Goal: Task Accomplishment & Management: Use online tool/utility

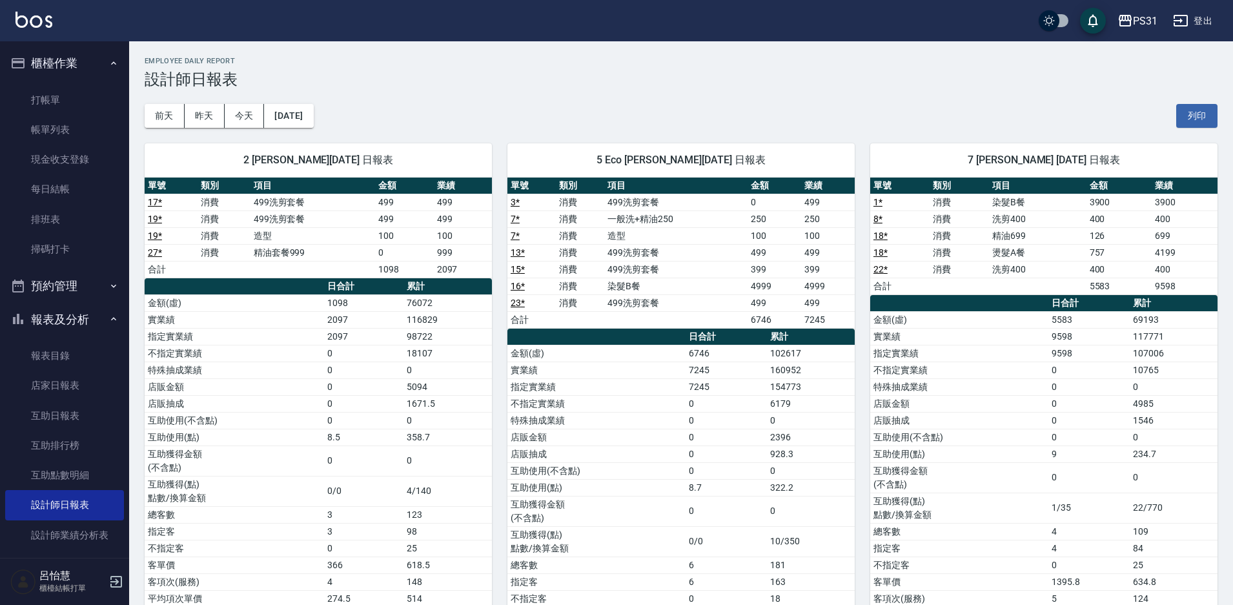
scroll to position [129, 0]
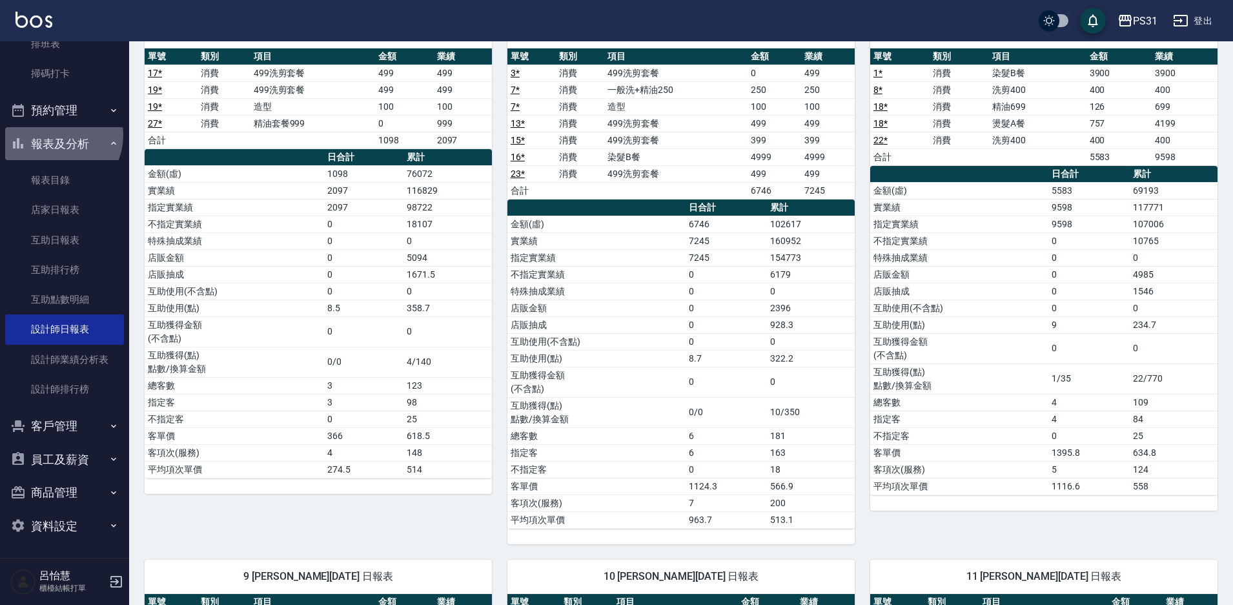
click at [55, 135] on button "報表及分析" at bounding box center [64, 144] width 119 height 34
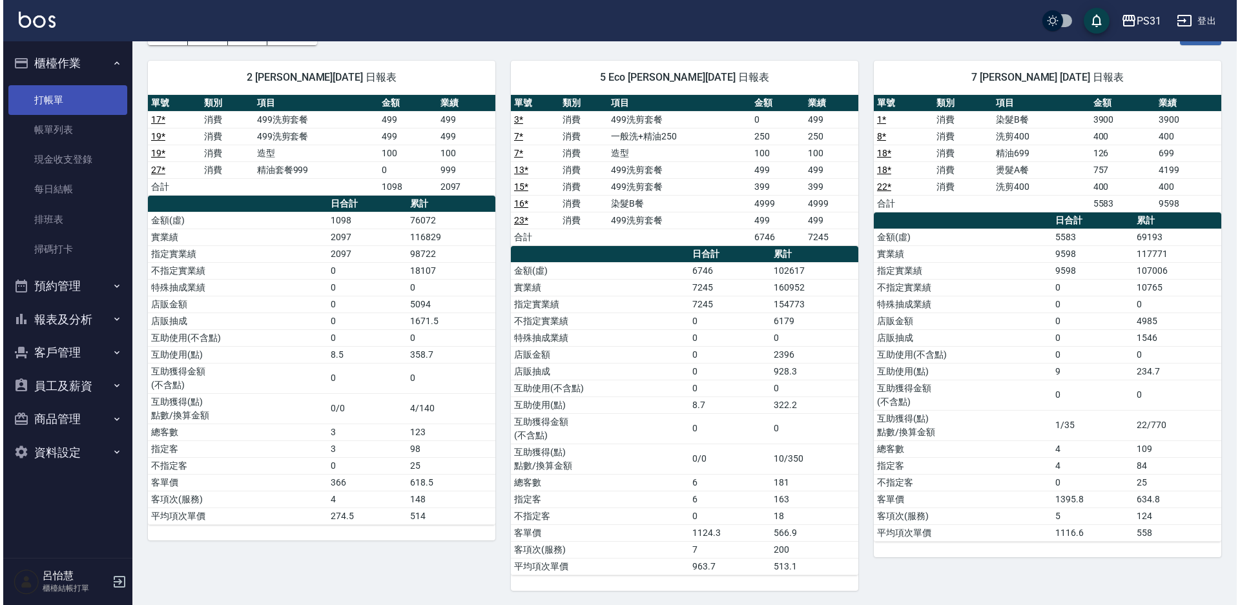
scroll to position [0, 0]
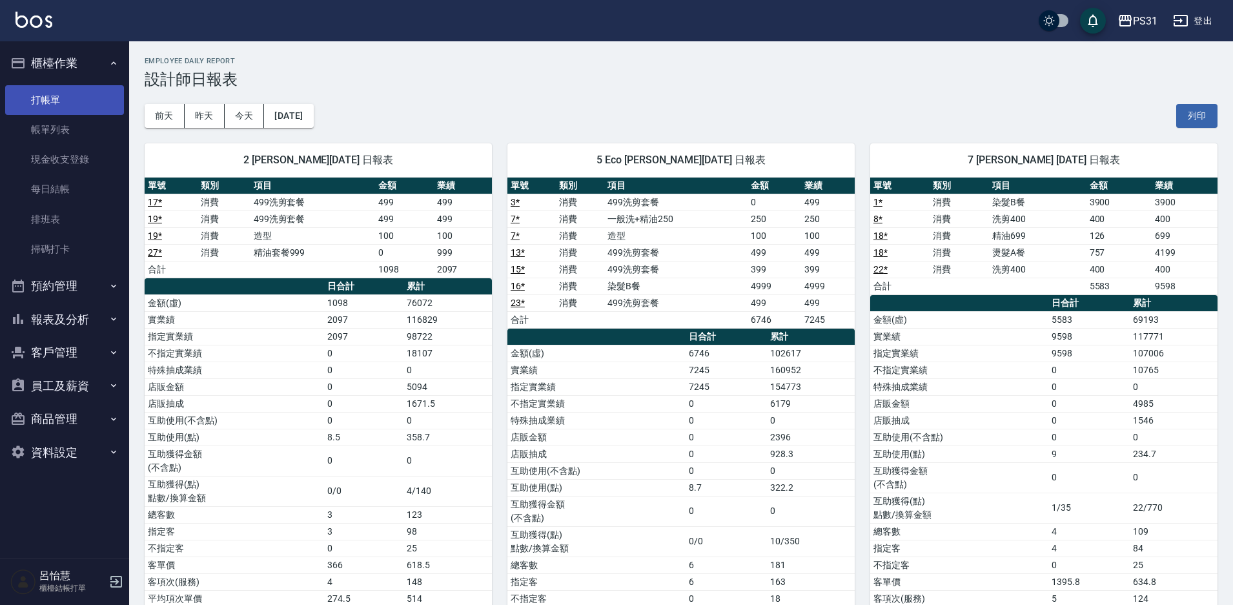
click at [63, 96] on link "打帳單" at bounding box center [64, 100] width 119 height 30
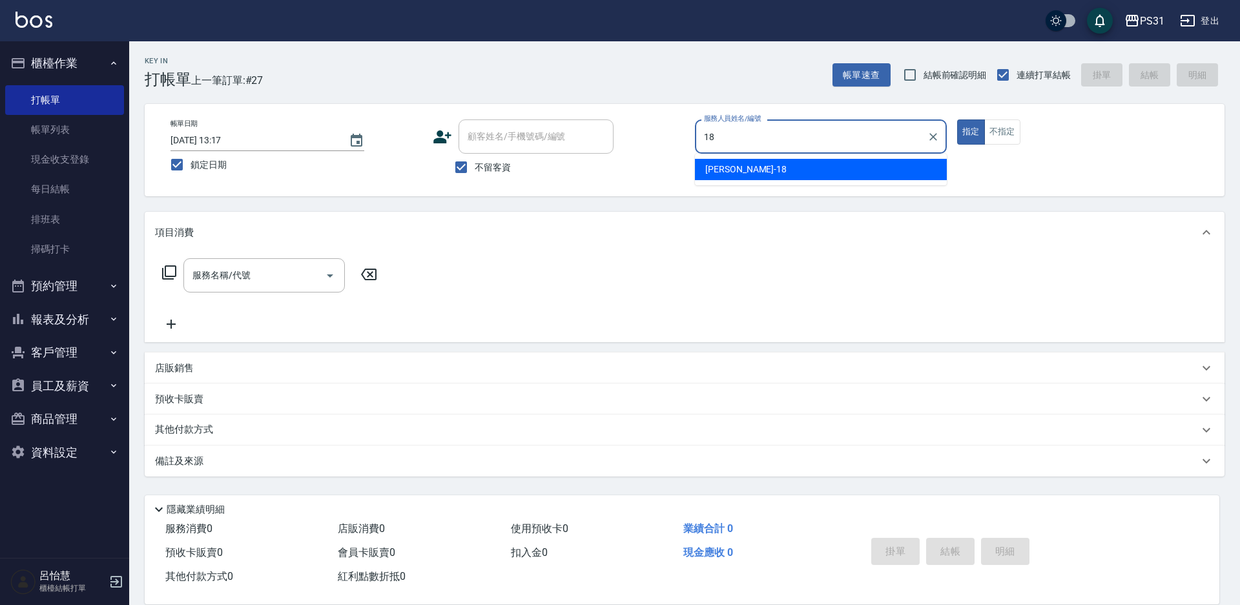
type input "18"
type button "true"
click at [957, 119] on button "指定" at bounding box center [971, 131] width 28 height 25
type input "Rita-18"
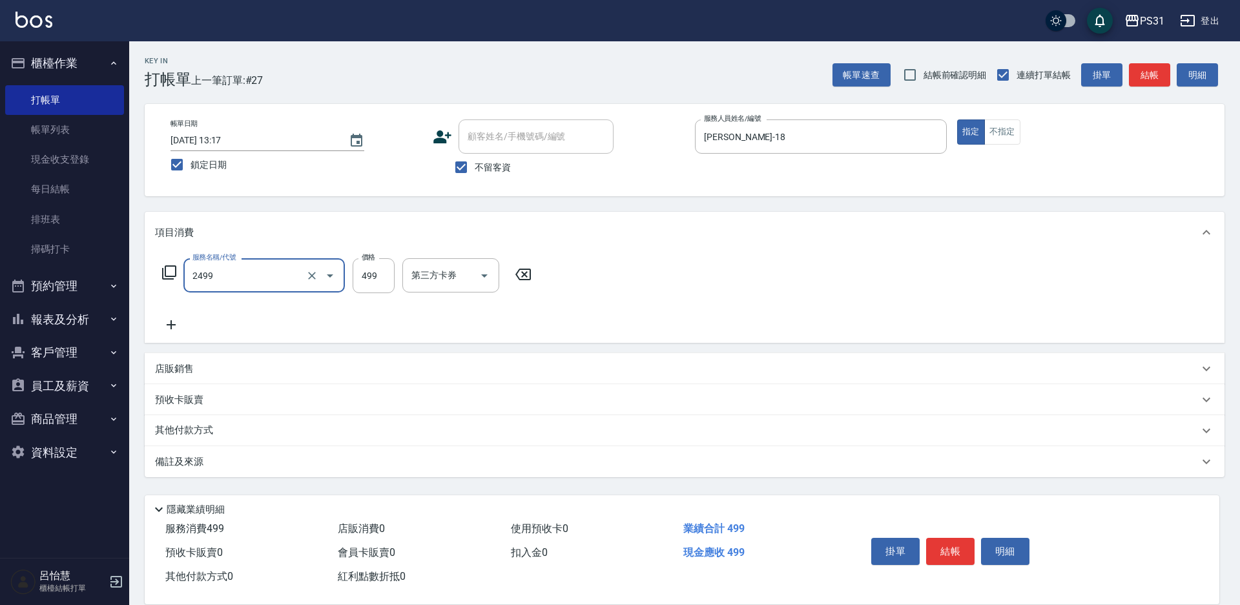
type input "499洗剪套餐(2499)"
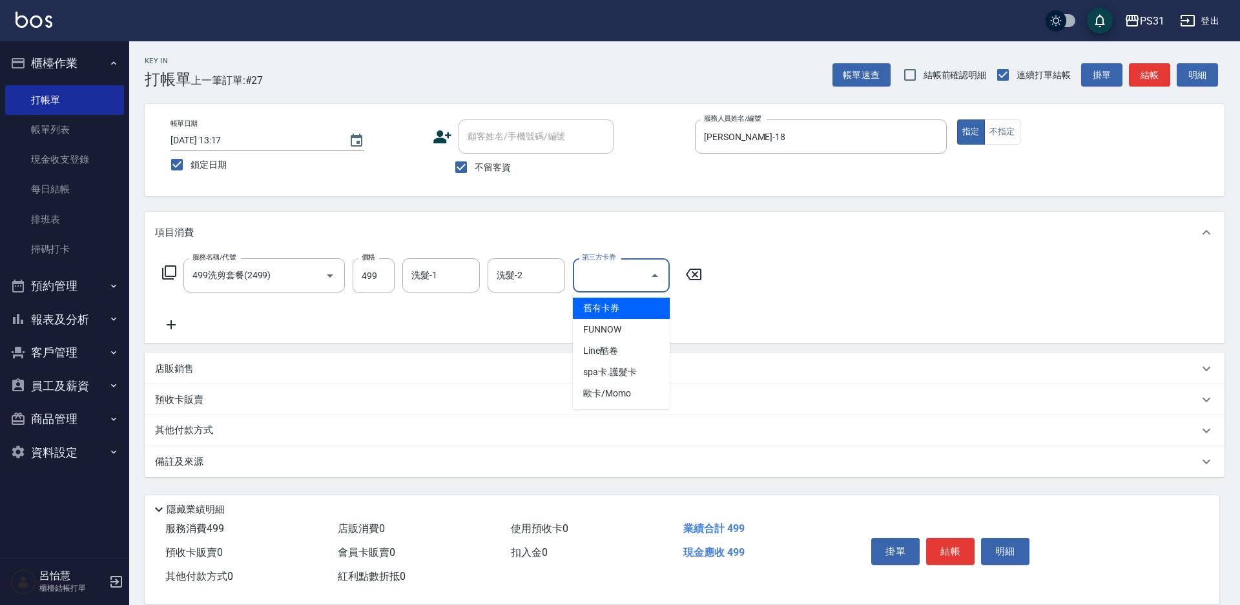
type input "舊有卡券"
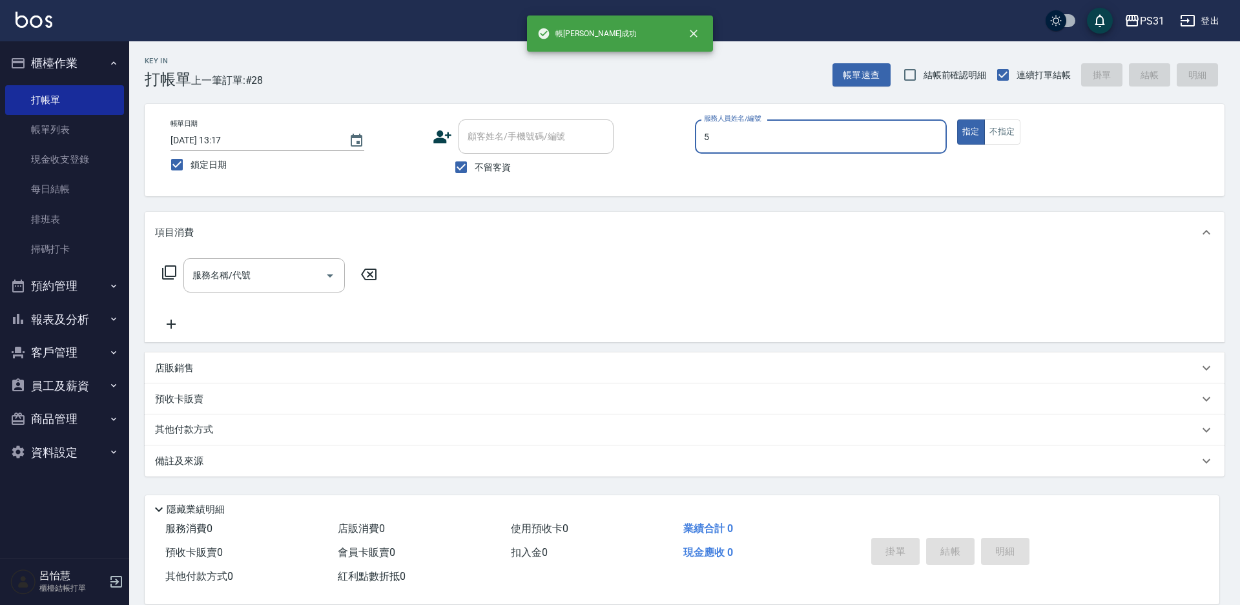
type input "Eco-5"
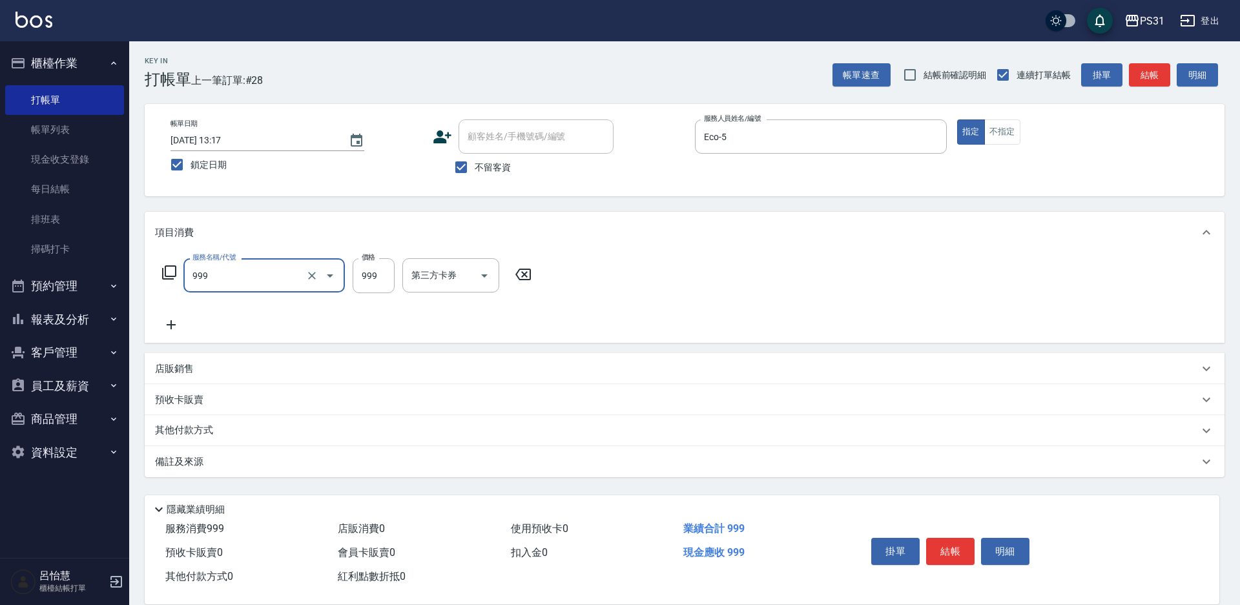
type input "精油套餐999(999)"
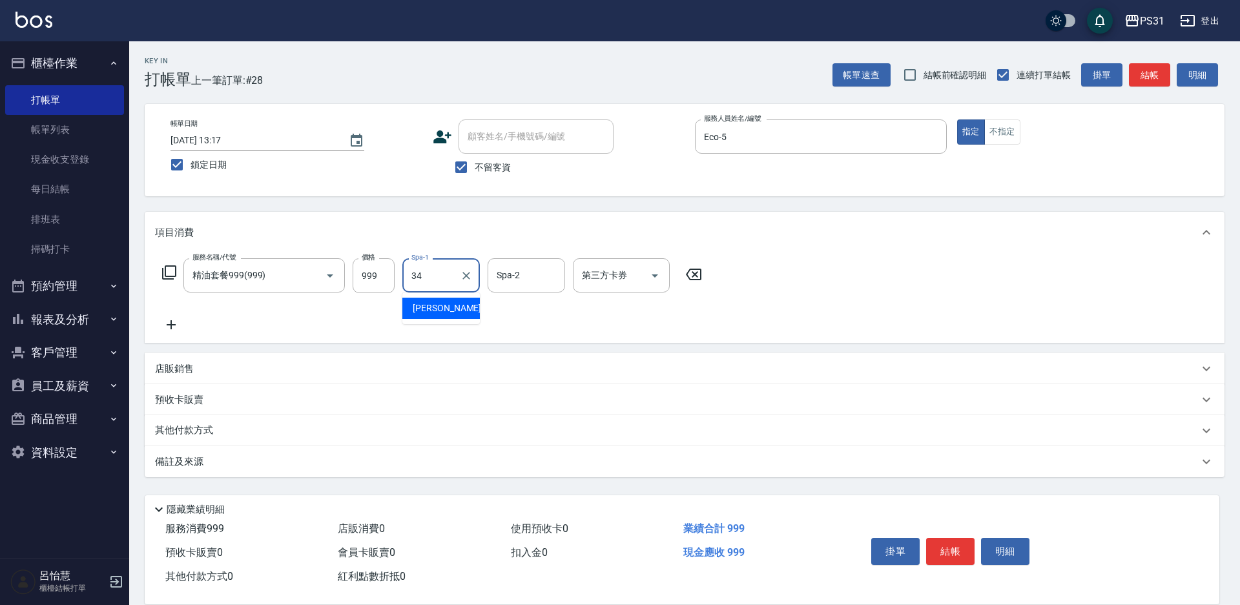
type input "鈺欣-34"
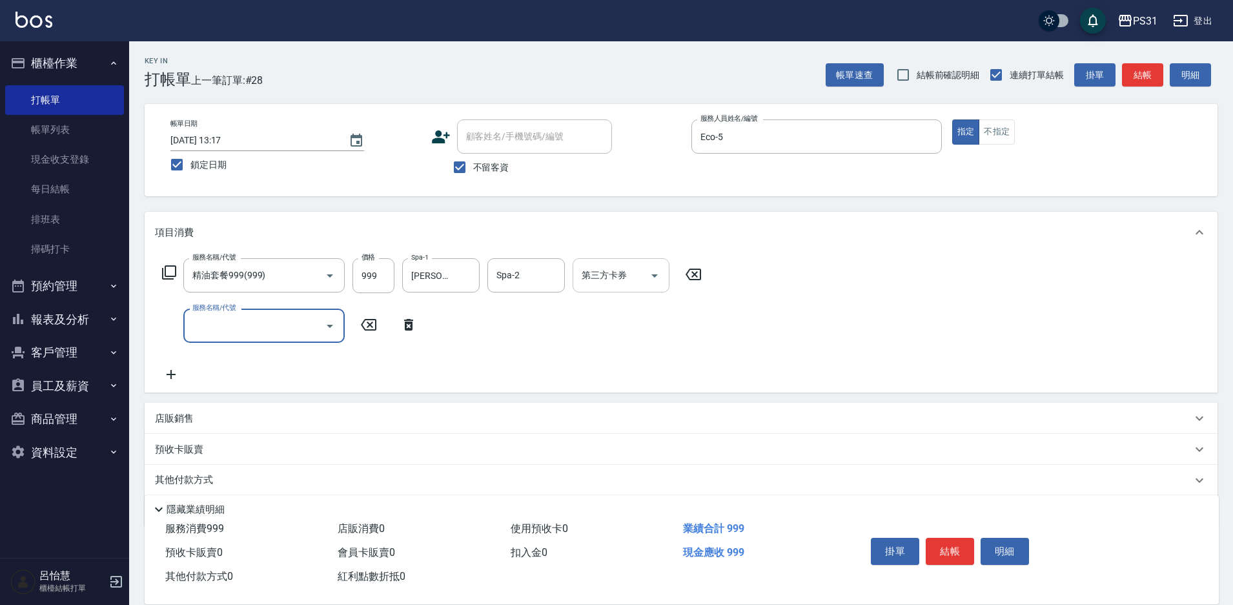
drag, startPoint x: 605, startPoint y: 280, endPoint x: 617, endPoint y: 282, distance: 12.5
click at [617, 282] on input "第三方卡券" at bounding box center [612, 275] width 66 height 23
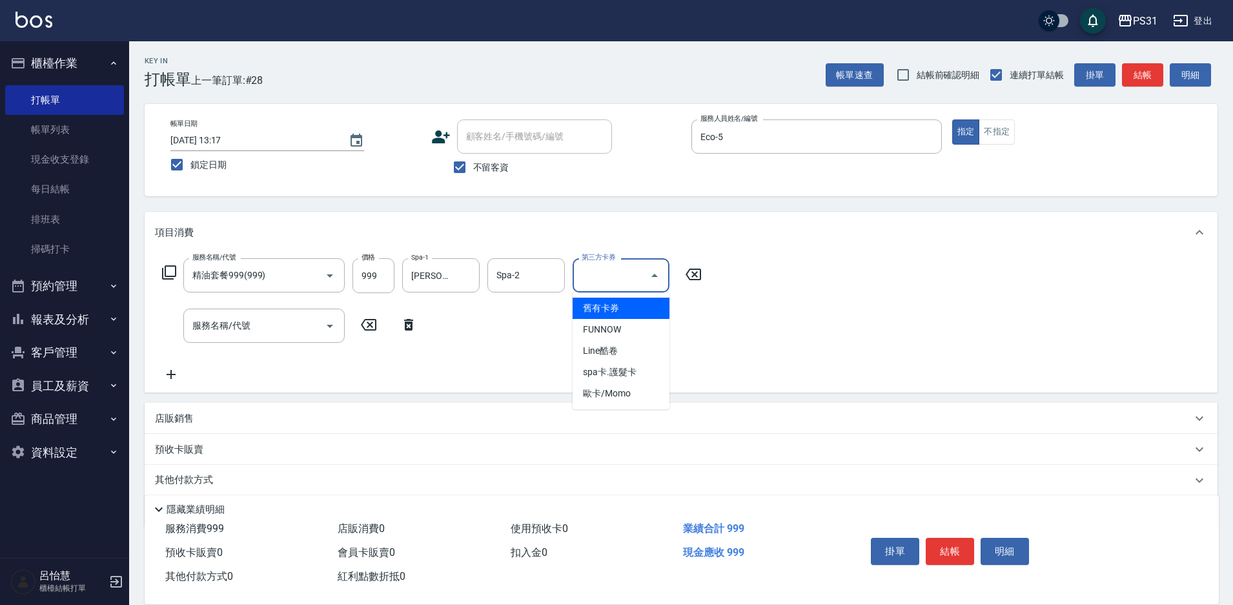
click at [606, 309] on span "舊有卡券" at bounding box center [621, 308] width 97 height 21
type input "舊有卡券"
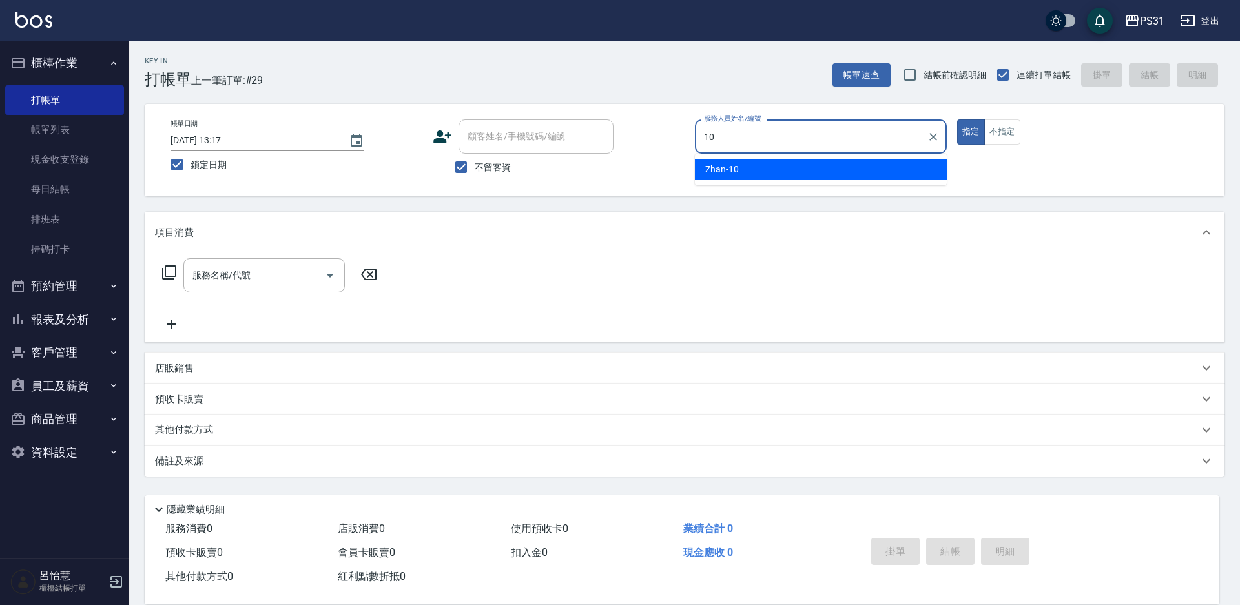
type input "Zhan-10"
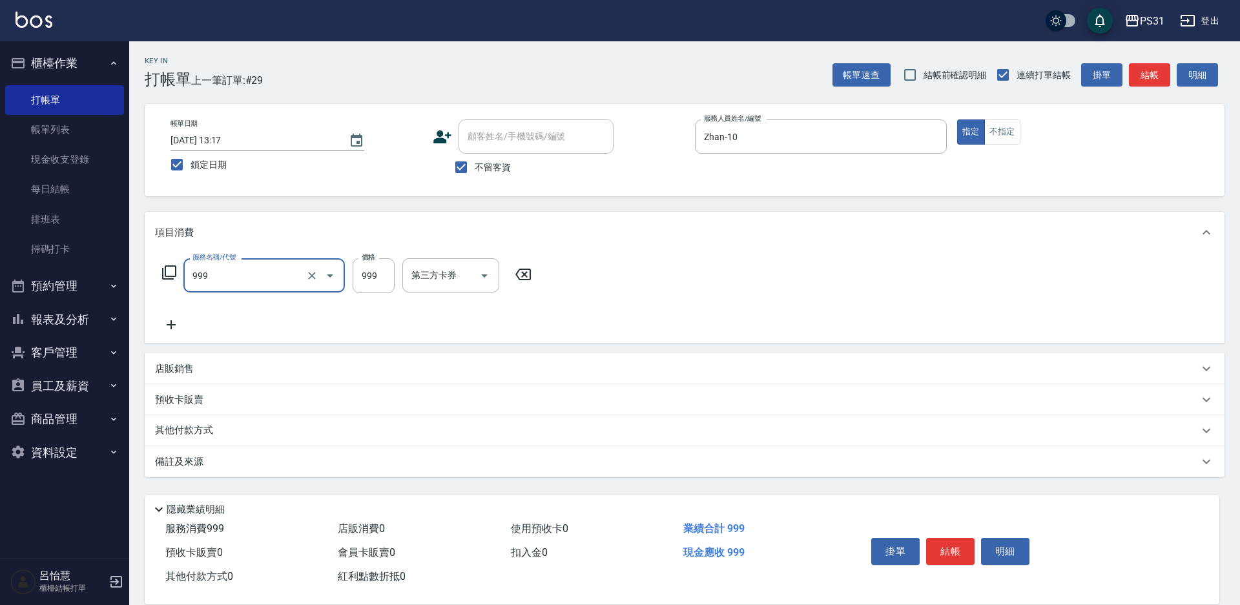
type input "精油套餐999(999)"
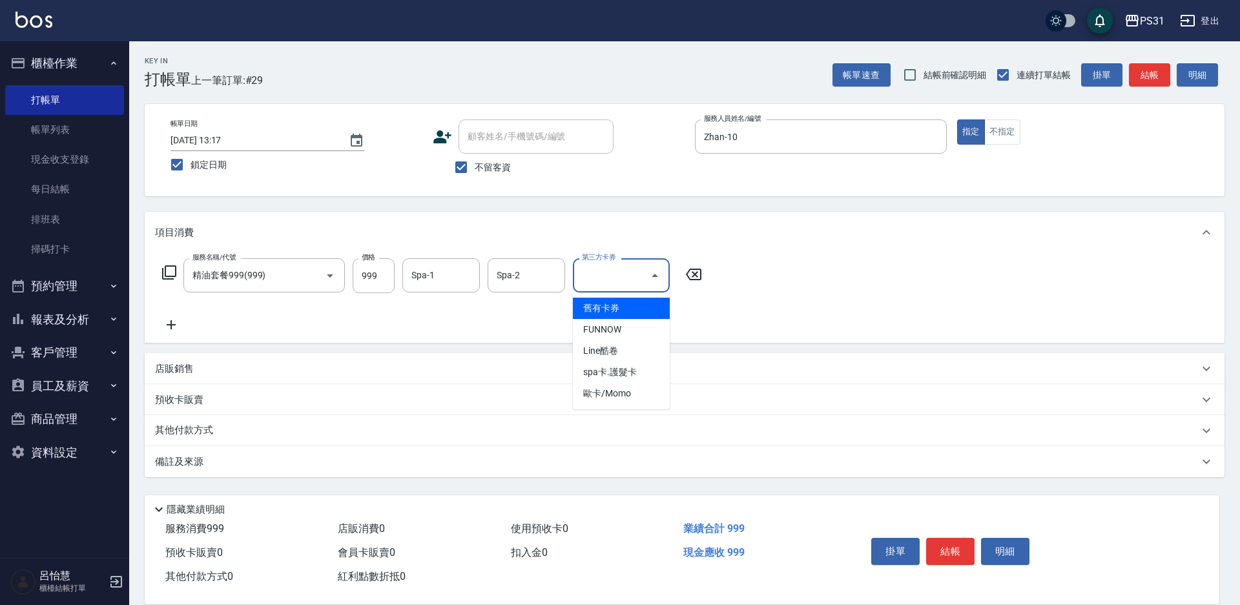
type input "舊有卡券"
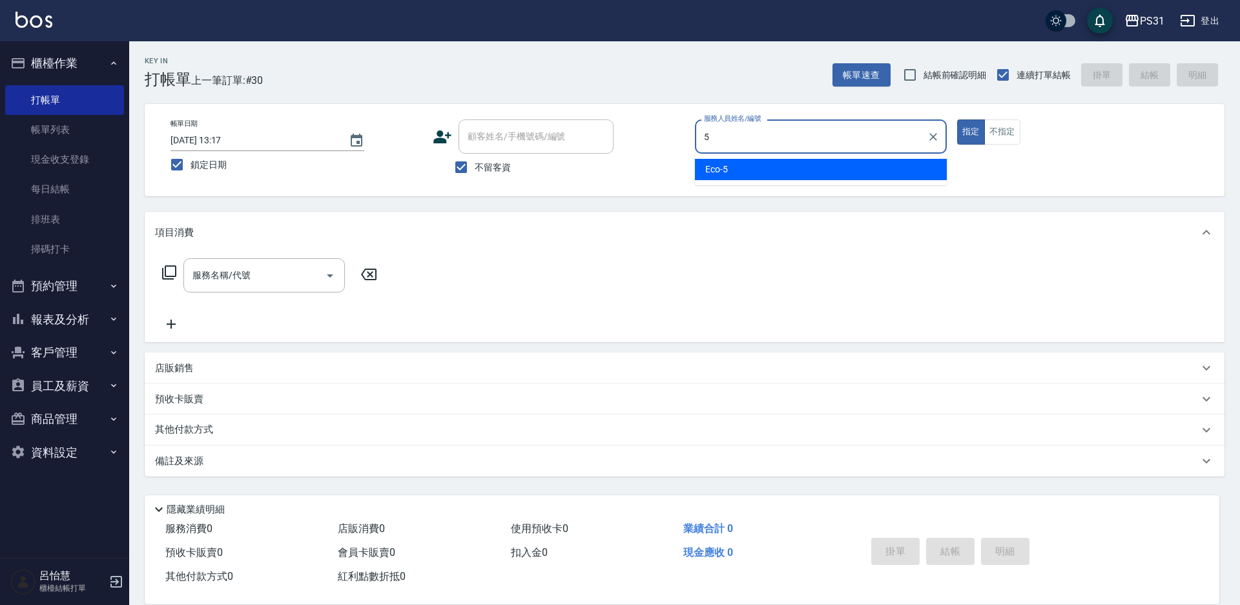
type input "Eco-5"
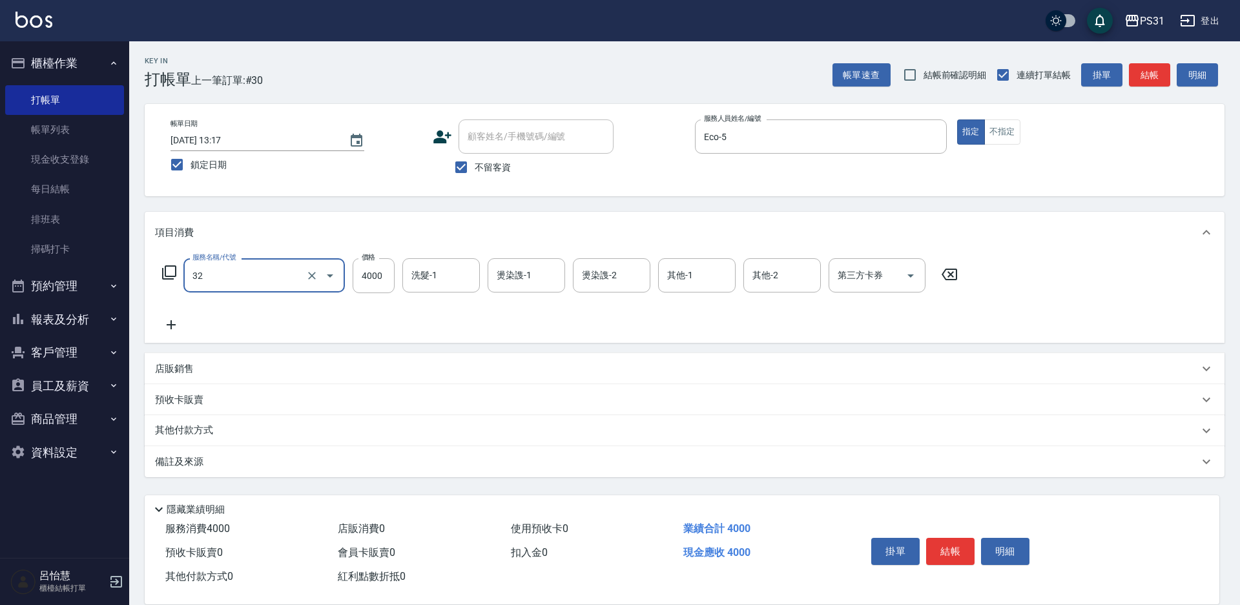
type input "燙髮B餐(32)"
type input "3399"
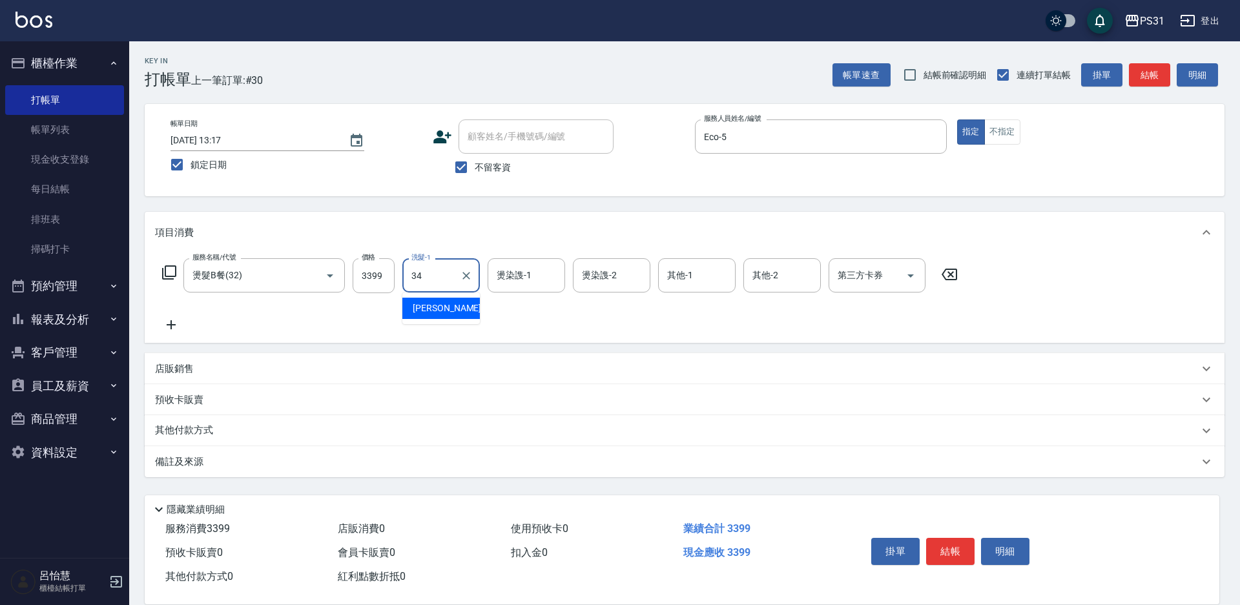
type input "鈺欣-34"
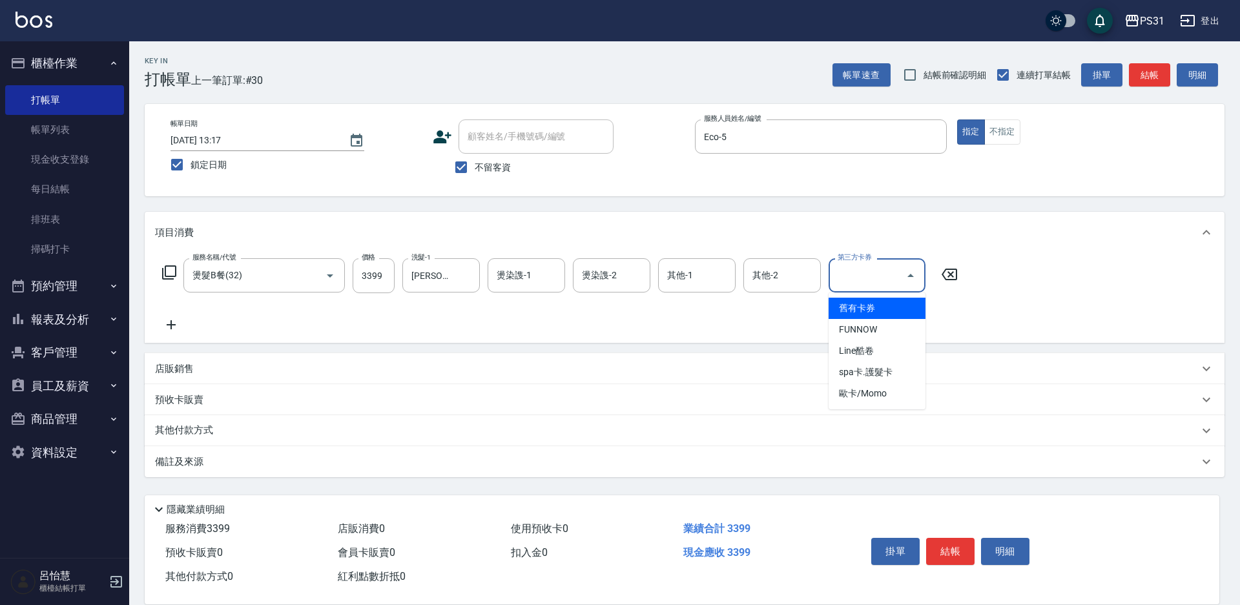
type input "舊有卡券"
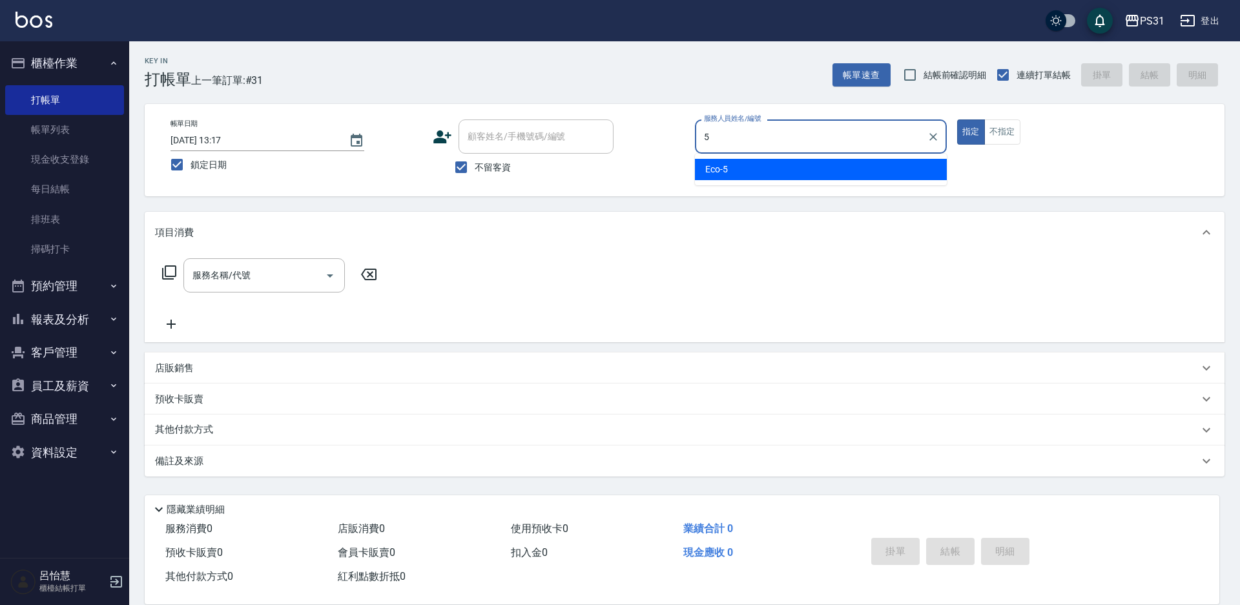
type input "Eco-5"
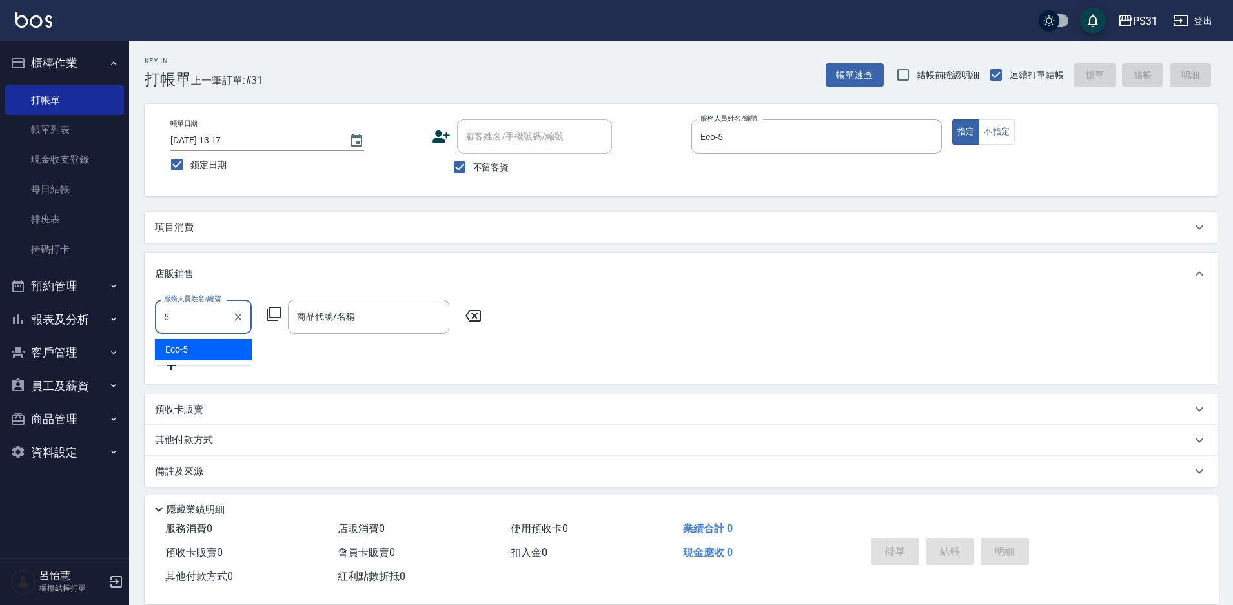
type input "Eco-5"
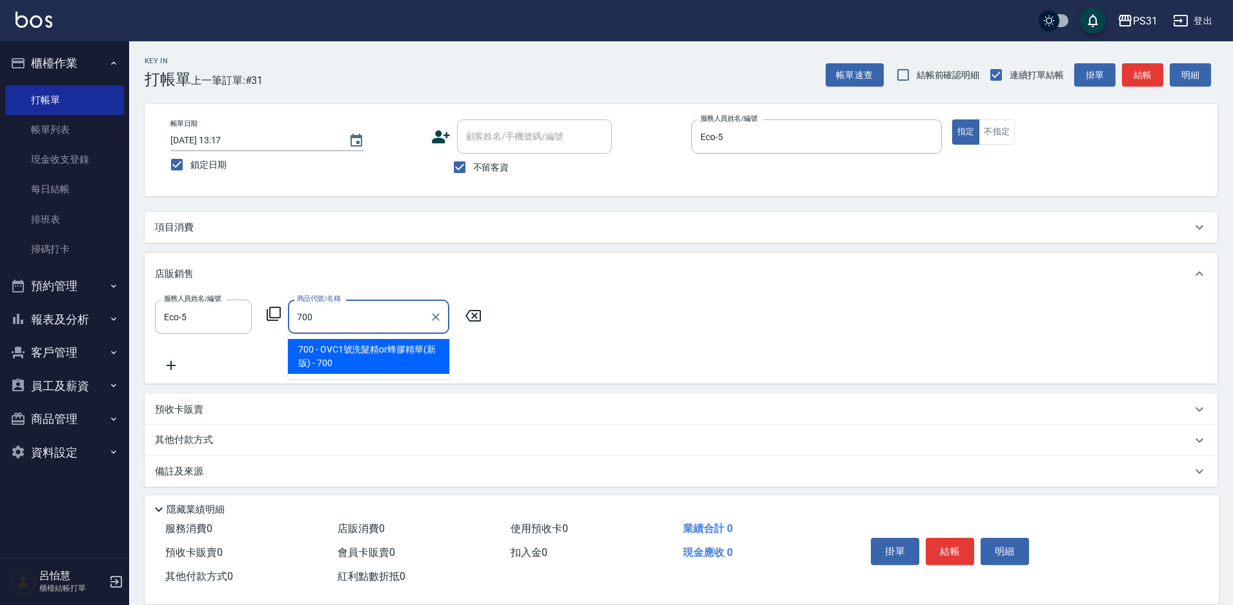
type input "OVC1號洗髮精or蜂膠精華(新版)"
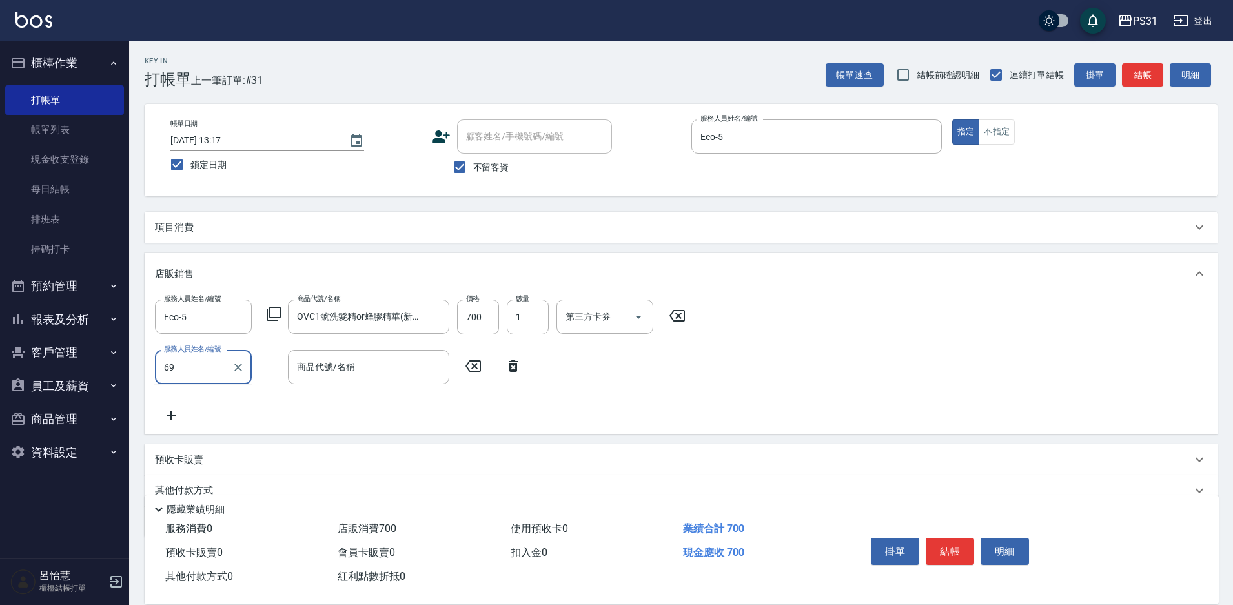
type input "6"
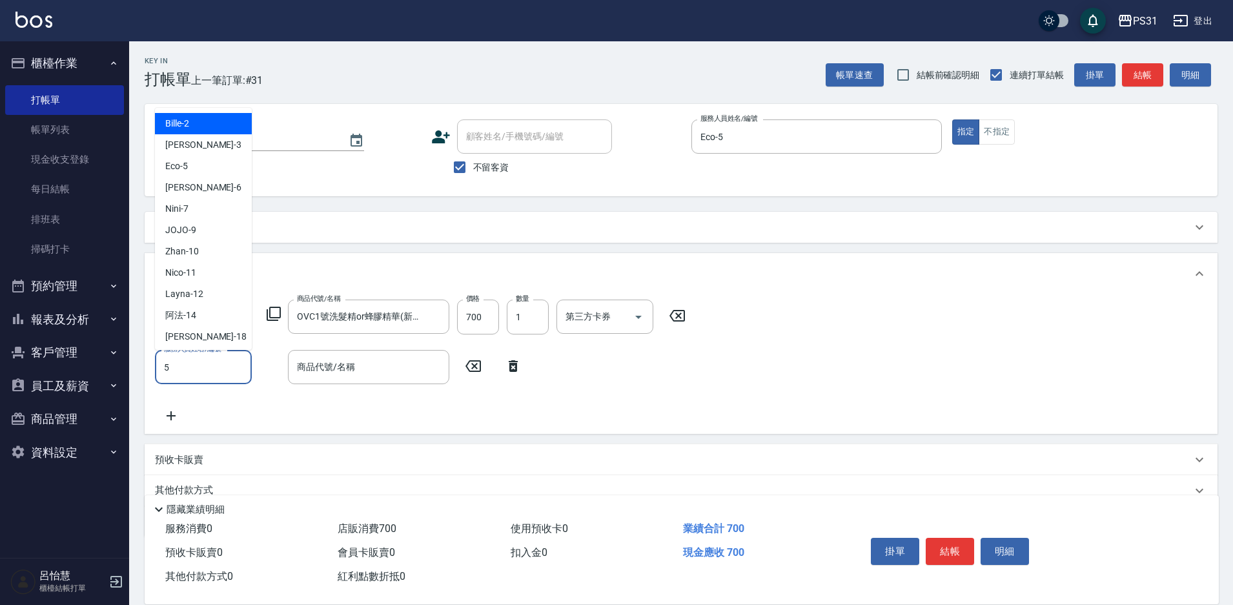
type input "Eco-5"
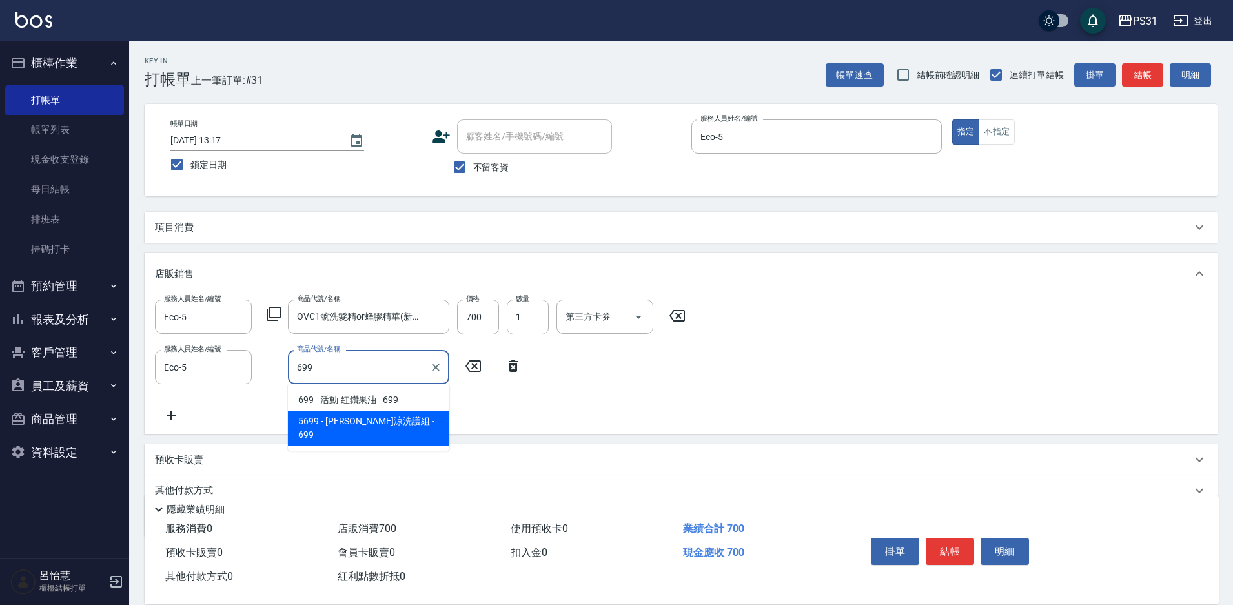
type input "水水沁涼洗護組"
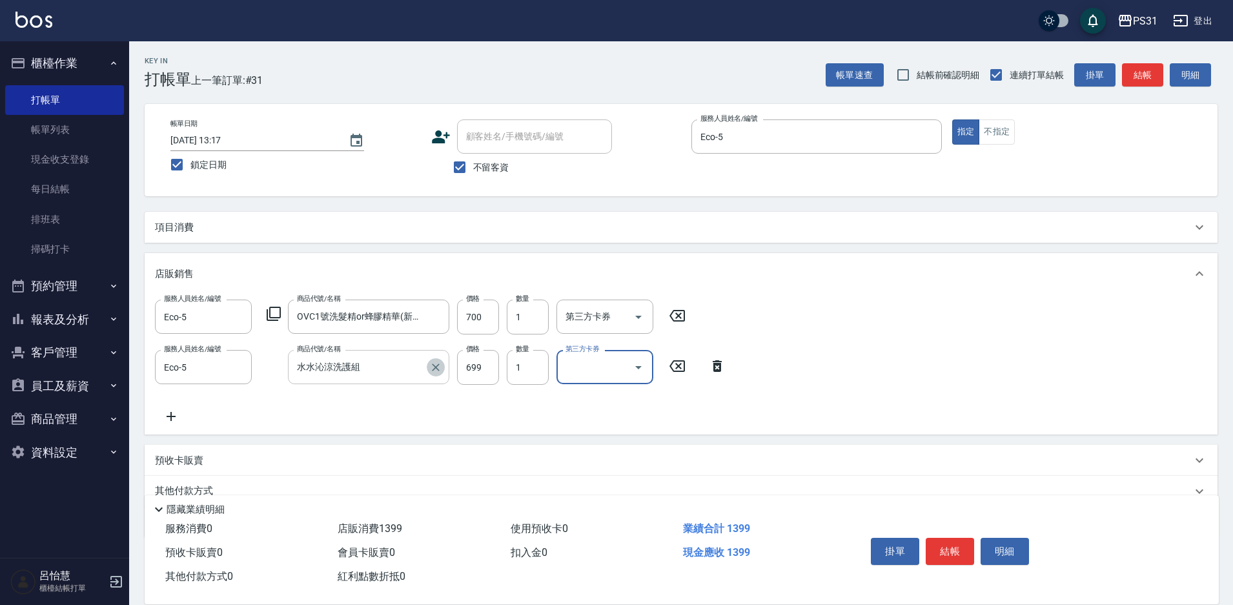
click at [435, 365] on icon "Clear" at bounding box center [435, 367] width 13 height 13
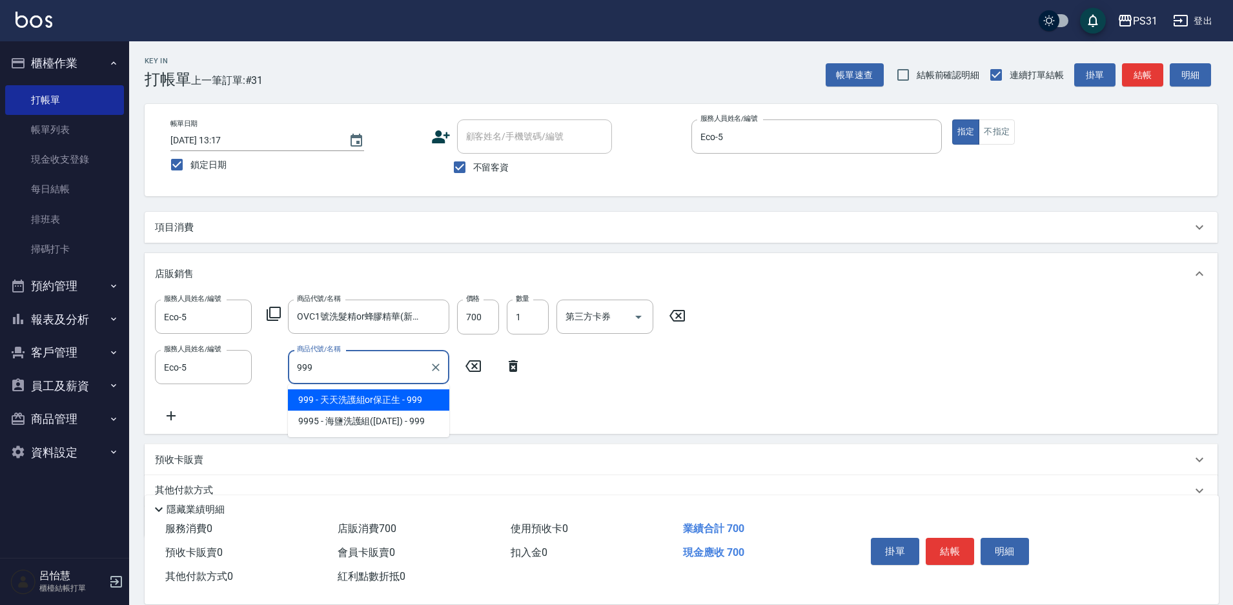
type input "天天洗護組or保正生"
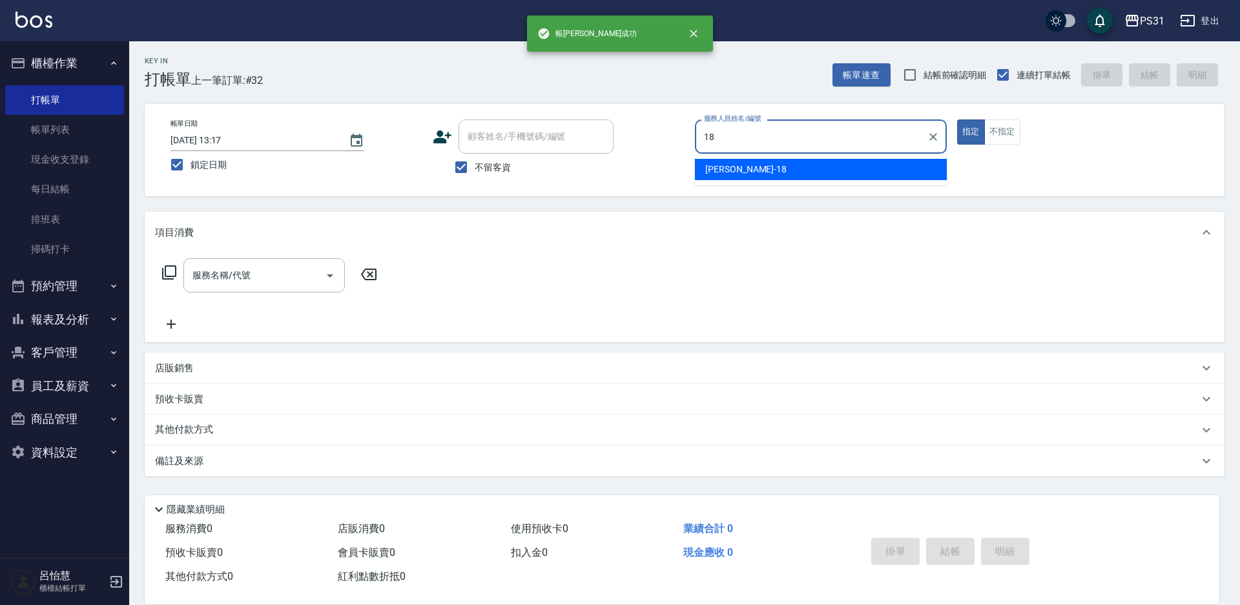
type input "Rita-18"
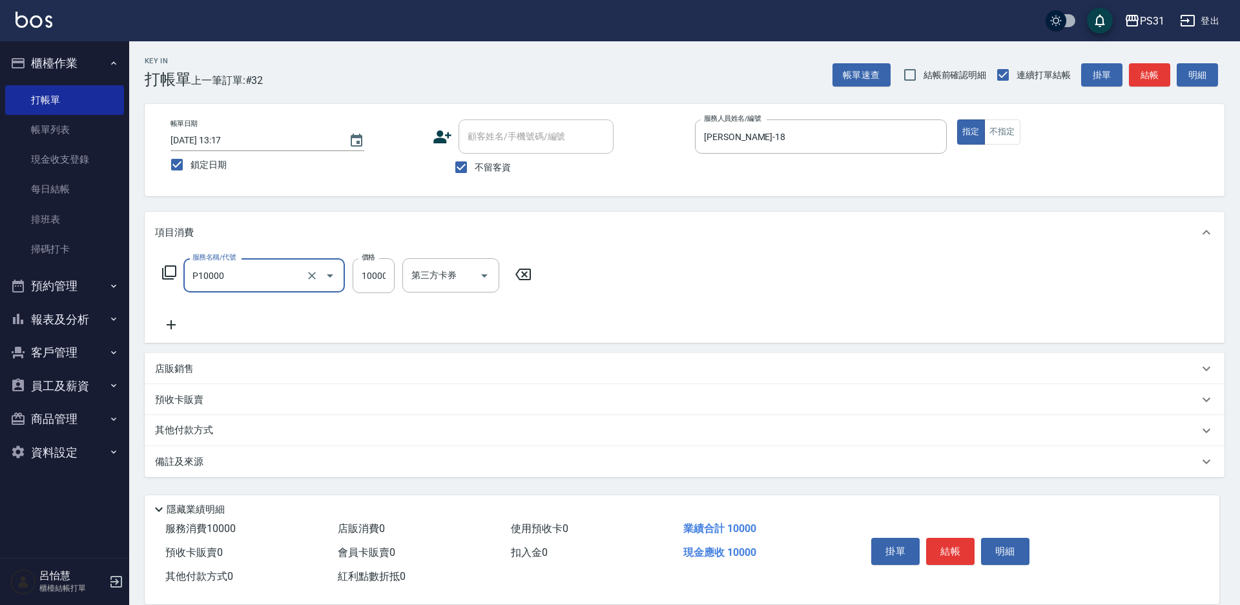
type input "儲值10000(P10000)"
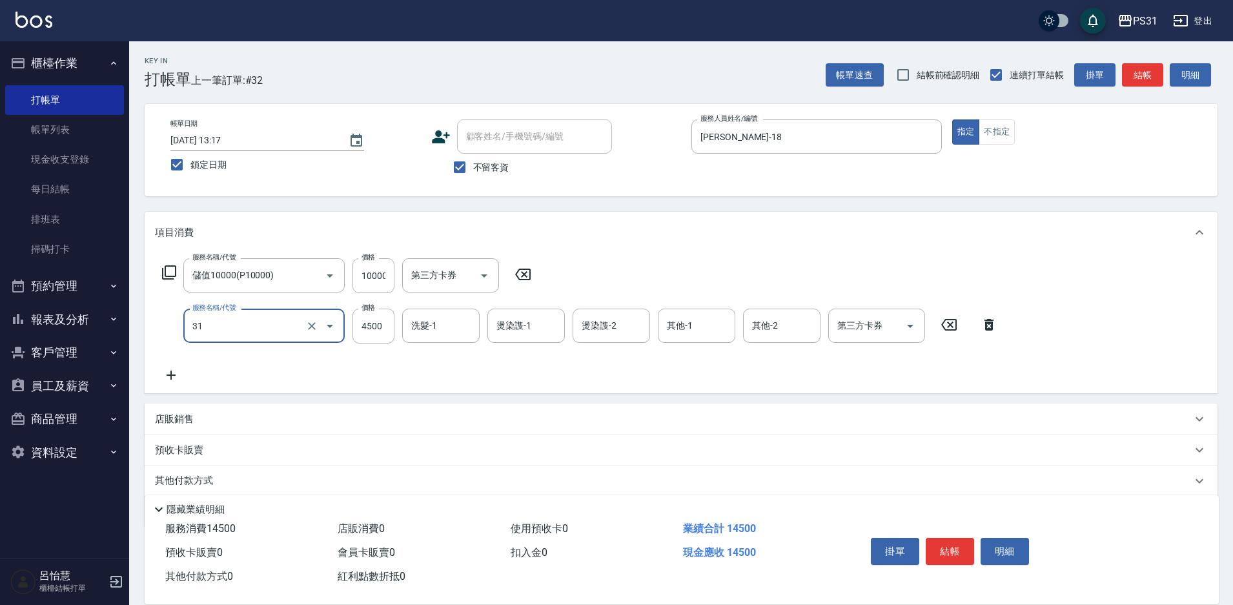
type input "燙髮A餐(31)"
type input "4000"
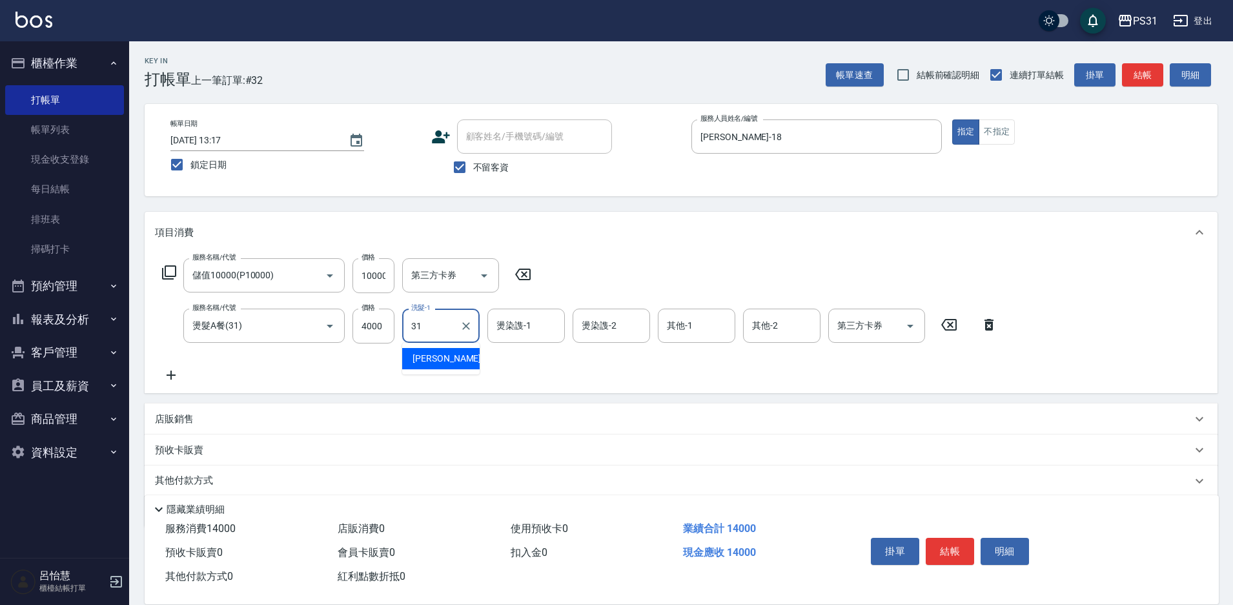
type input "何宜柔-31"
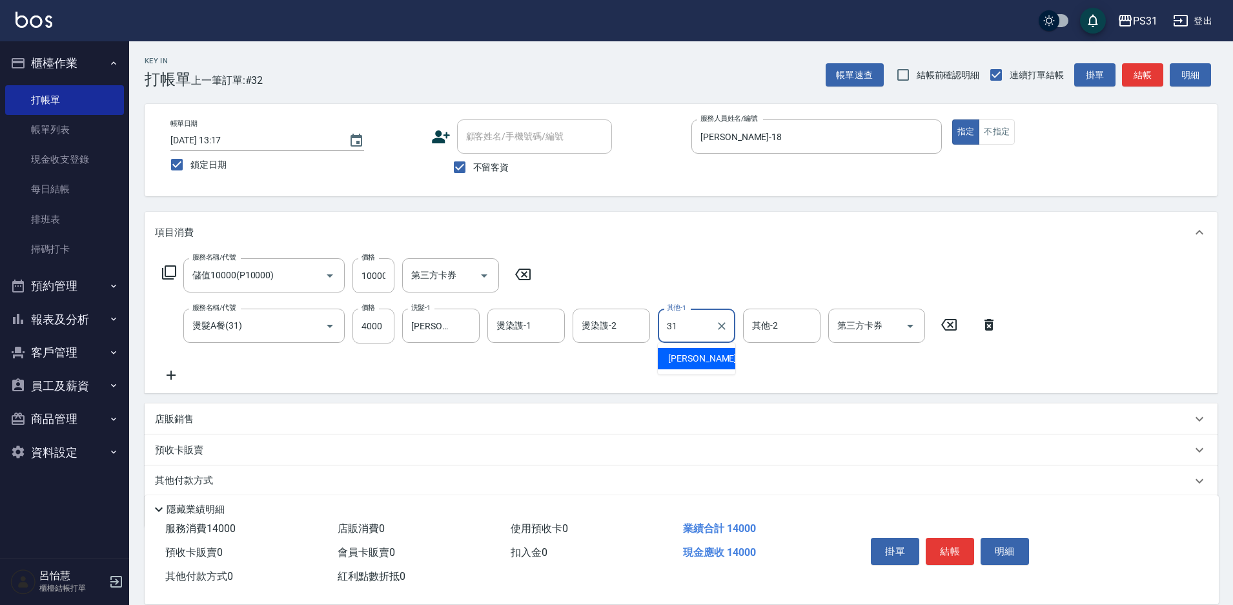
type input "何宜柔-31"
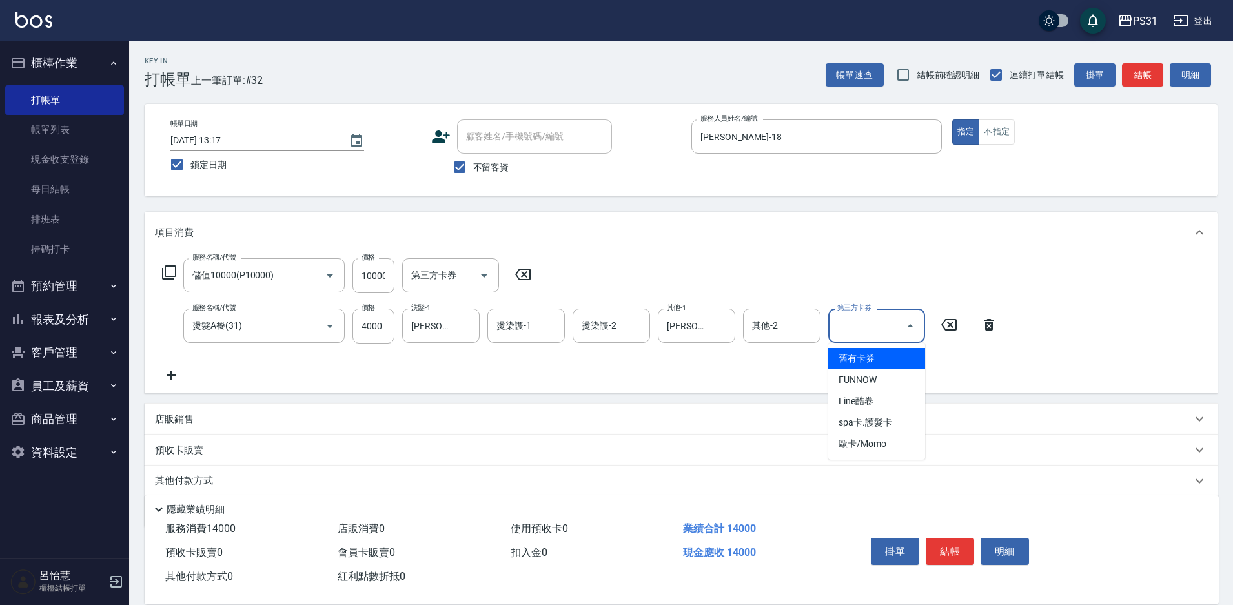
type input "舊有卡券"
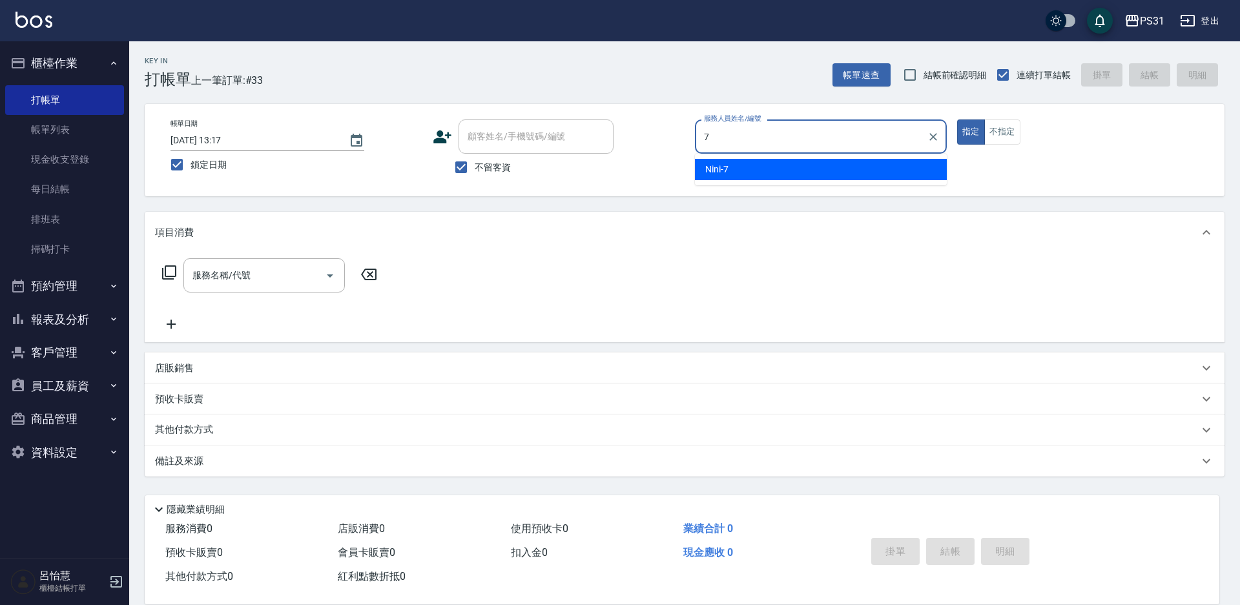
type input "Nini-7"
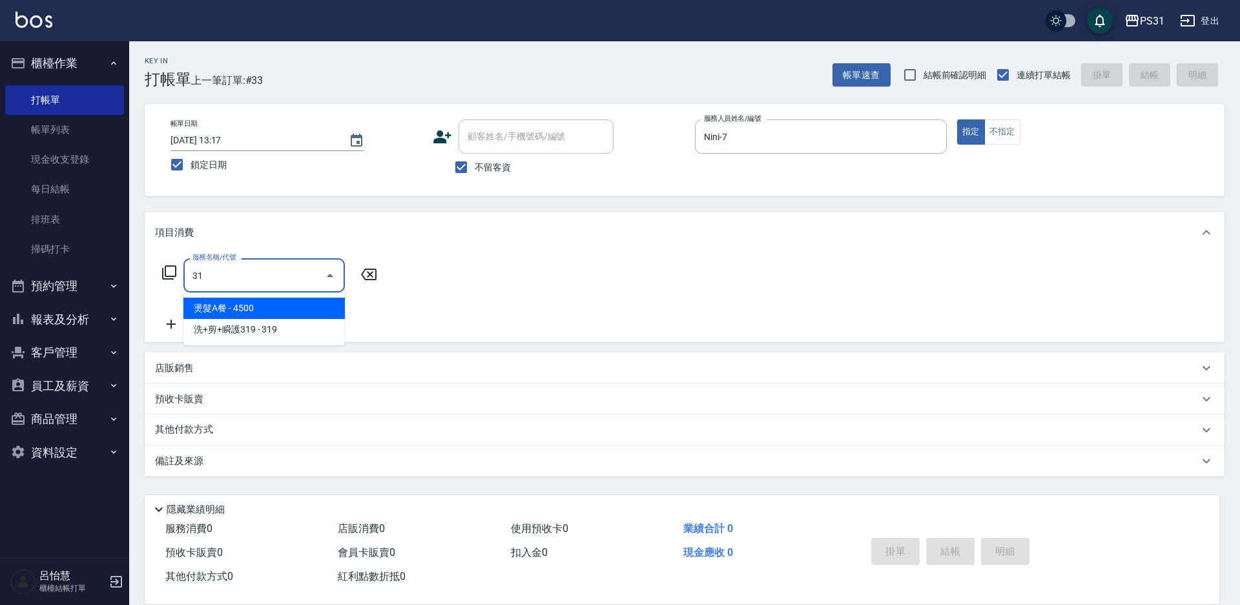
type input "3"
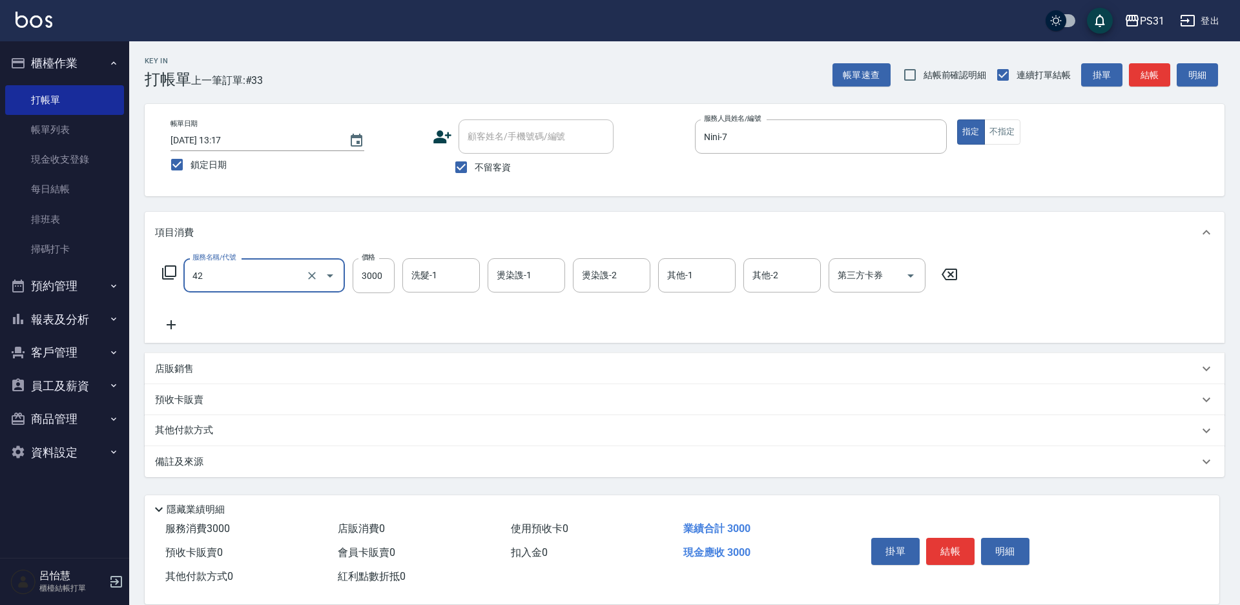
type input "染髮B餐(42)"
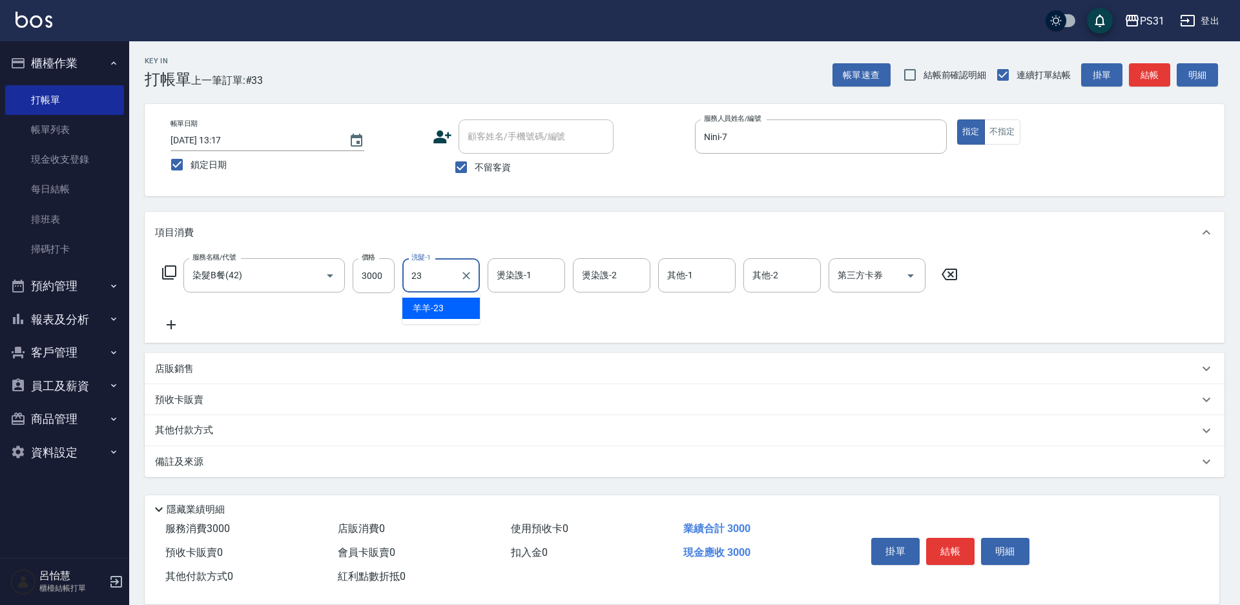
type input "羊羊-23"
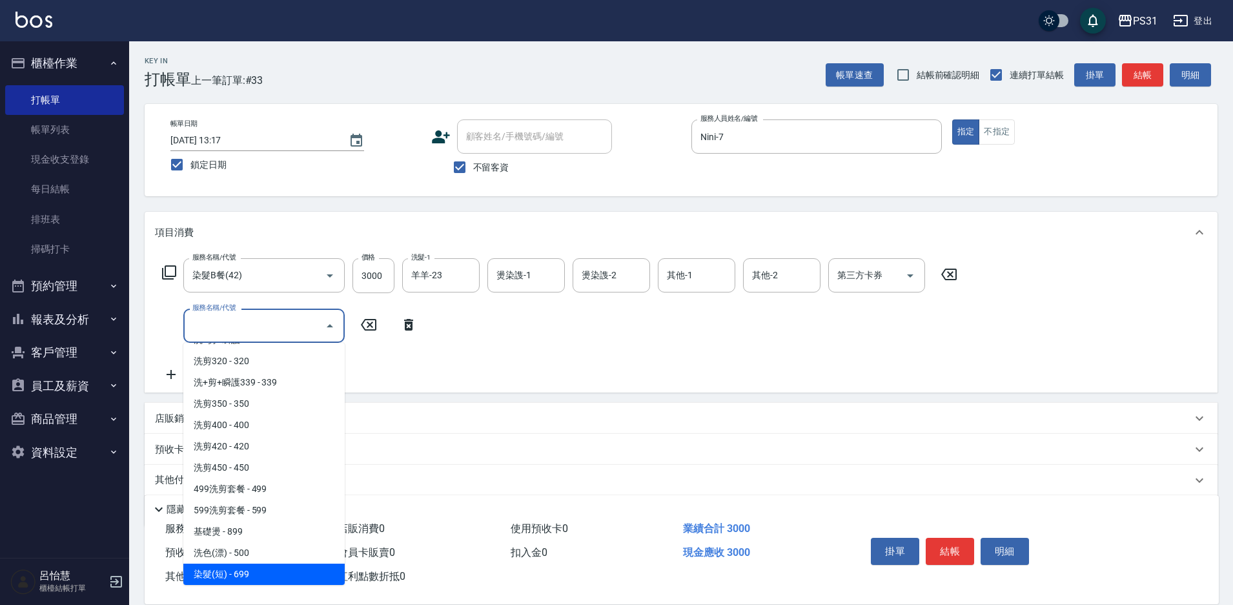
scroll to position [978, 0]
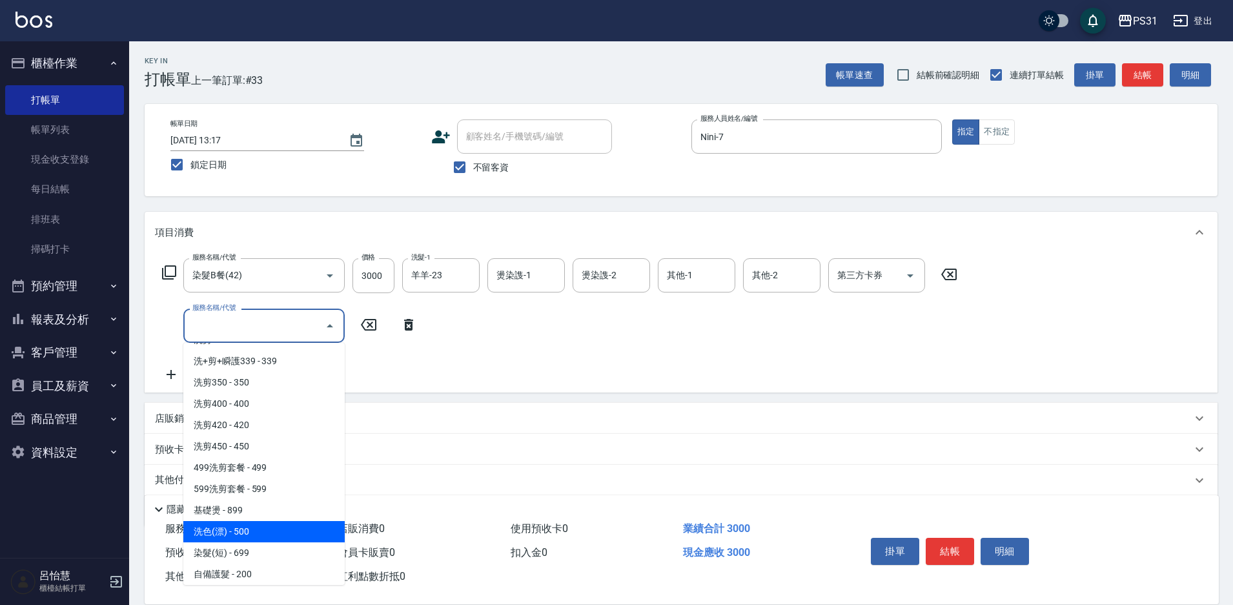
type input "洗色(漂)(4500)"
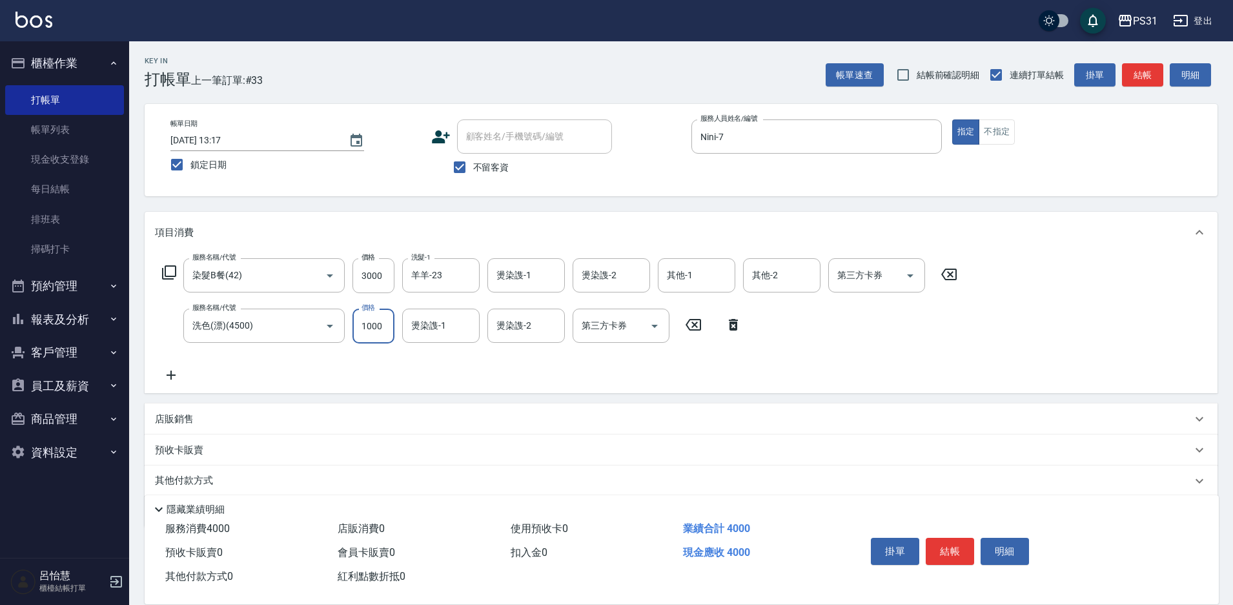
type input "1000"
type input "陳聖軒-32"
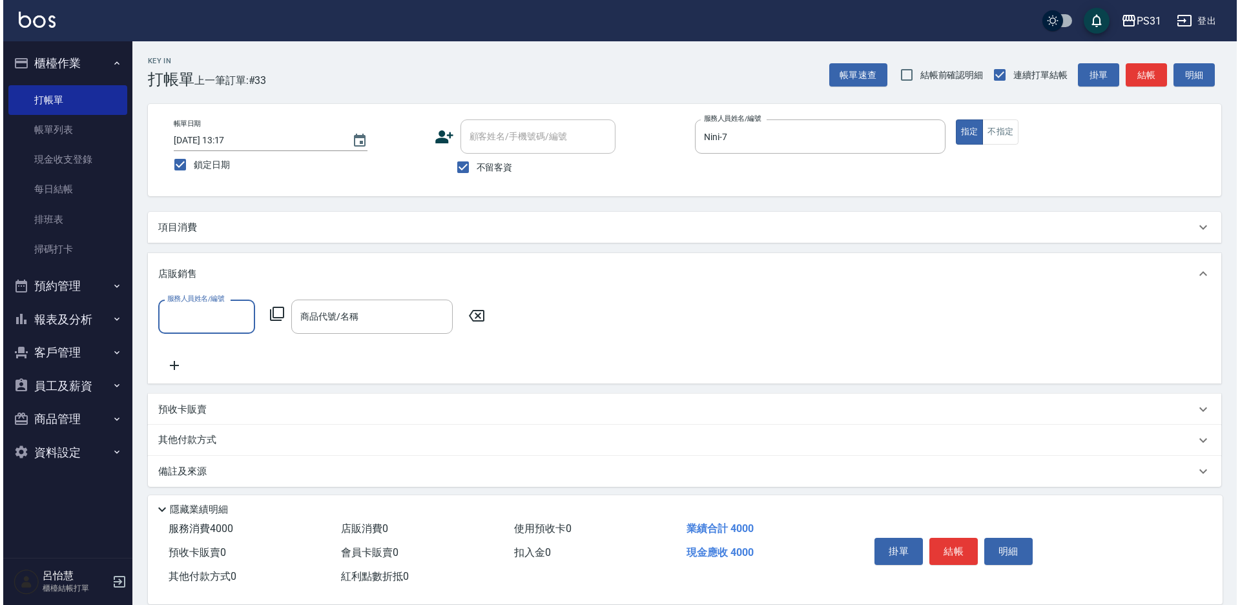
scroll to position [0, 0]
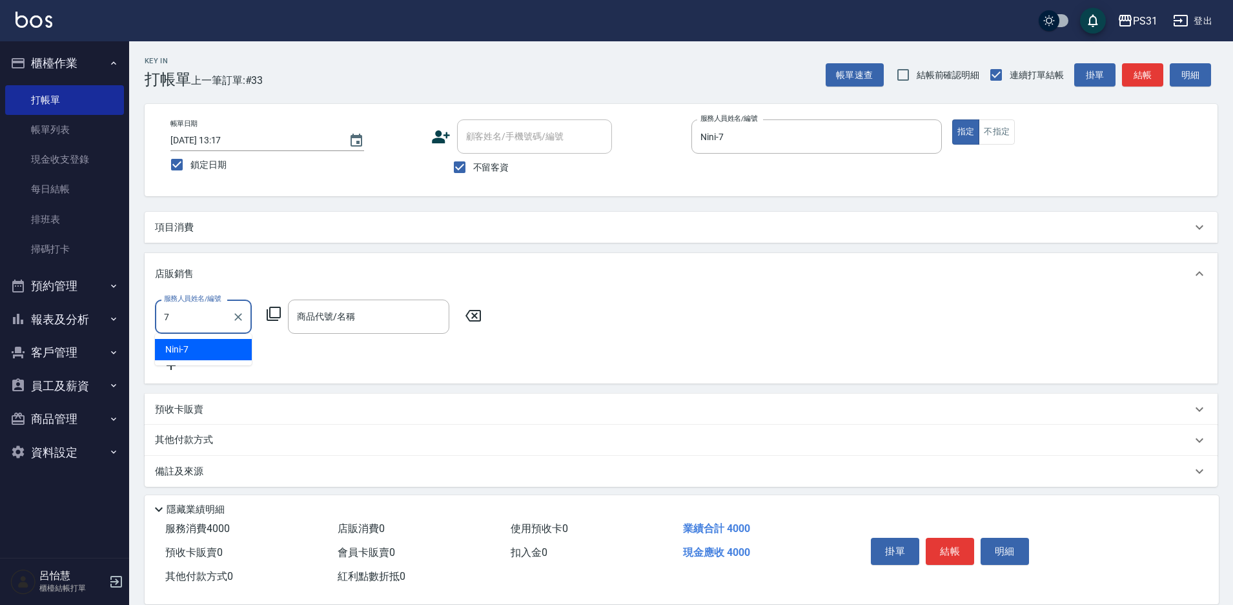
type input "Nini-7"
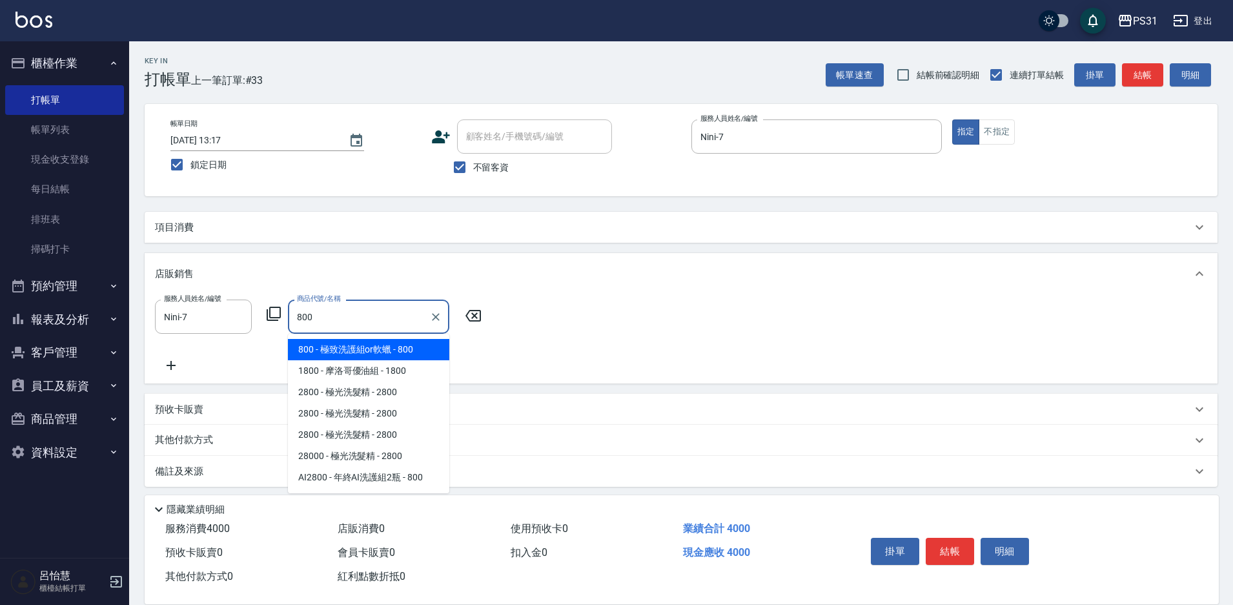
type input "極致洗護組or軟蠟"
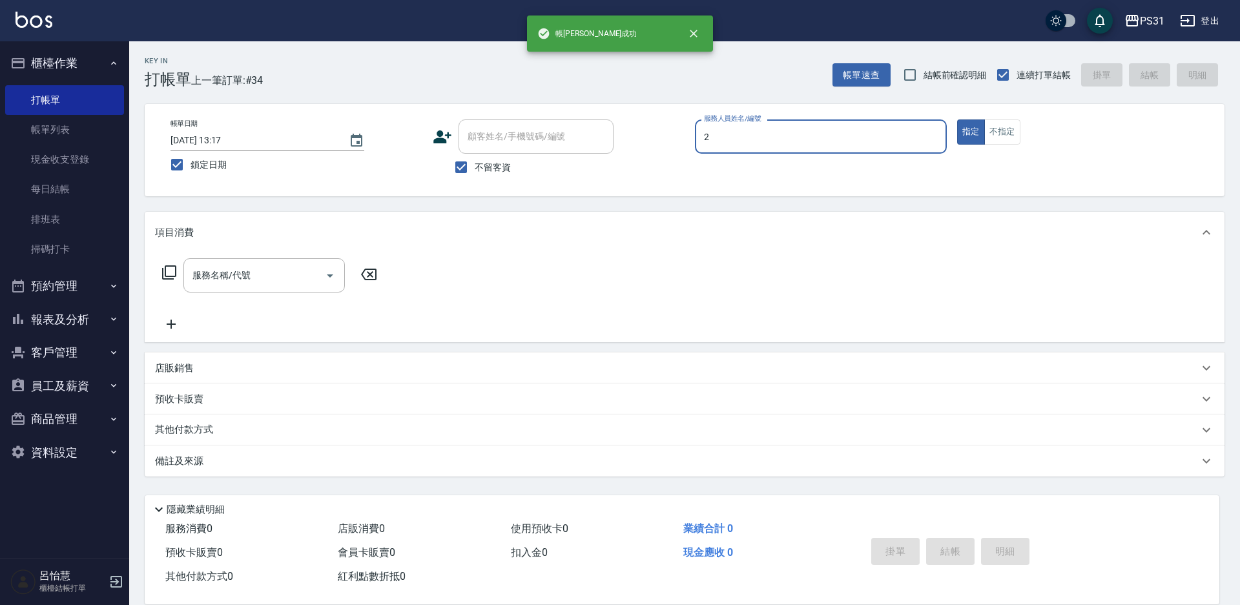
type input "Bille-2"
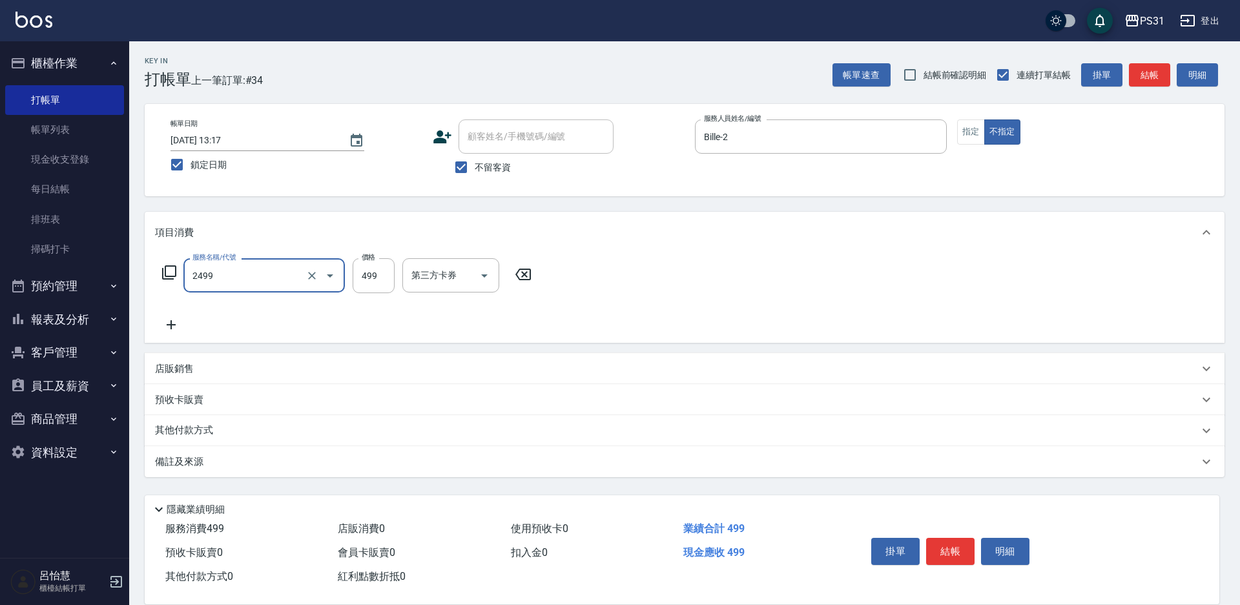
type input "499洗剪套餐(2499)"
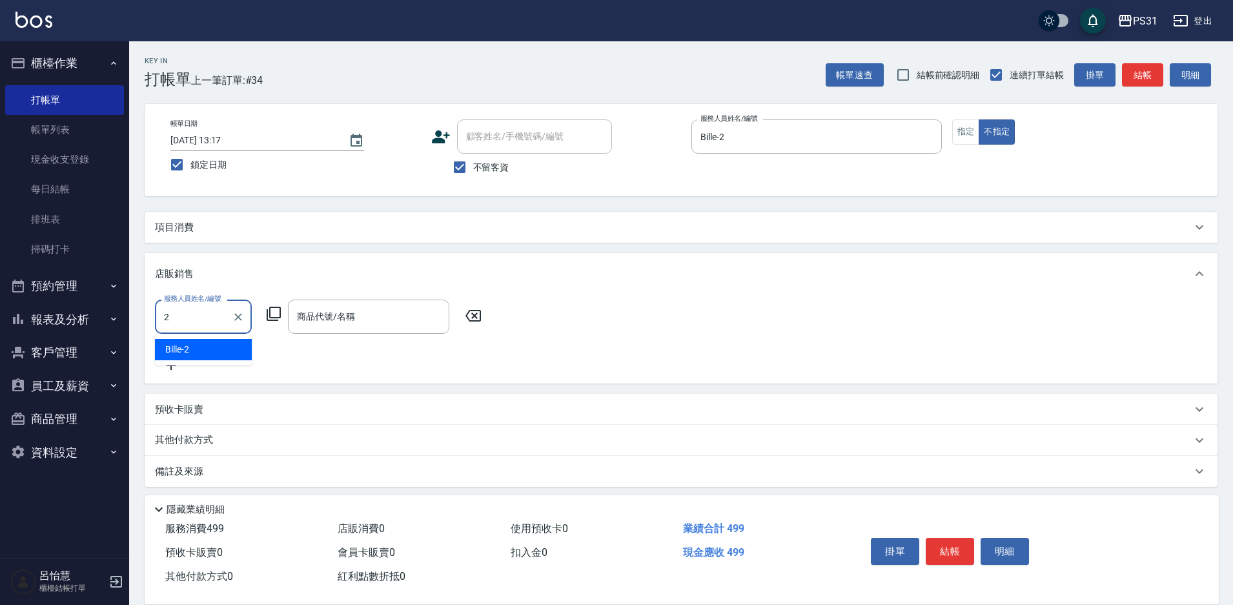
type input "Bille-2"
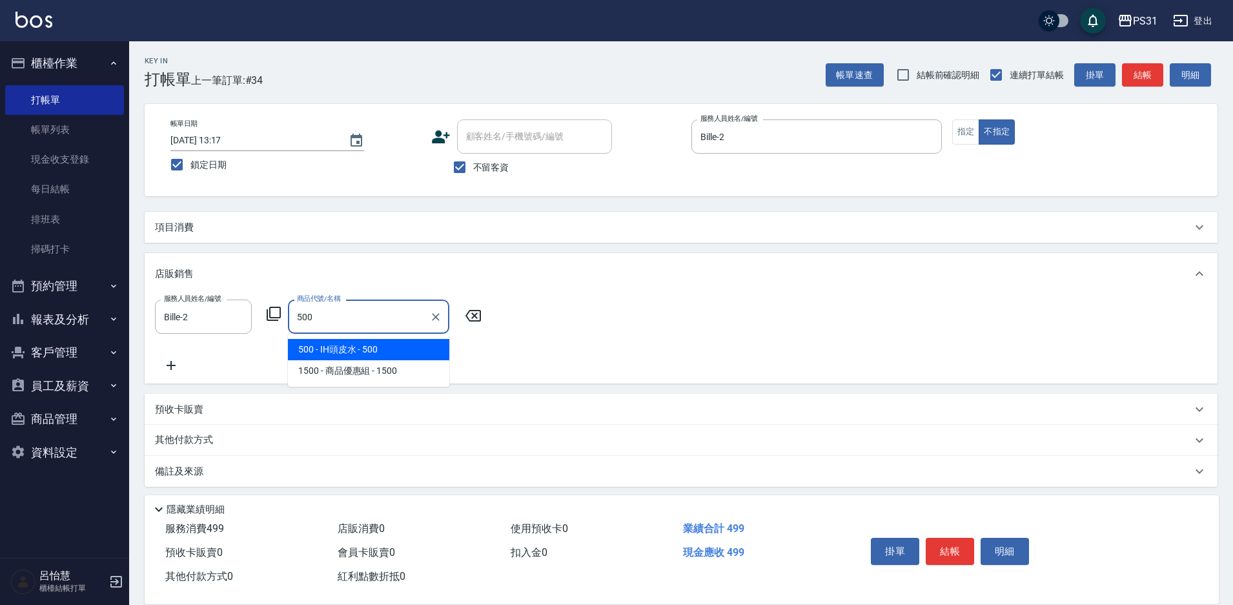
type input "IH頭皮水"
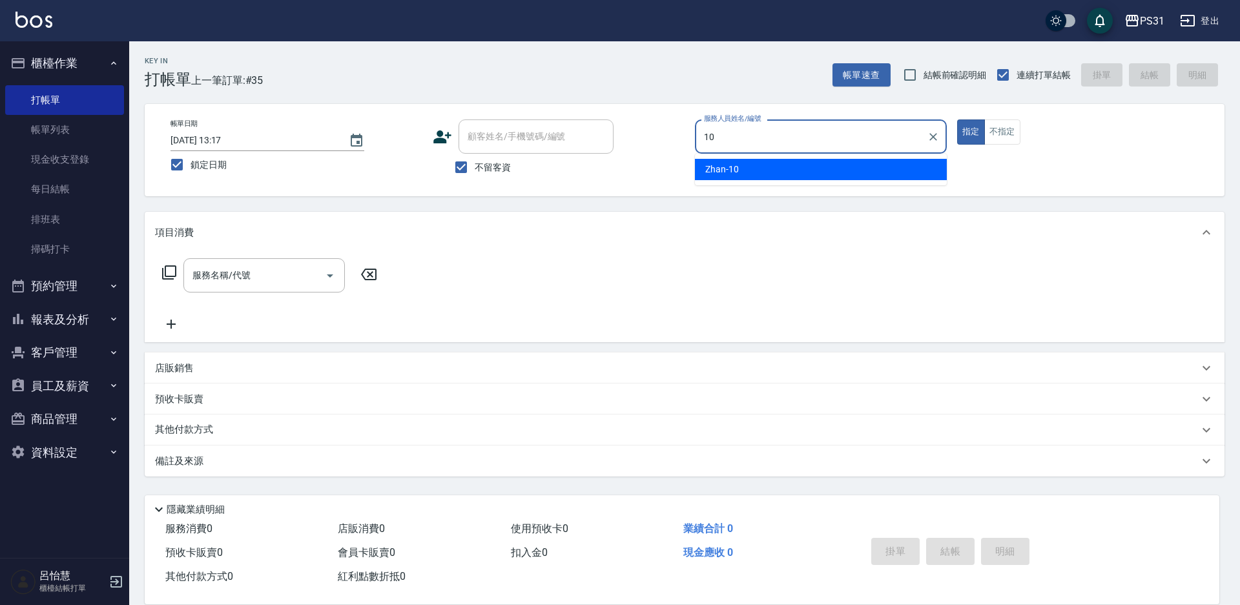
type input "Zhan-10"
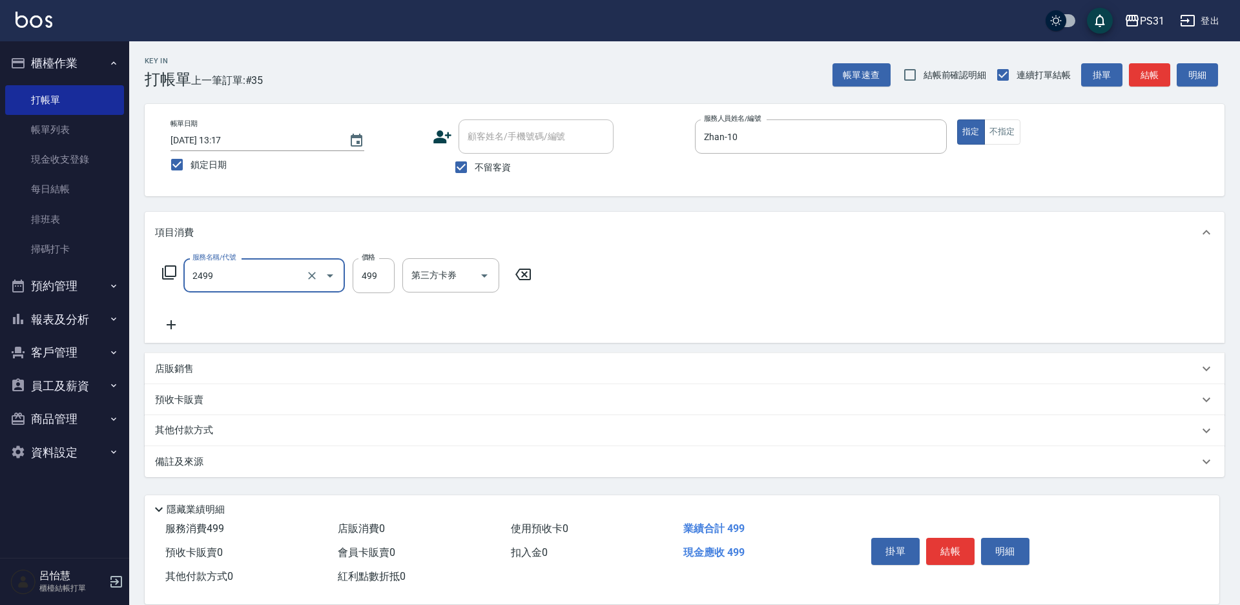
type input "499洗剪套餐(2499)"
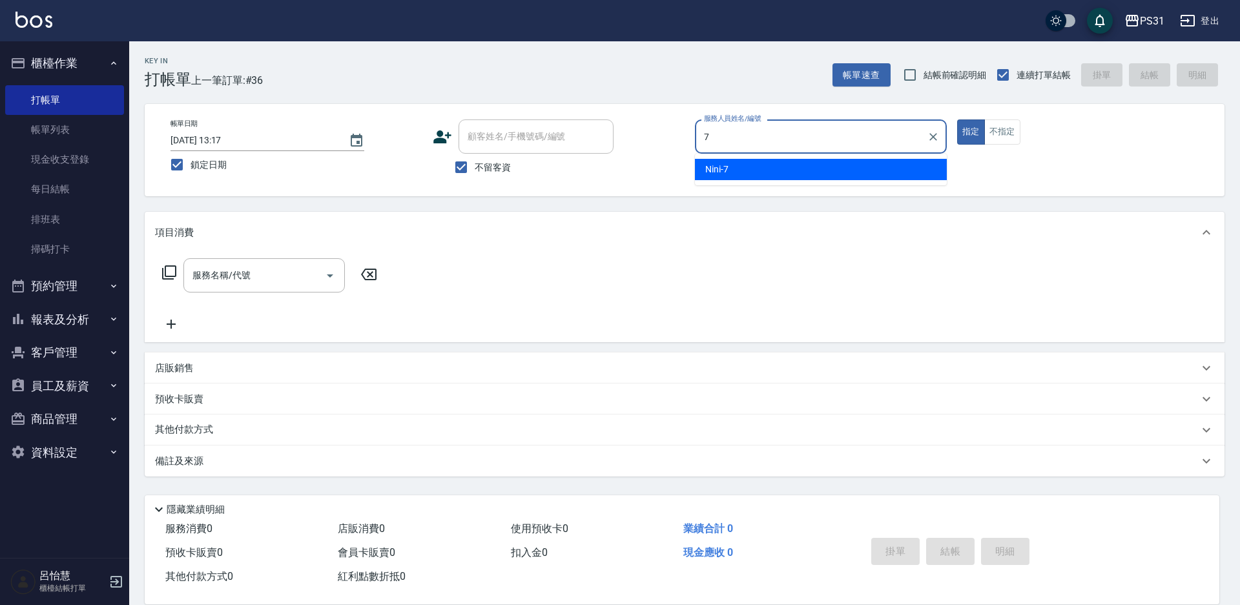
type input "Nini-7"
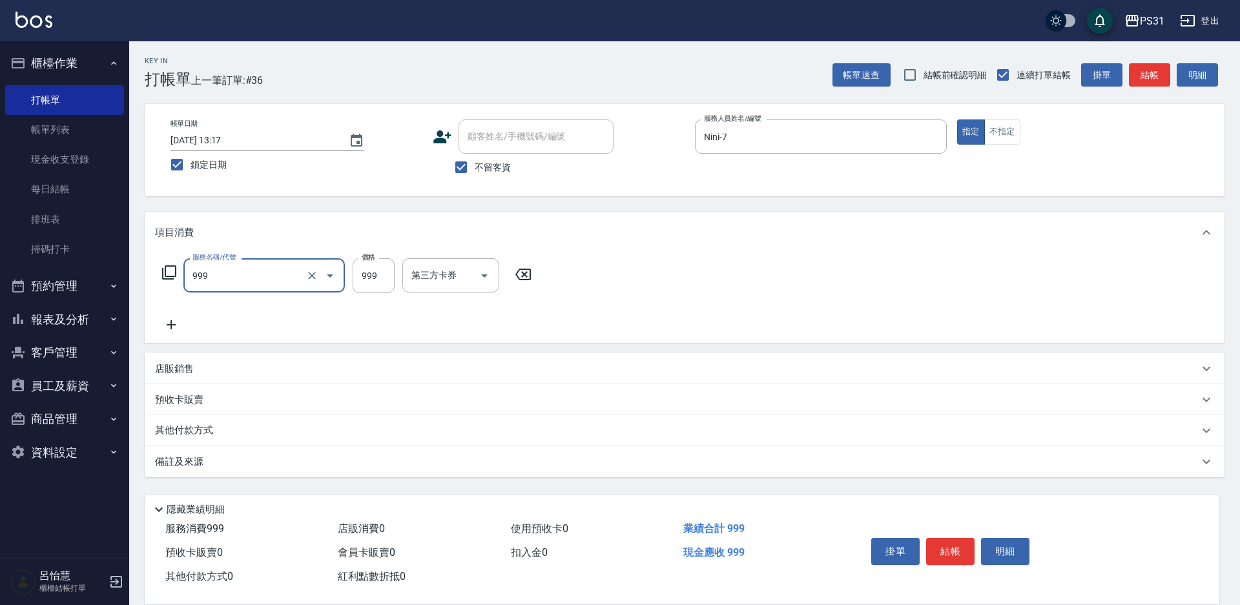
type input "精油套餐999(999)"
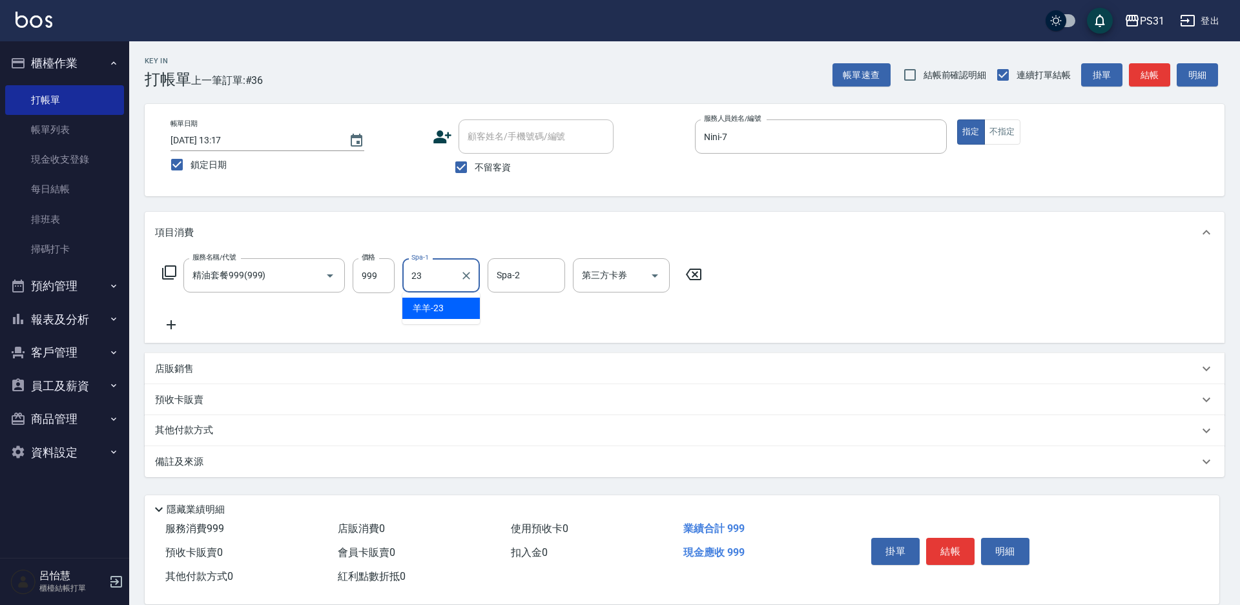
type input "羊羊-23"
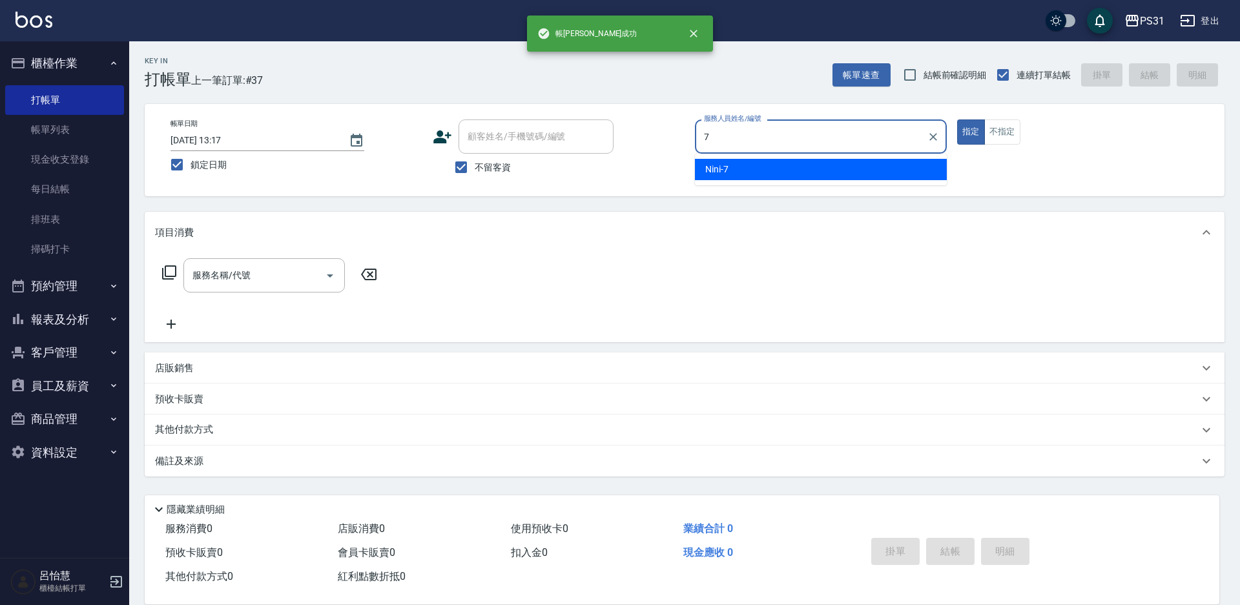
type input "Nini-7"
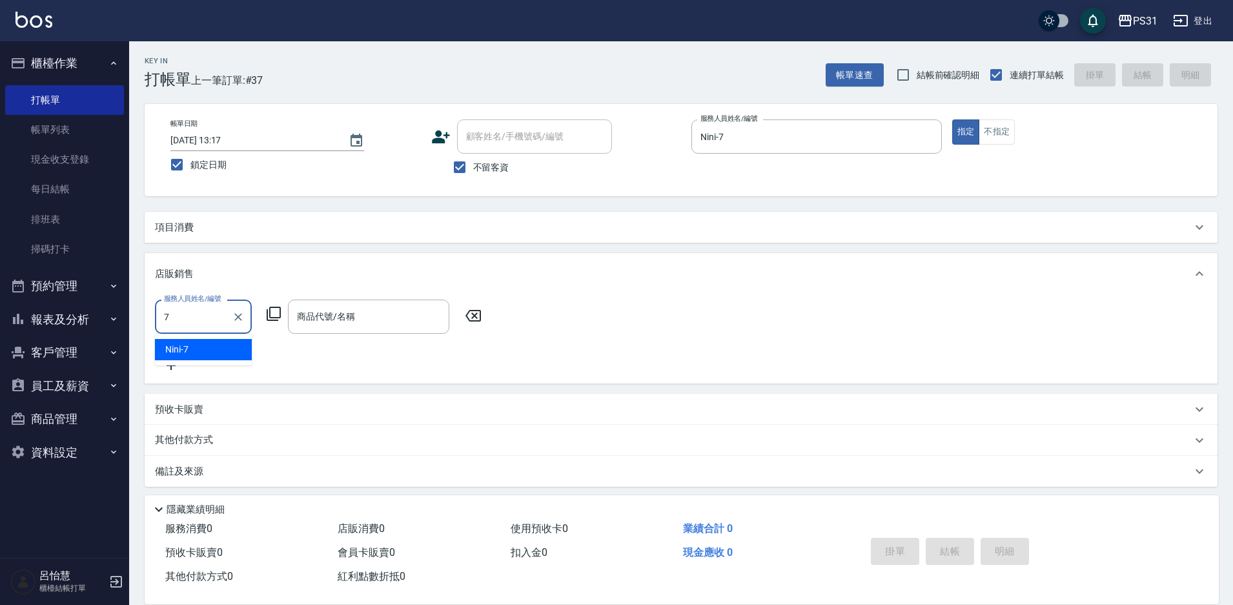
type input "Nini-7"
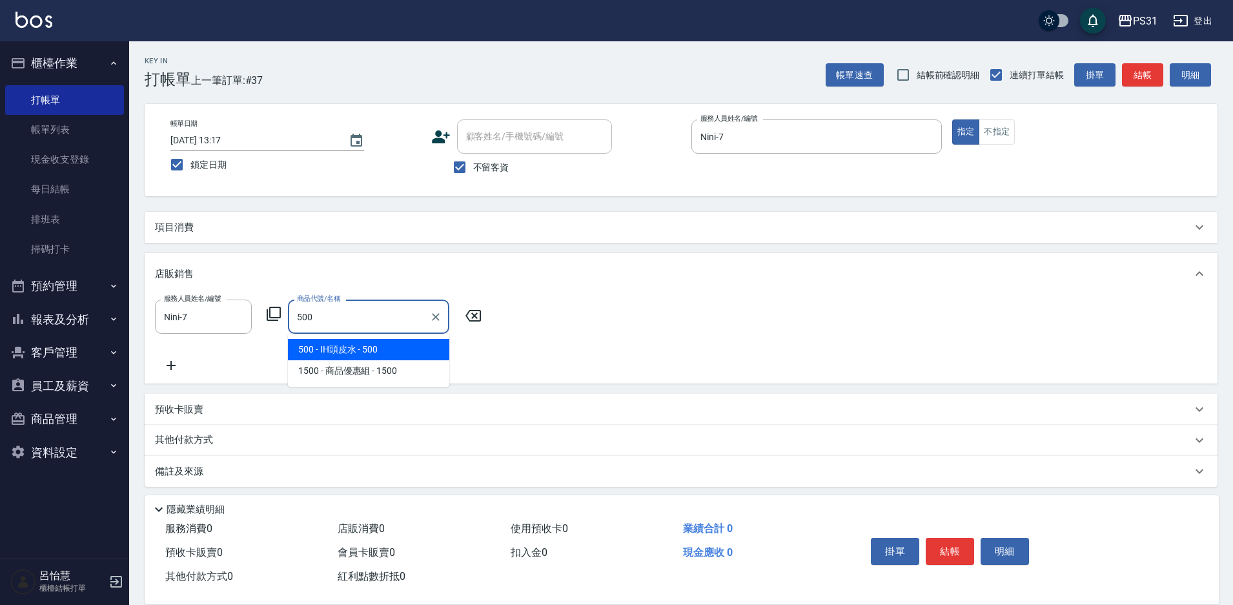
type input "IH頭皮水"
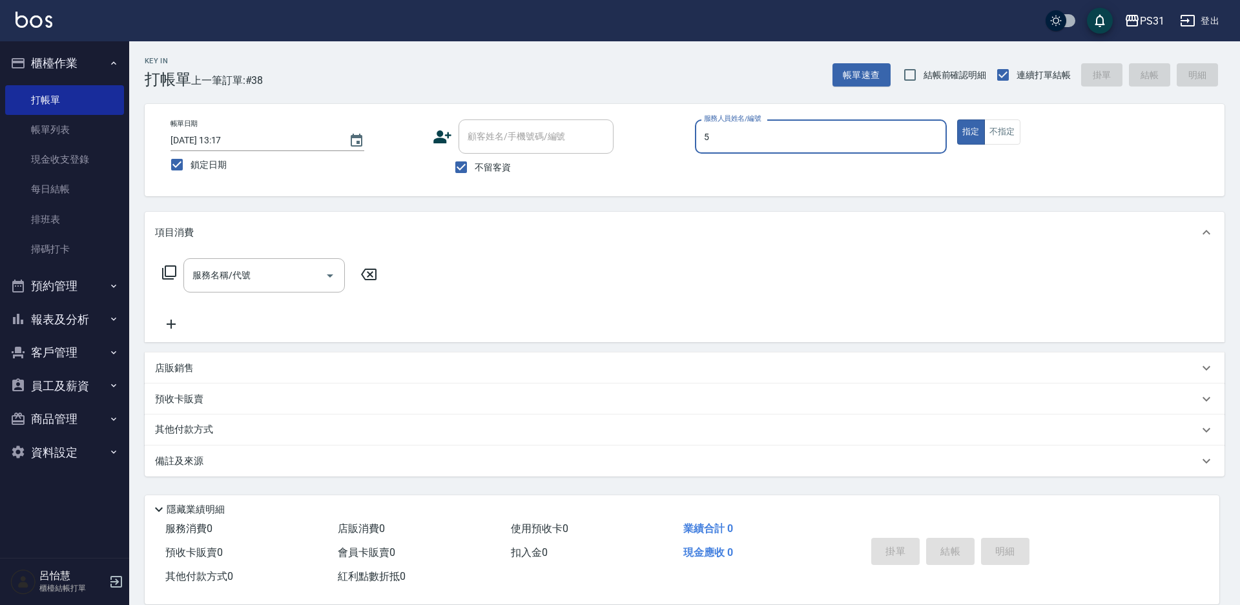
type input "Eco-5"
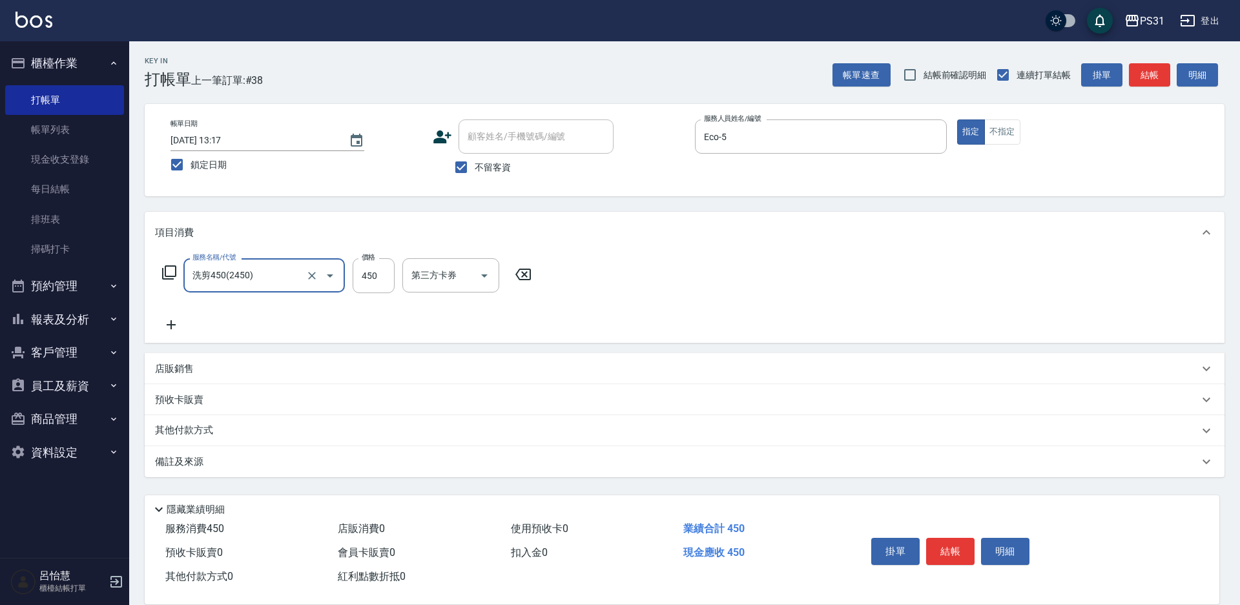
type input "洗剪450(2450)"
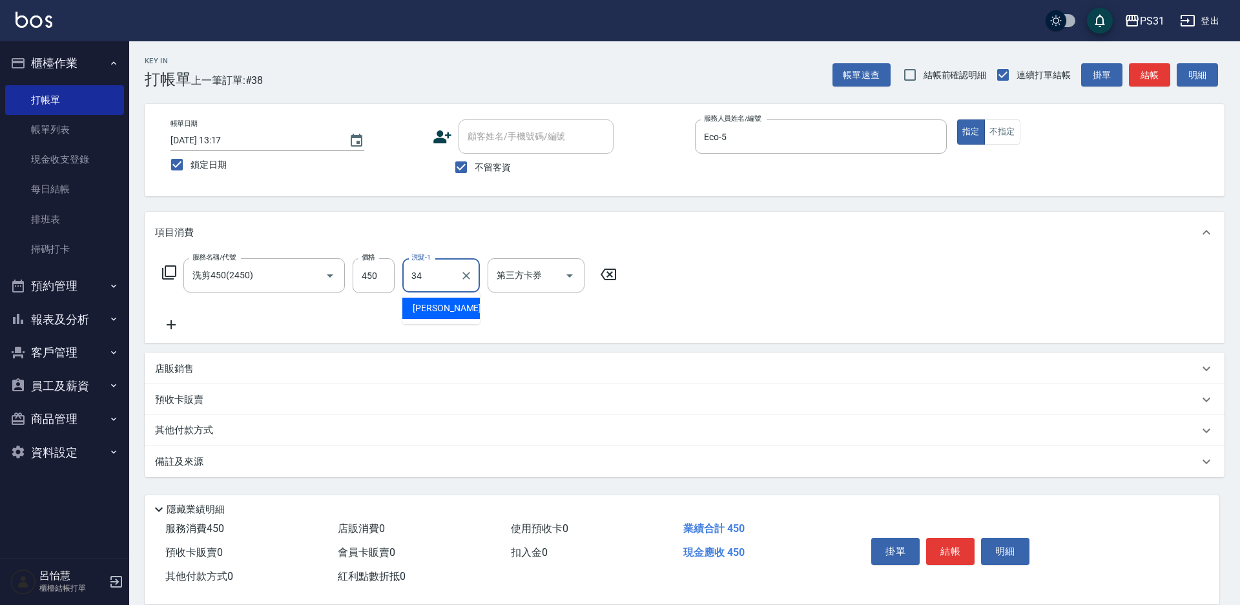
type input "鈺欣-34"
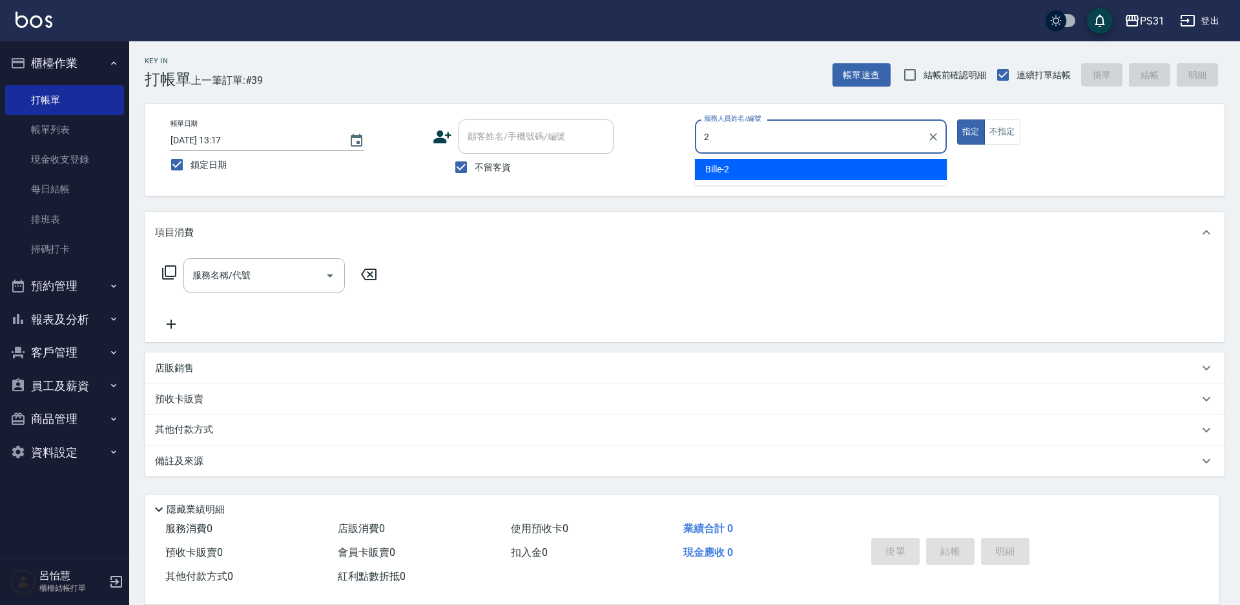
type input "Bille-2"
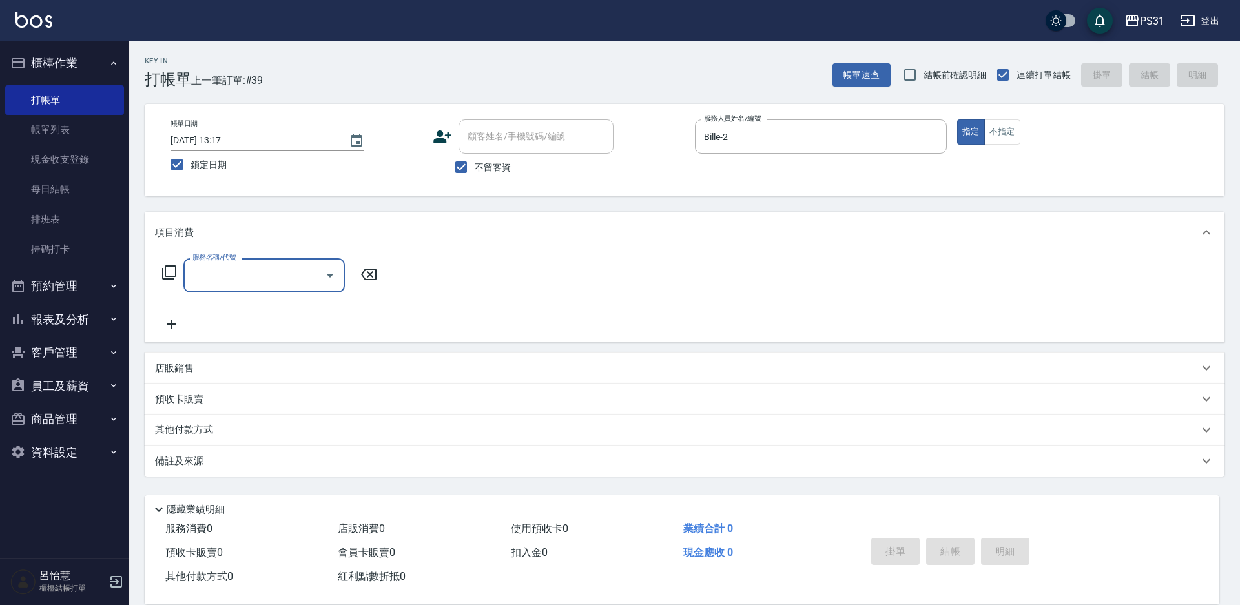
click at [172, 264] on div "服務名稱/代號 服務名稱/代號" at bounding box center [270, 275] width 230 height 34
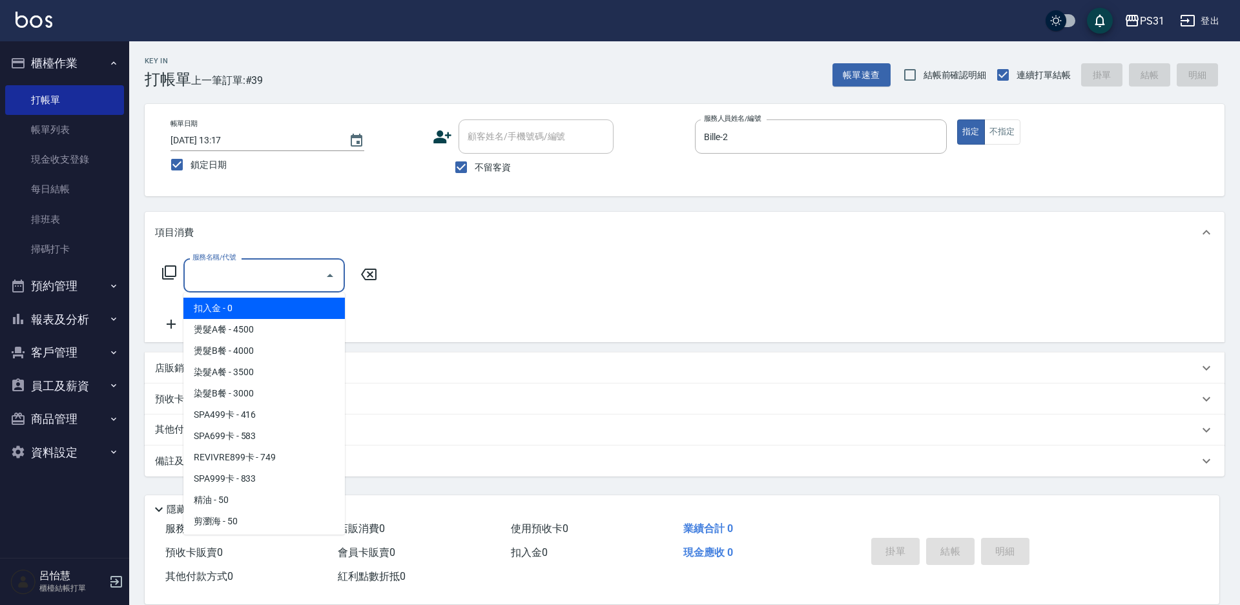
click at [200, 280] on input "服務名稱/代號" at bounding box center [254, 275] width 130 height 23
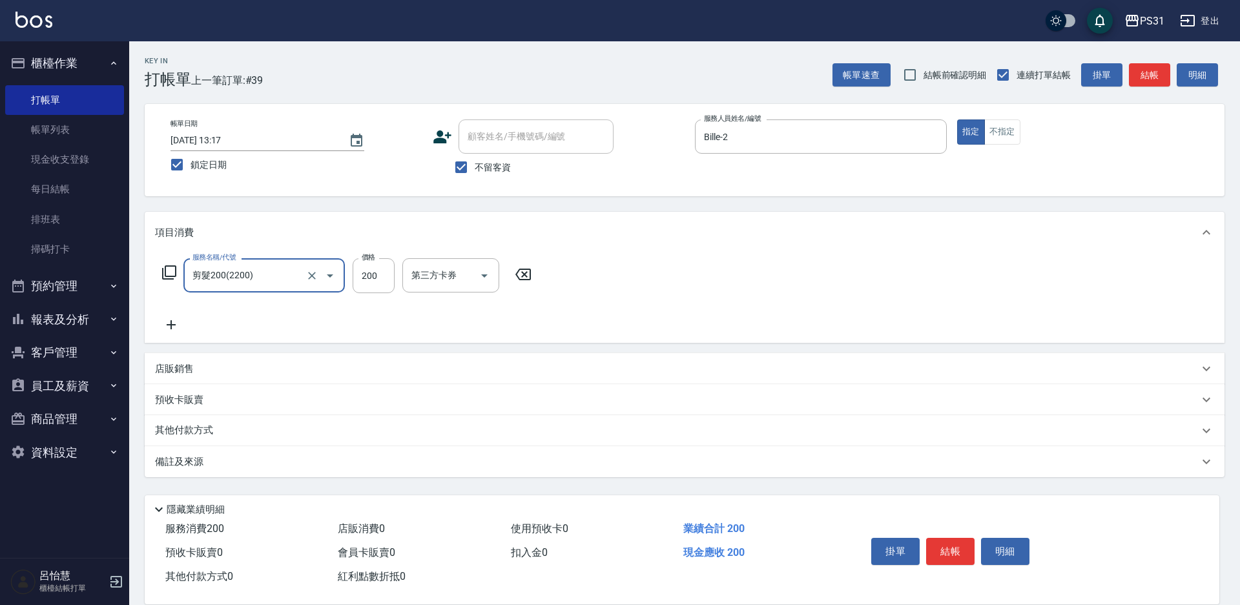
type input "剪髮200(2200)"
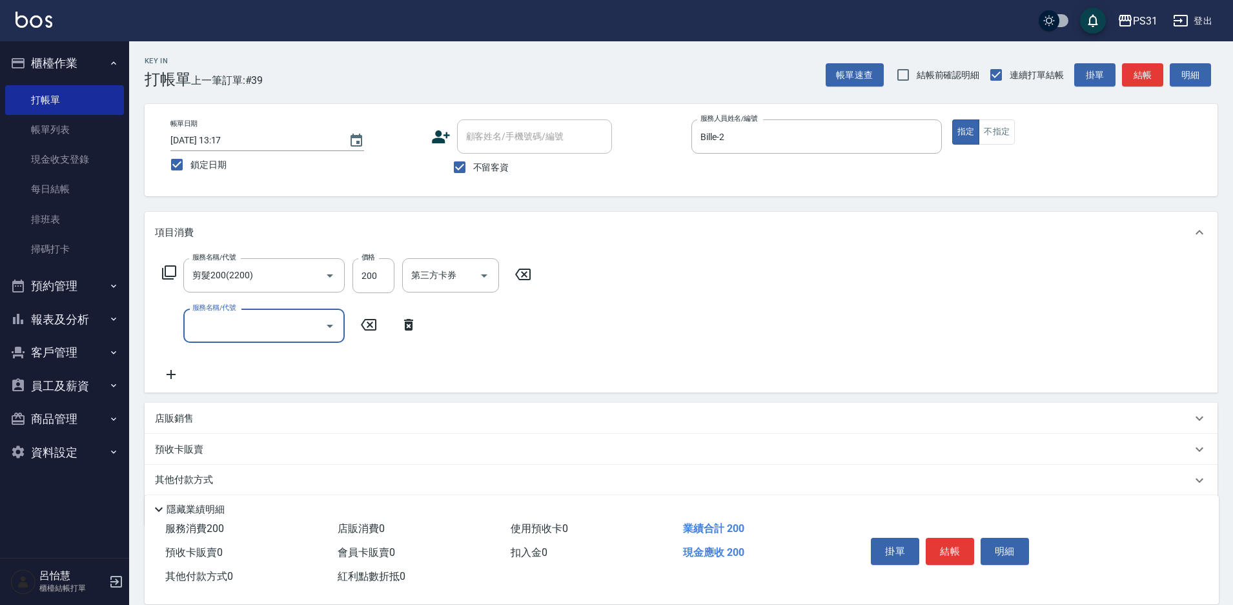
click at [172, 271] on icon at bounding box center [168, 272] width 15 height 15
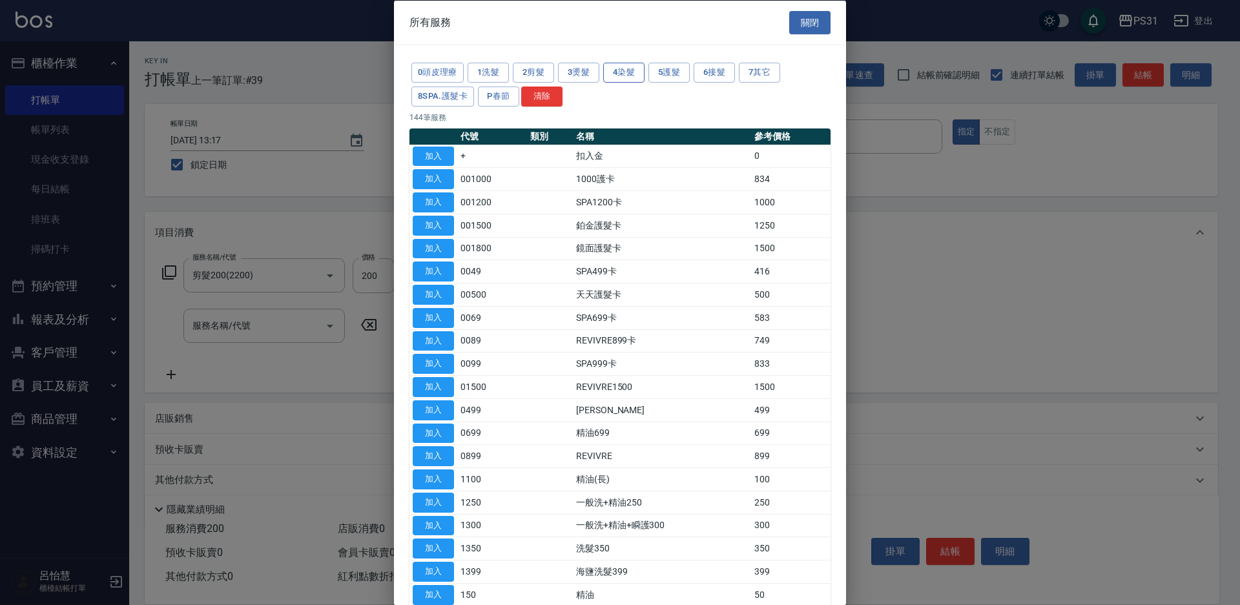
click at [627, 72] on button "4染髮" at bounding box center [623, 73] width 41 height 20
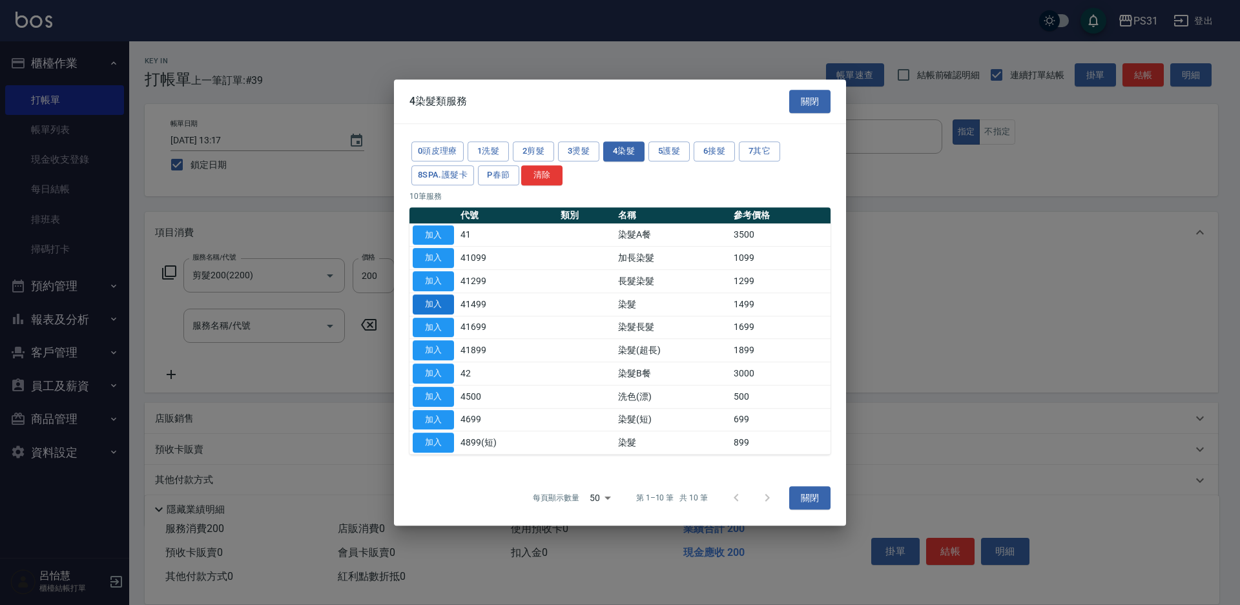
click at [433, 306] on button "加入" at bounding box center [433, 304] width 41 height 20
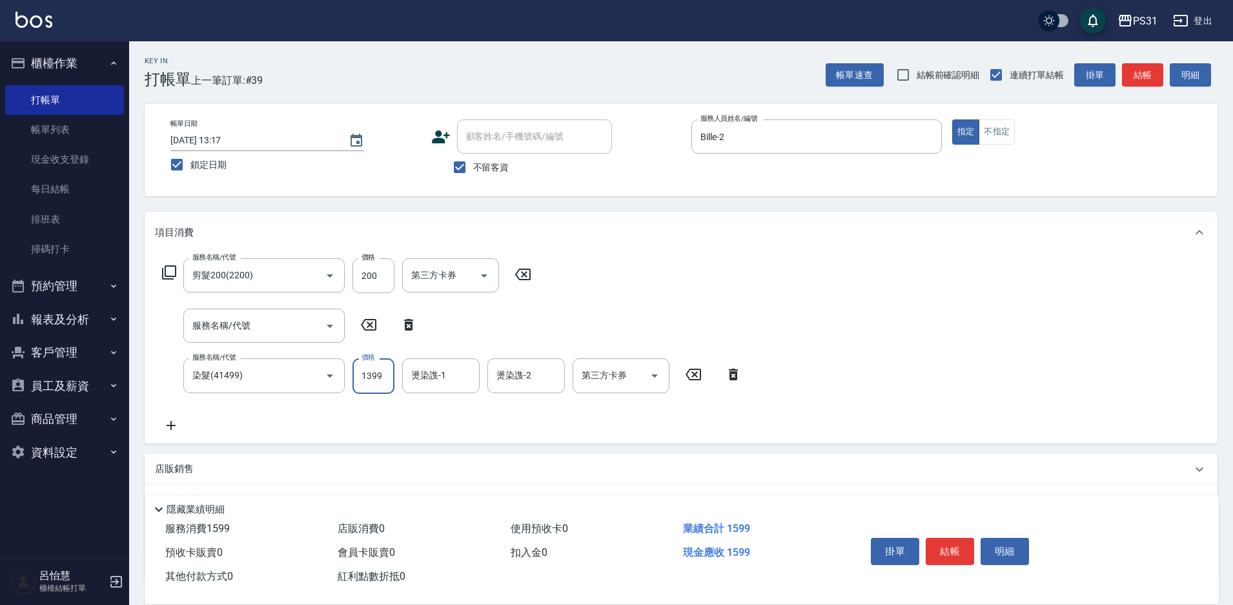
type input "1399"
type input "Layna-12"
click at [375, 325] on icon at bounding box center [369, 324] width 32 height 15
click at [373, 325] on icon at bounding box center [369, 324] width 32 height 15
click at [401, 326] on icon at bounding box center [409, 324] width 32 height 15
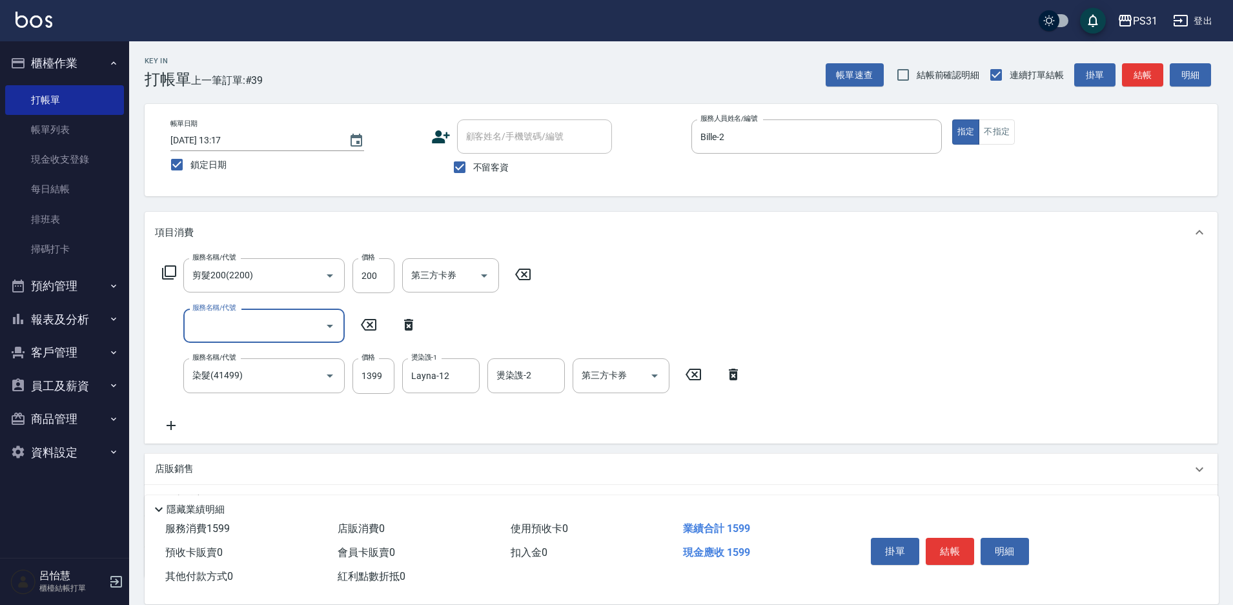
type input "染髮(41499)"
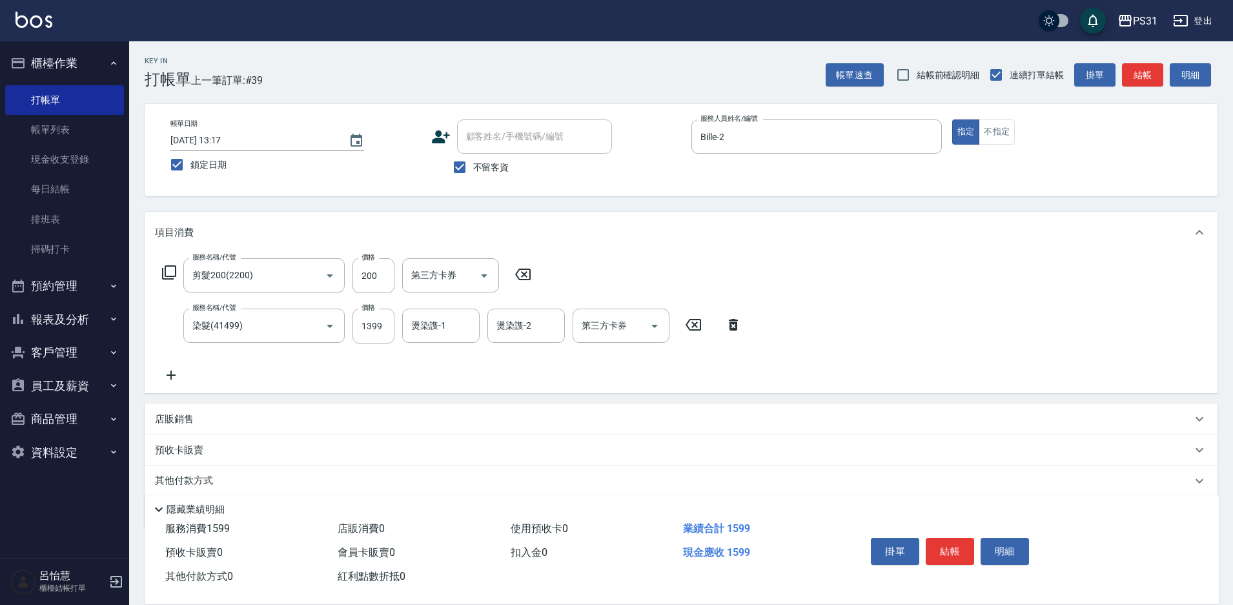
click at [164, 269] on icon at bounding box center [168, 272] width 15 height 15
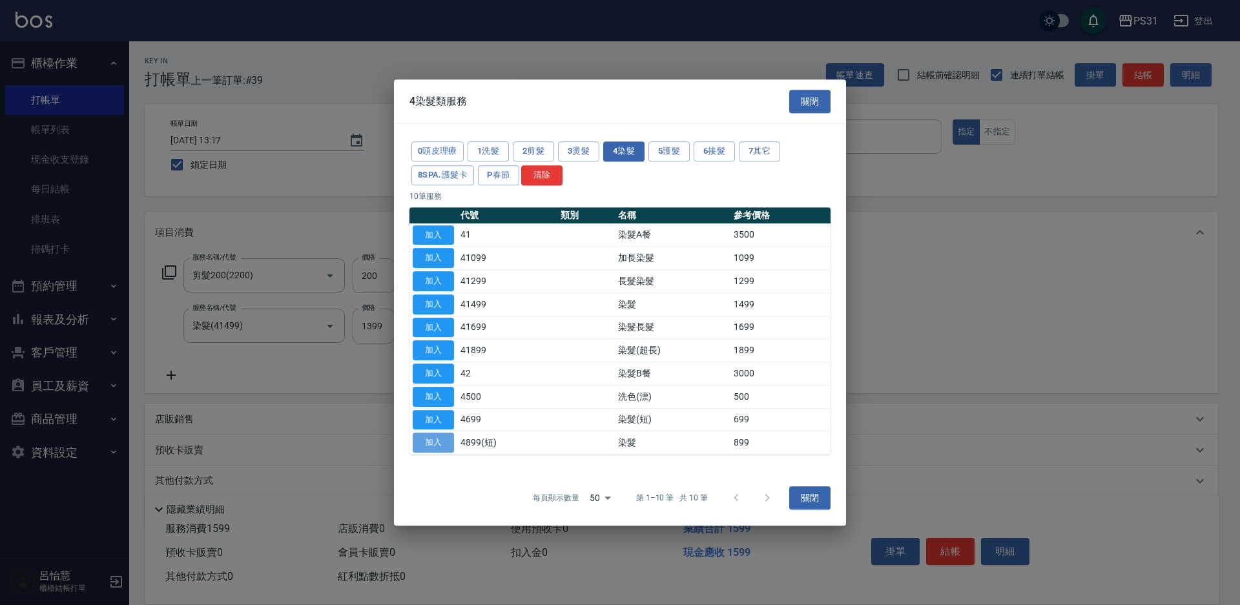
click at [438, 445] on button "加入" at bounding box center [433, 443] width 41 height 20
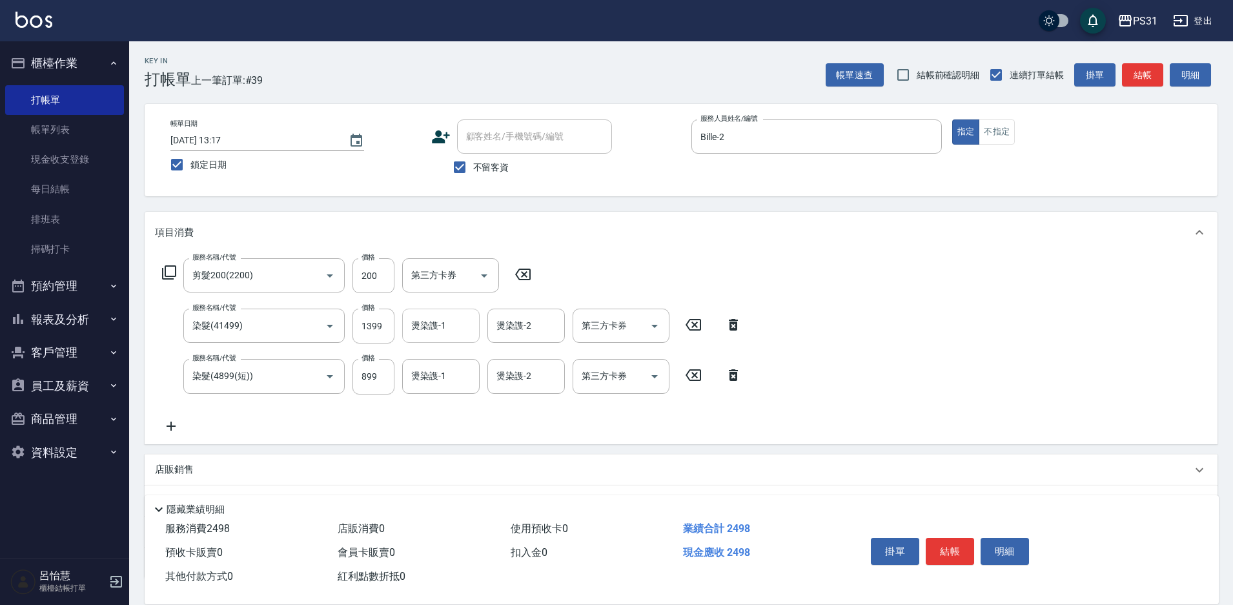
click at [442, 329] on input "燙染謢-1" at bounding box center [441, 325] width 66 height 23
type input "Layna-12"
type input "800"
type input "Nico-11"
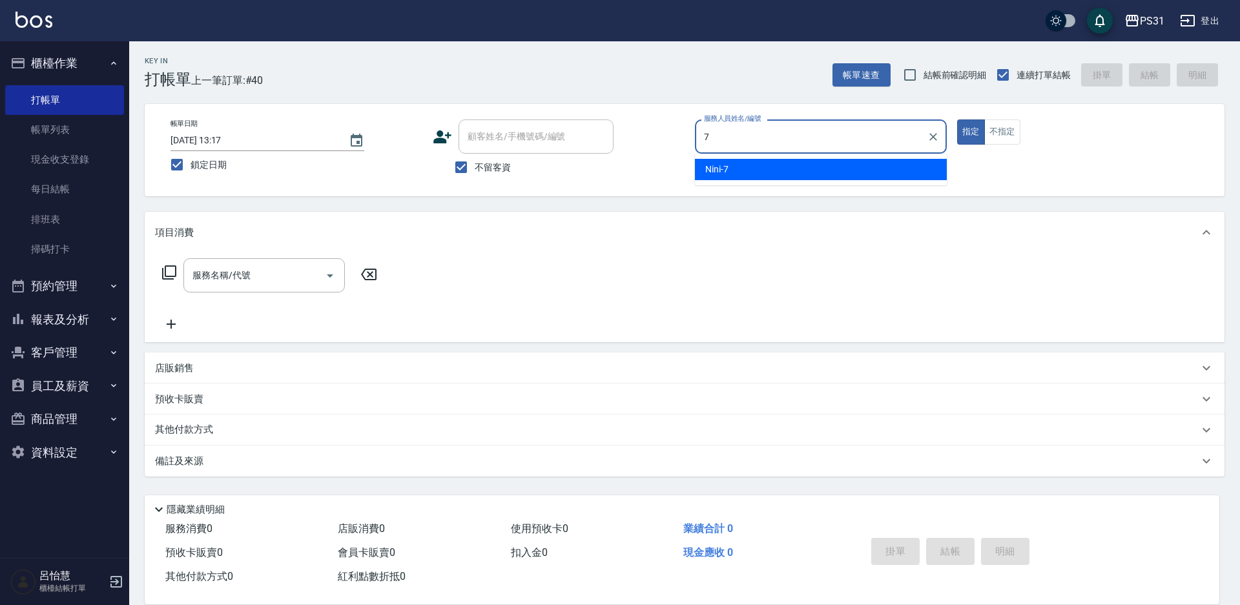
type input "Nini-7"
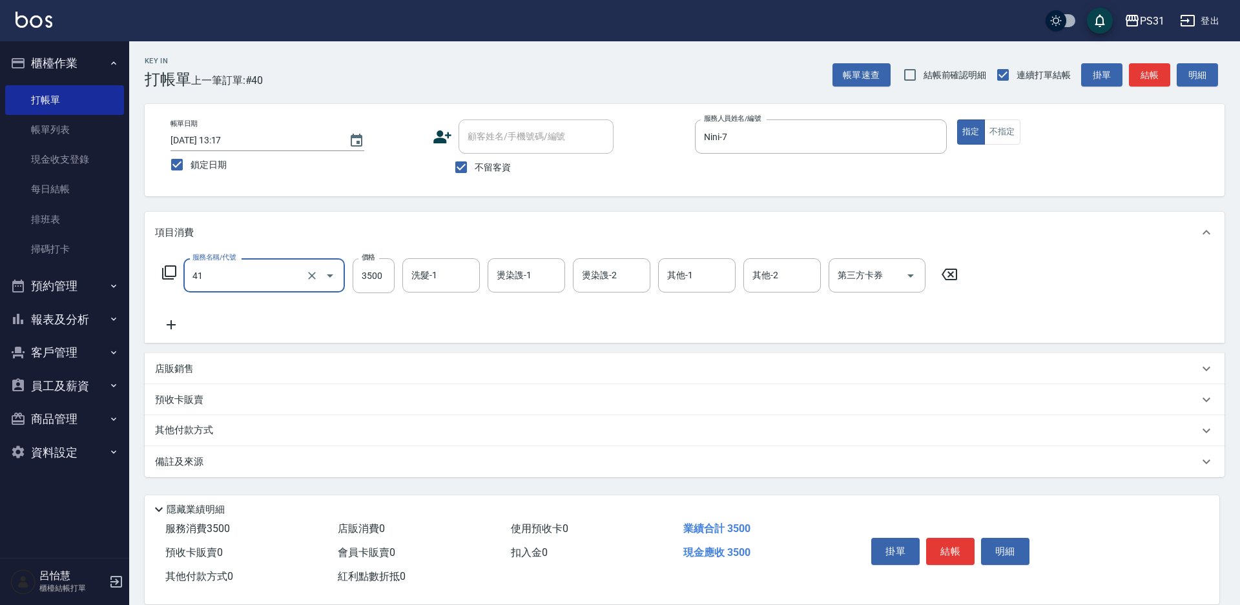
type input "染髮A餐(41)"
type input "4000"
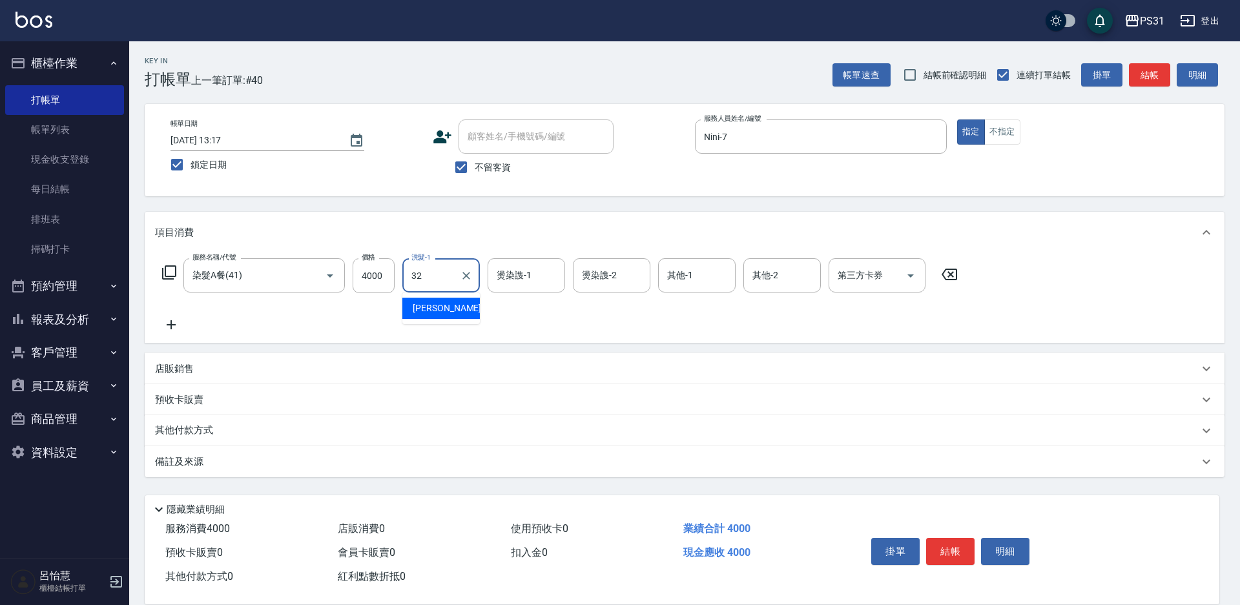
type input "陳聖軒-32"
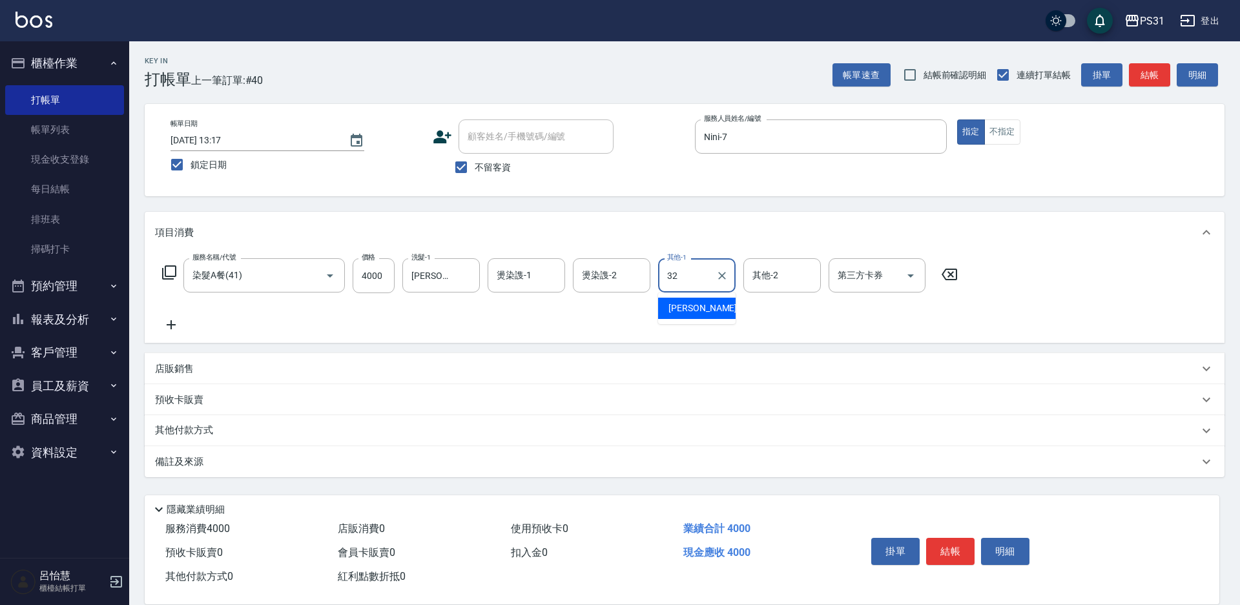
type input "陳聖軒-32"
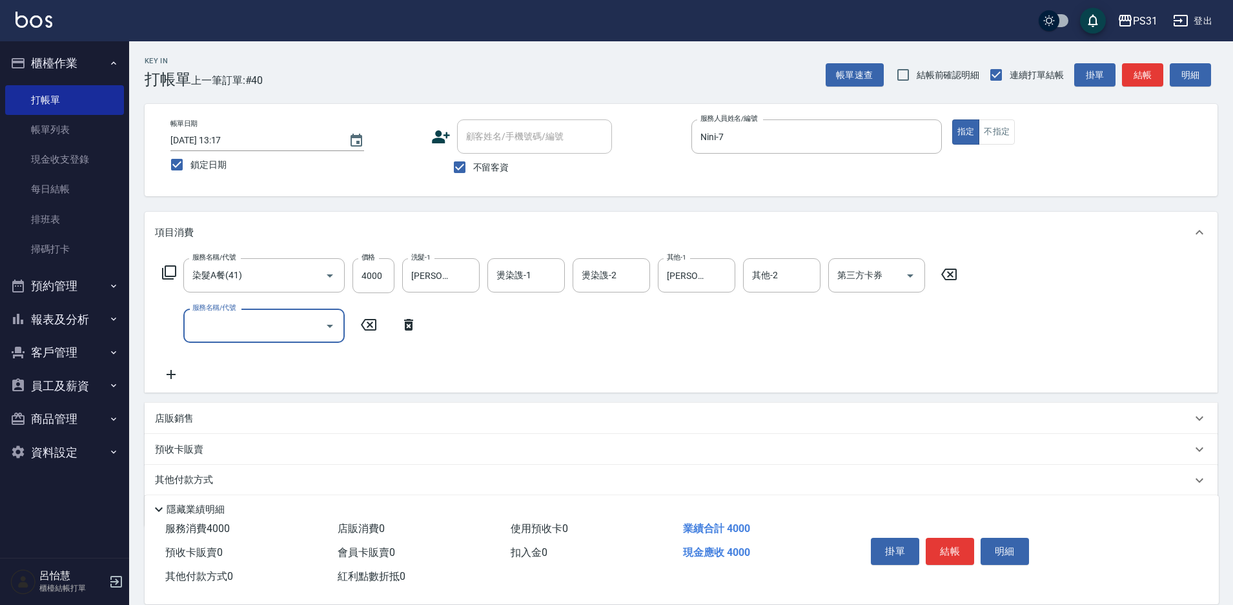
click at [400, 329] on icon at bounding box center [409, 324] width 32 height 15
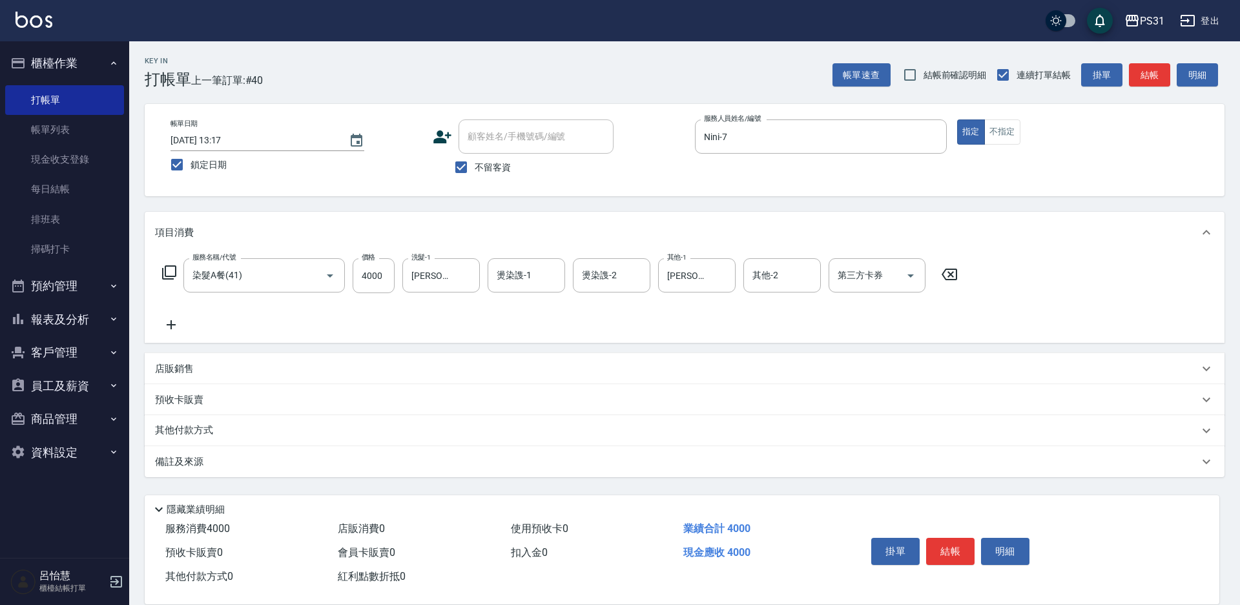
click at [165, 273] on icon at bounding box center [169, 272] width 14 height 14
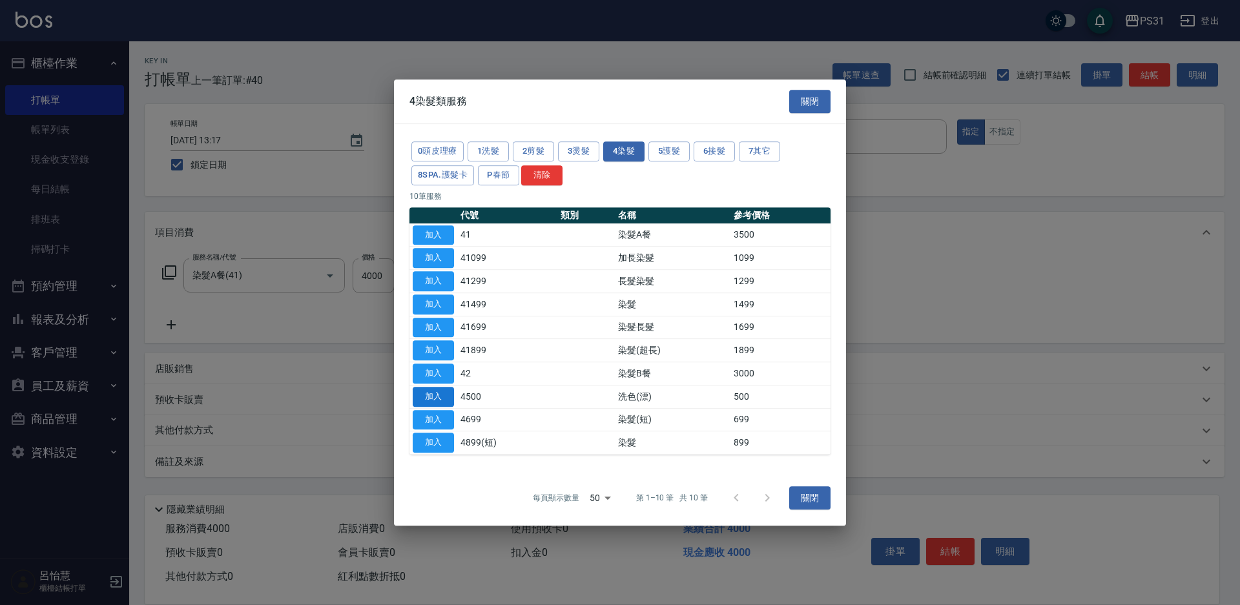
click at [440, 396] on button "加入" at bounding box center [433, 397] width 41 height 20
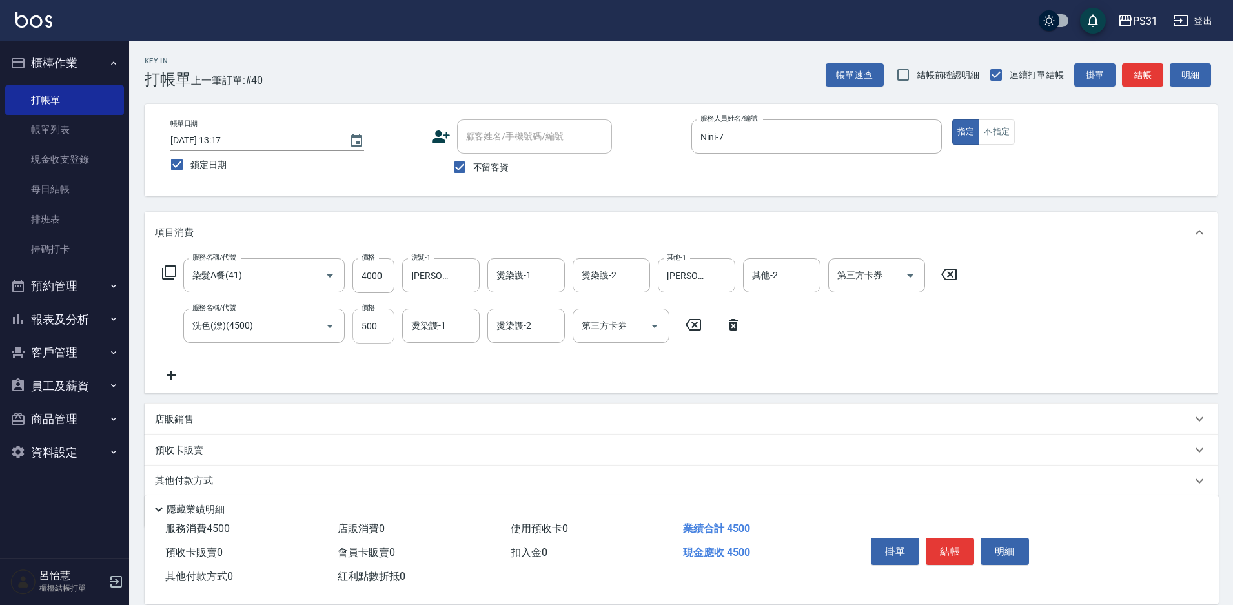
click at [367, 328] on input "500" at bounding box center [374, 326] width 42 height 35
type input "1000"
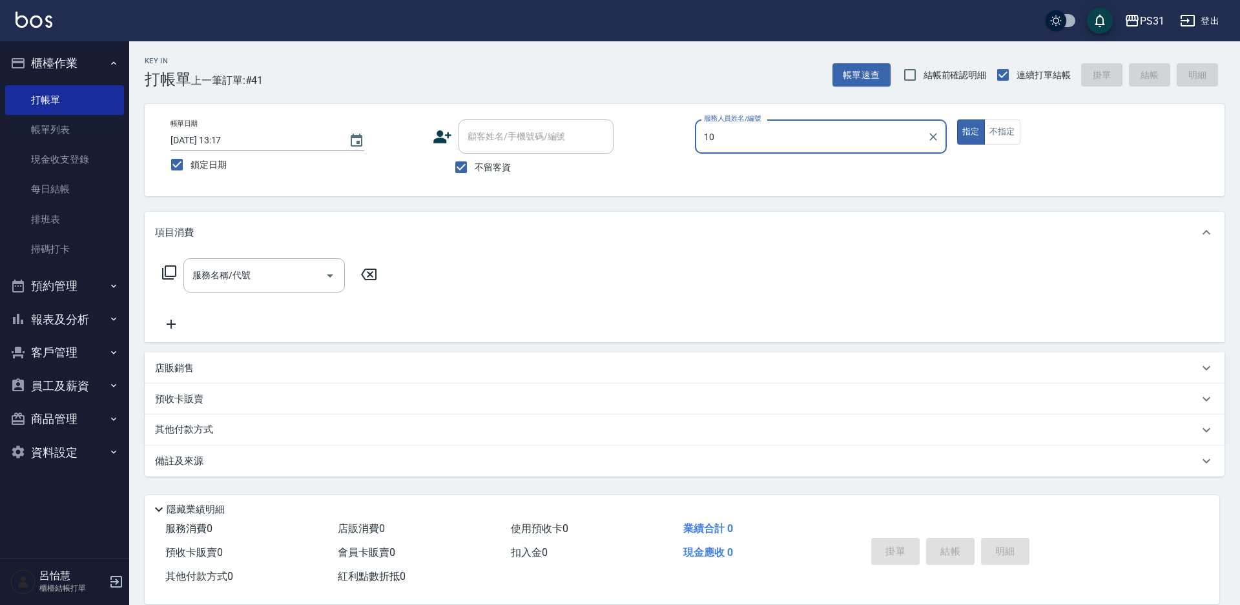
type input "Zhan-10"
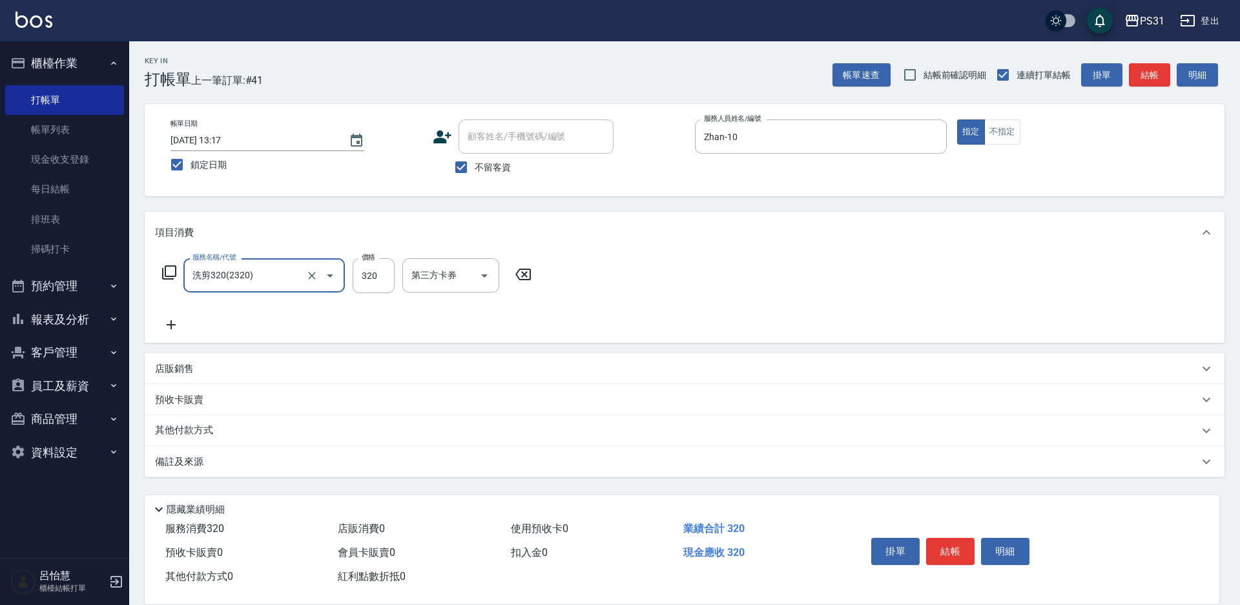
type input "洗剪320(2320)"
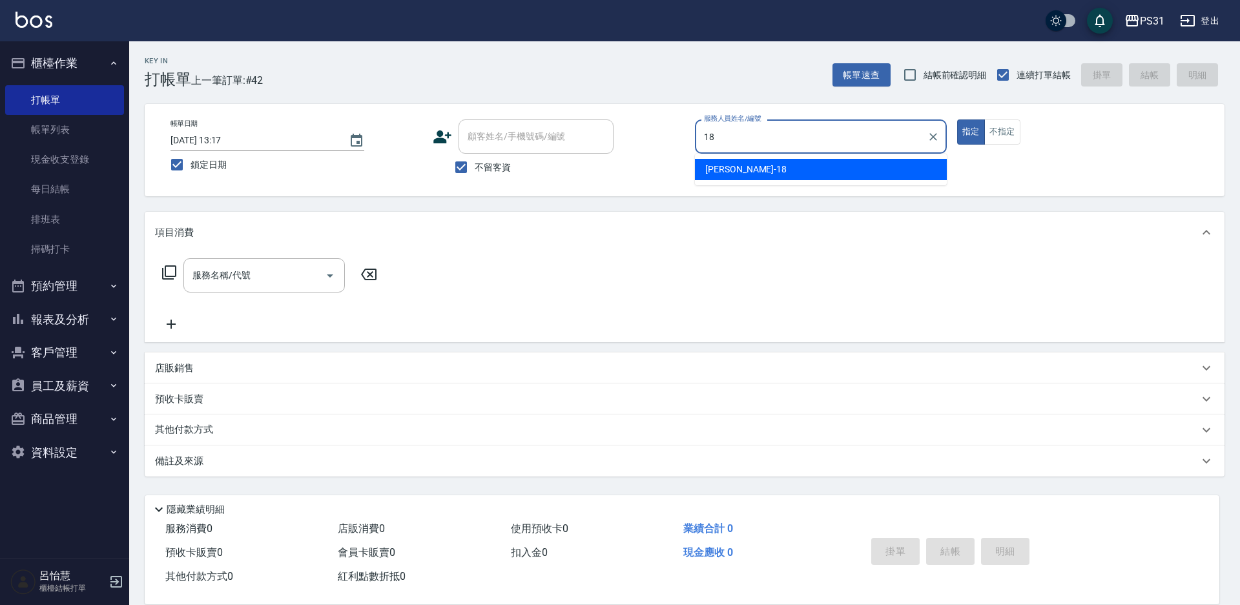
type input "Rita-18"
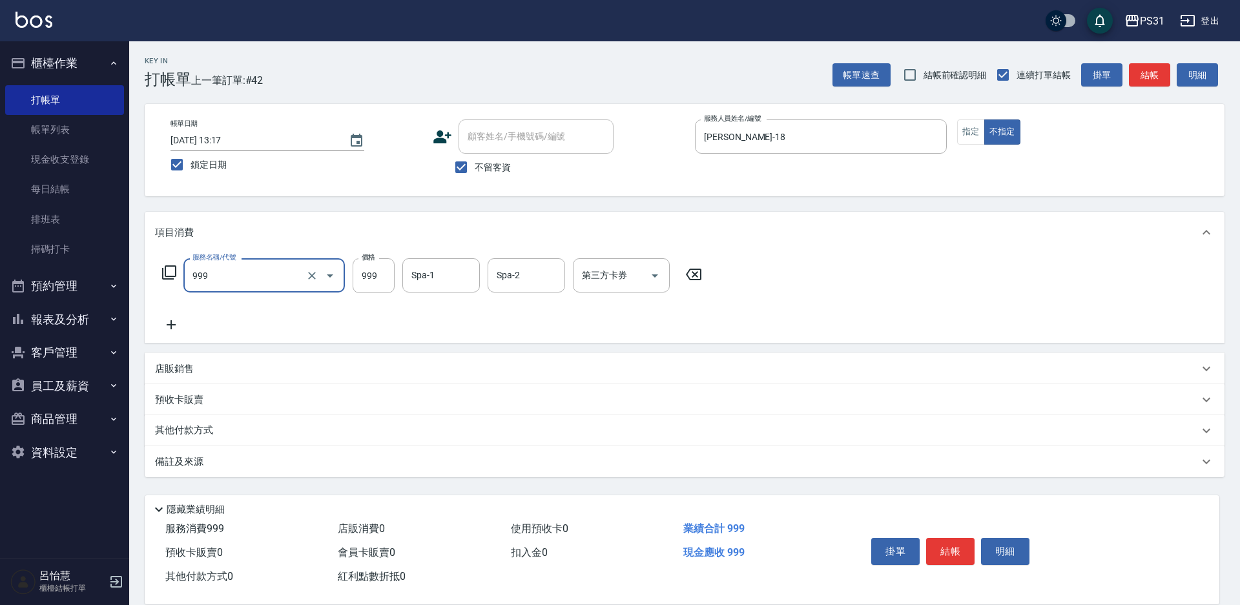
type input "精油套餐999(999)"
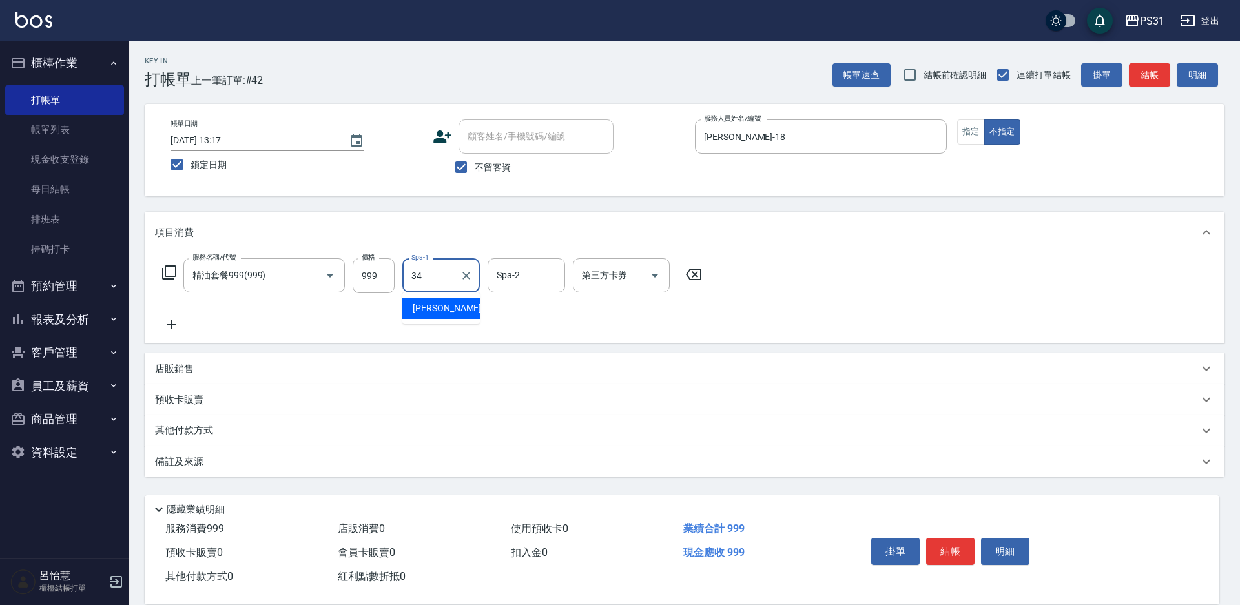
type input "鈺欣-34"
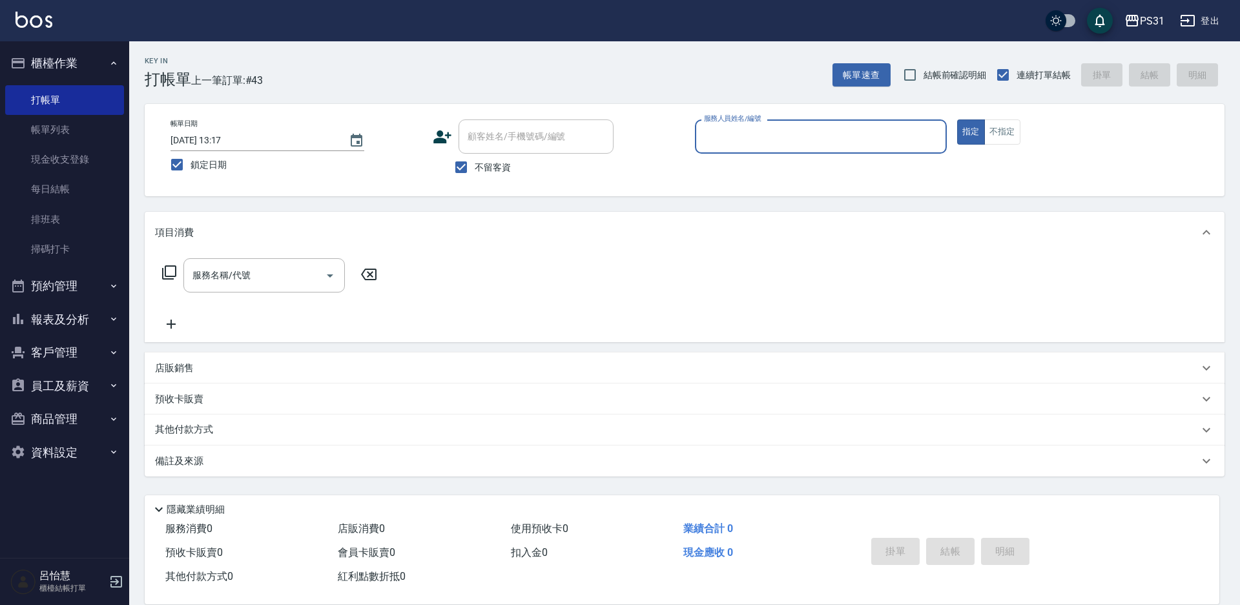
click at [63, 320] on button "報表及分析" at bounding box center [64, 320] width 119 height 34
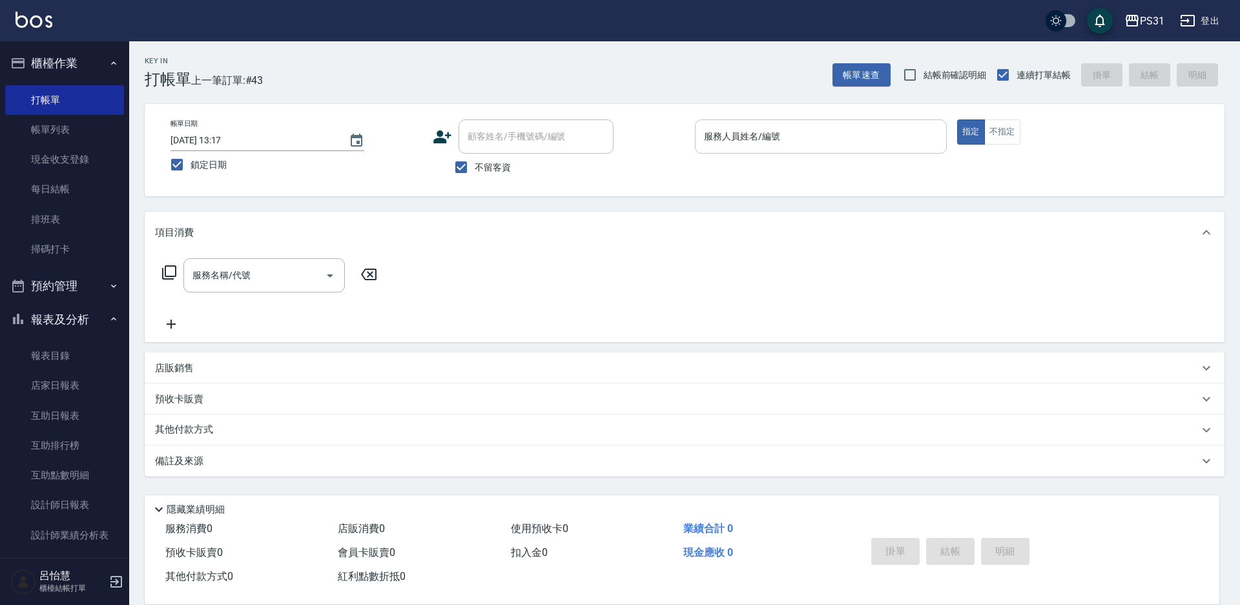
click at [819, 141] on input "服務人員姓名/編號" at bounding box center [821, 136] width 240 height 23
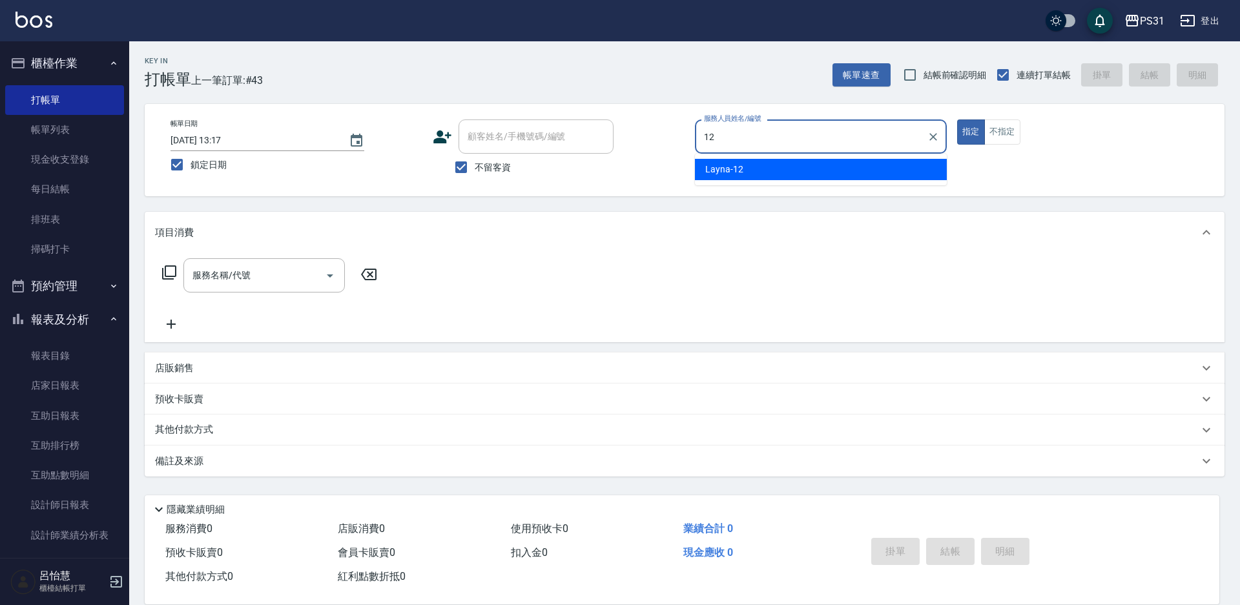
type input "Layna-12"
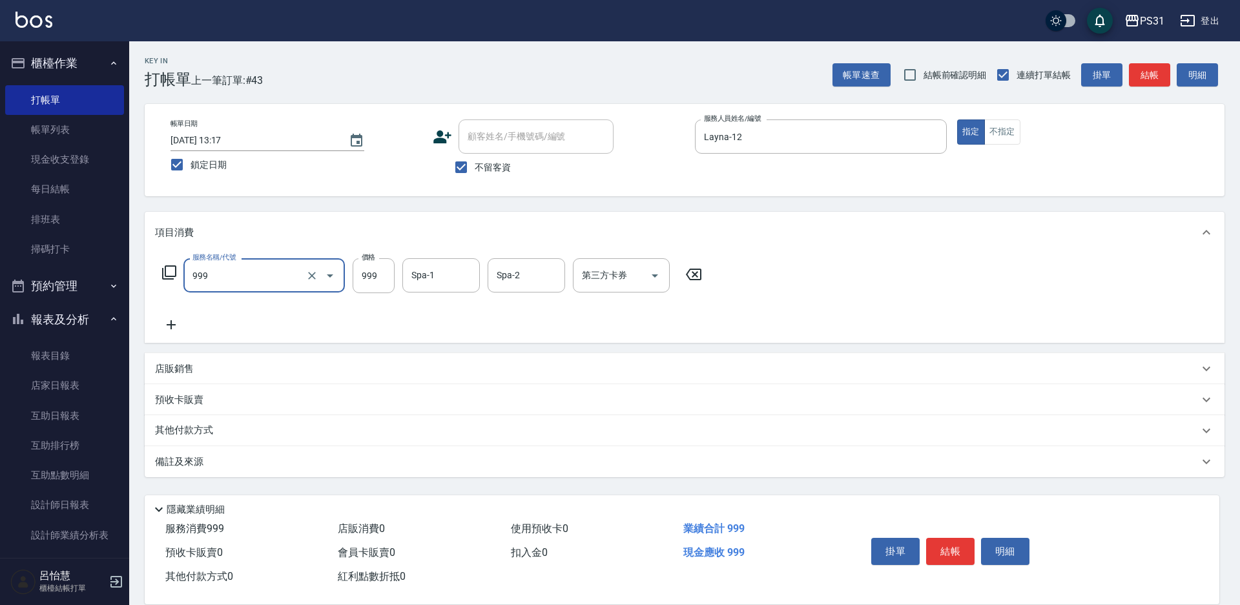
type input "精油套餐999(999)"
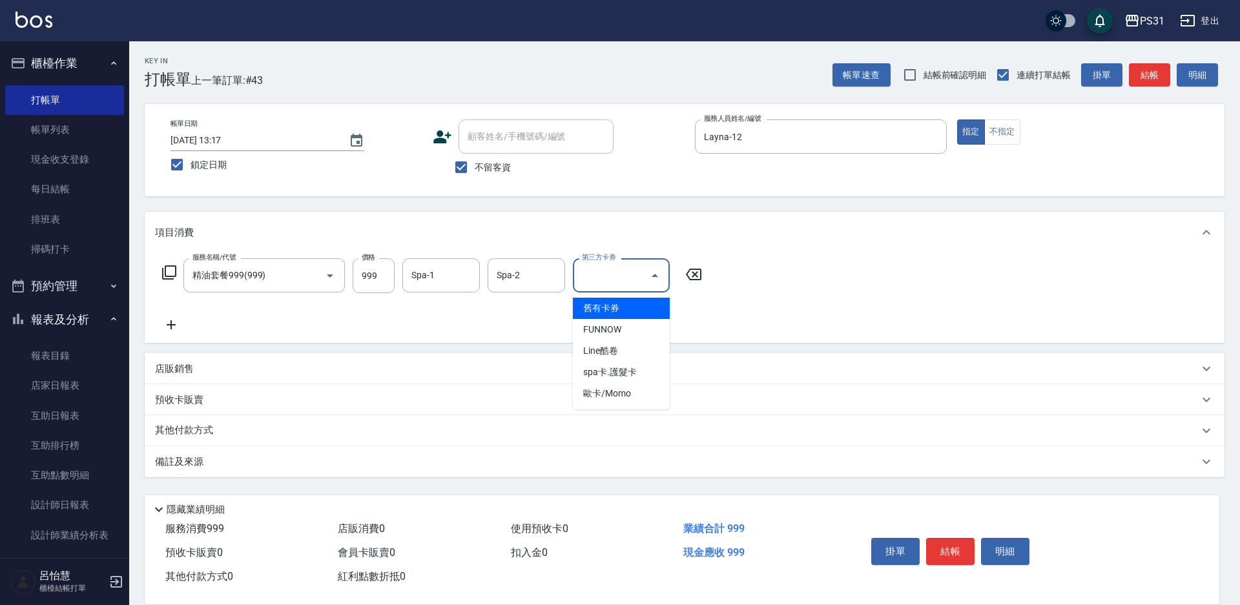
type input "舊有卡券"
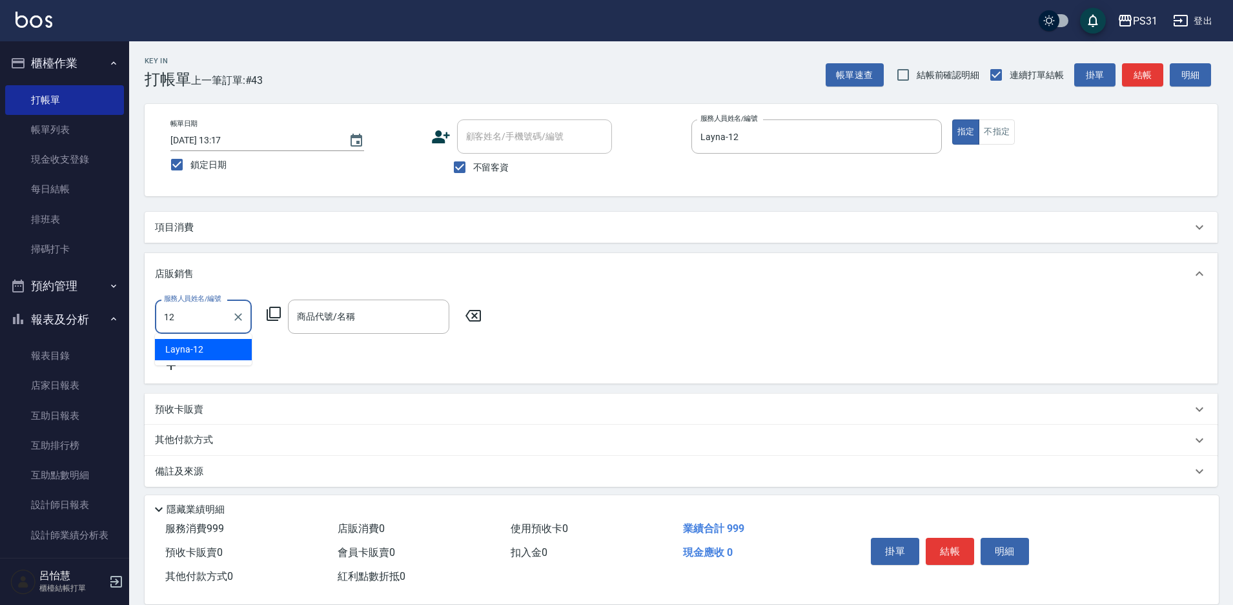
type input "Layna-12"
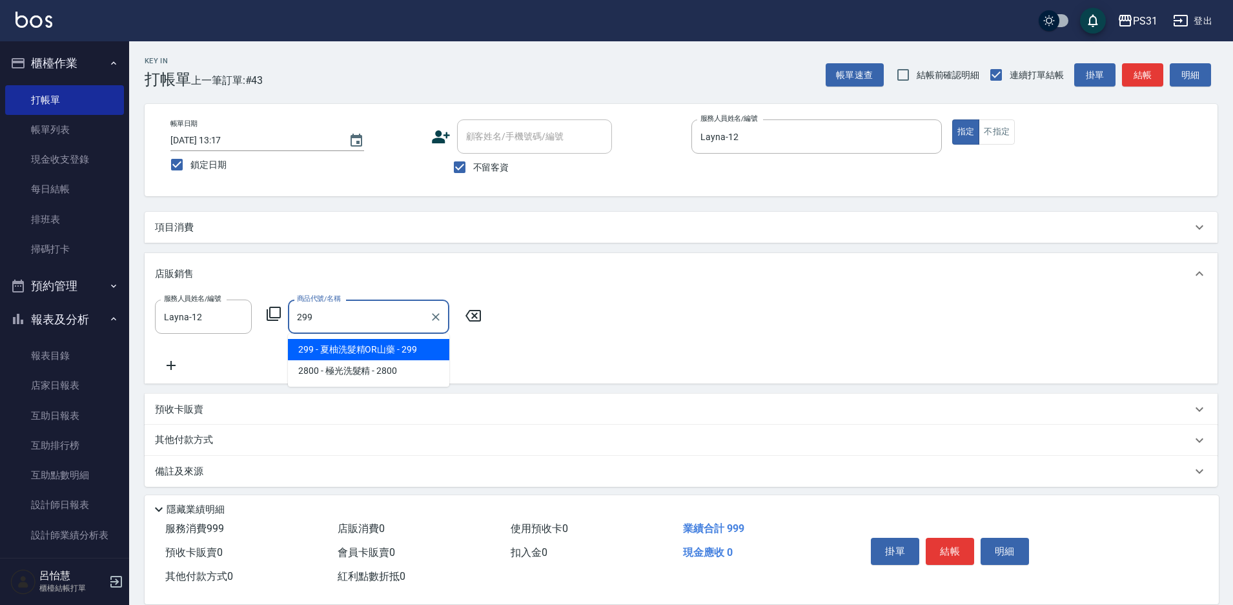
type input "夏柚洗髮精OR山藥"
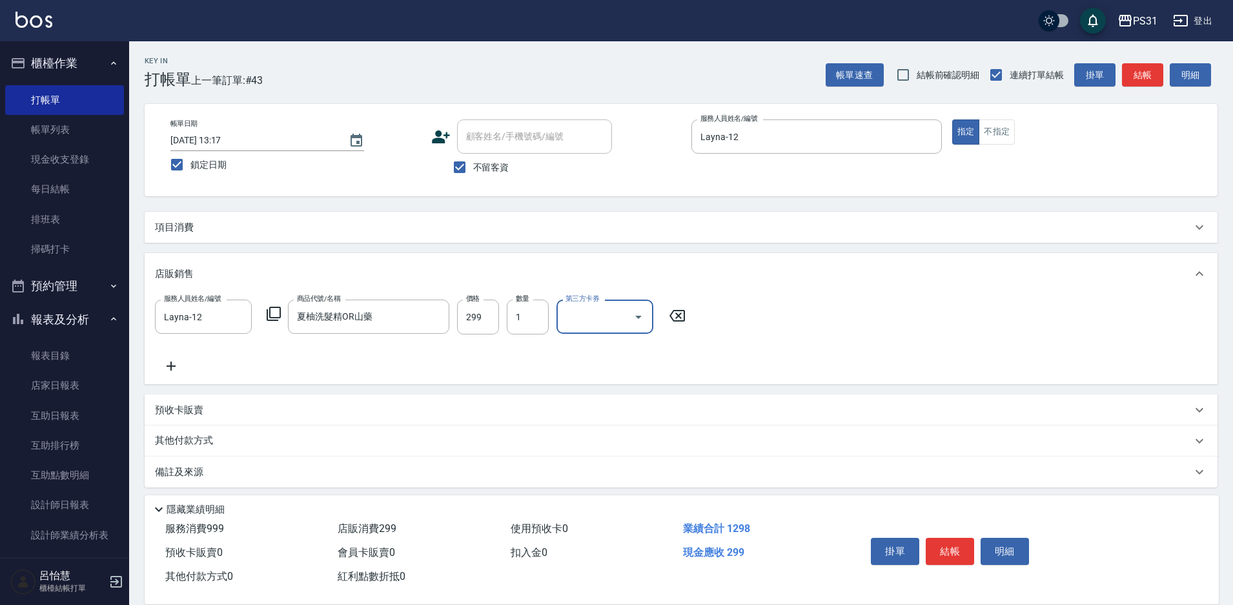
click at [181, 442] on p "其他付款方式" at bounding box center [187, 441] width 65 height 14
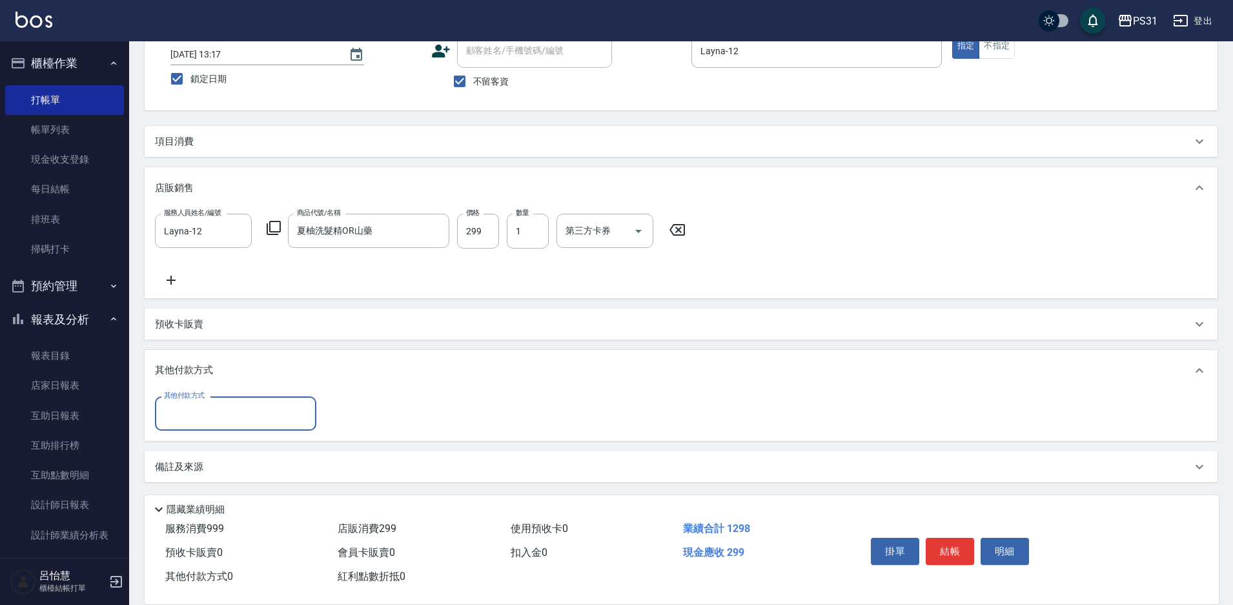
scroll to position [87, 0]
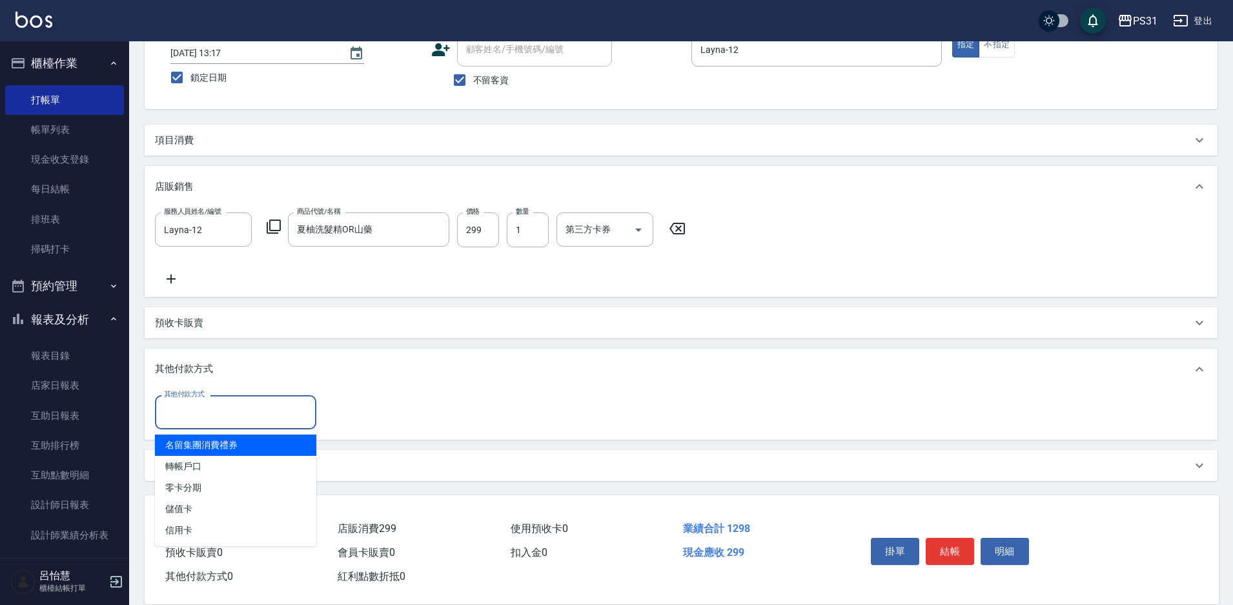
click at [212, 416] on input "其他付款方式" at bounding box center [236, 412] width 150 height 23
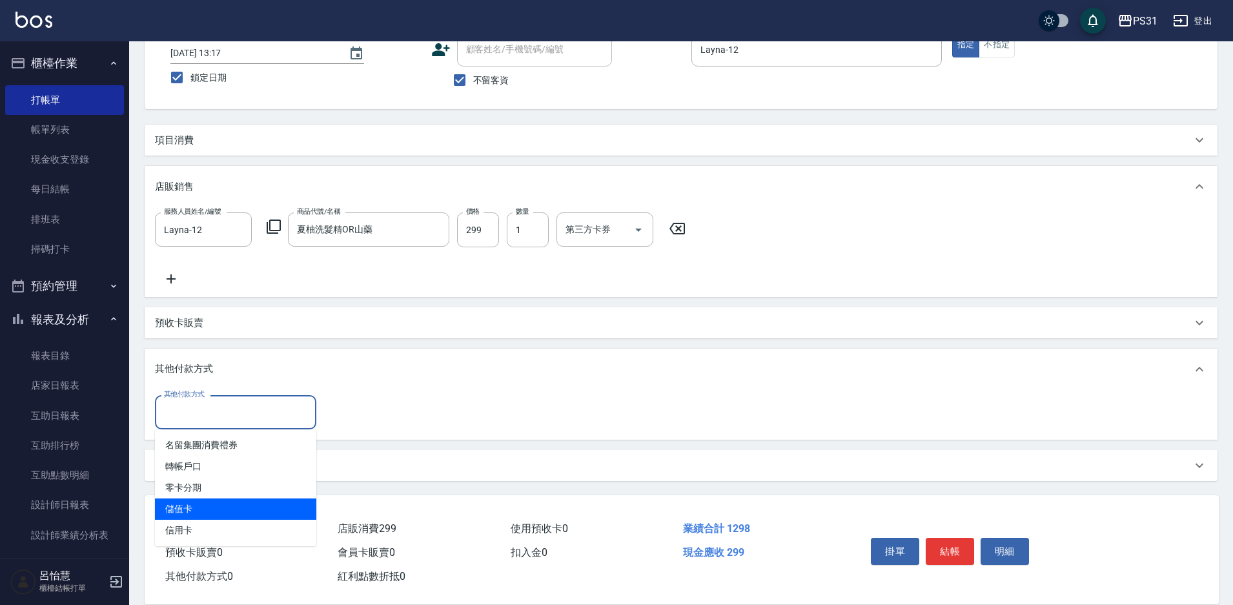
click at [229, 506] on span "儲值卡" at bounding box center [235, 509] width 161 height 21
type input "儲值卡"
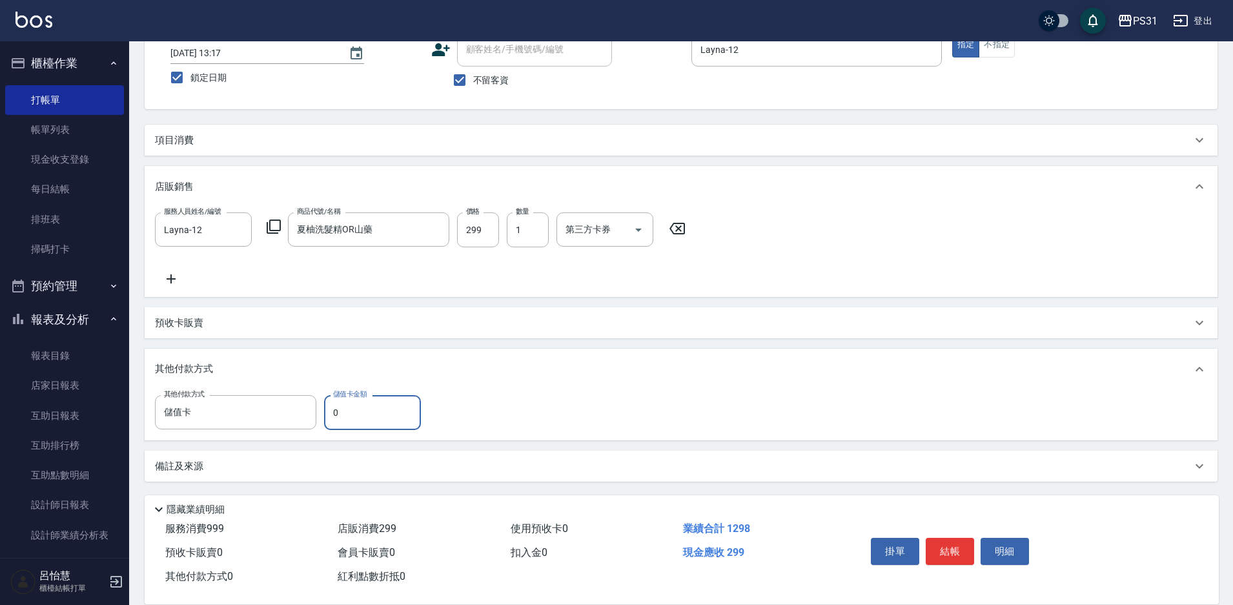
click at [348, 420] on input "0" at bounding box center [372, 412] width 97 height 35
type input "8"
click at [954, 553] on button "結帳" at bounding box center [950, 551] width 48 height 27
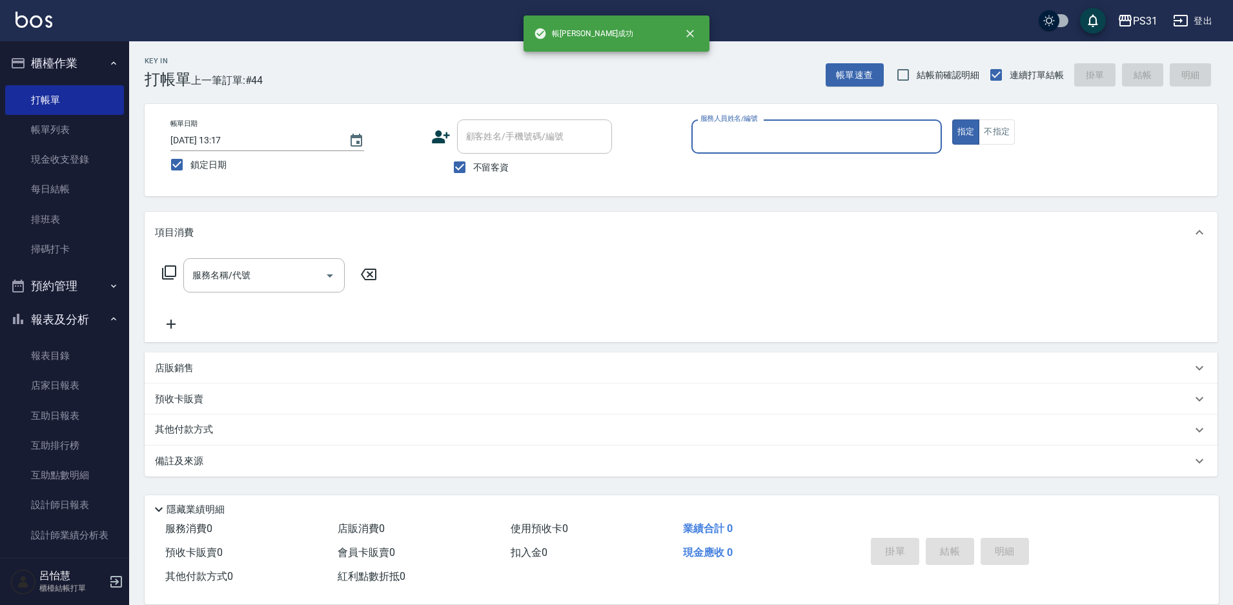
scroll to position [0, 0]
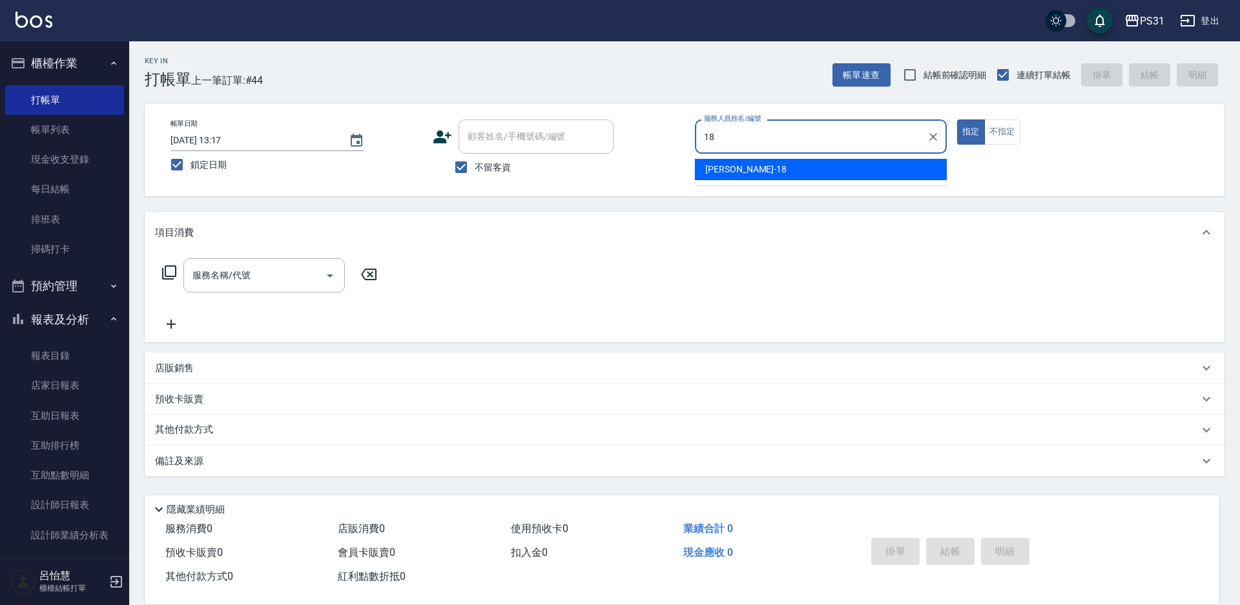
type input "Rita-18"
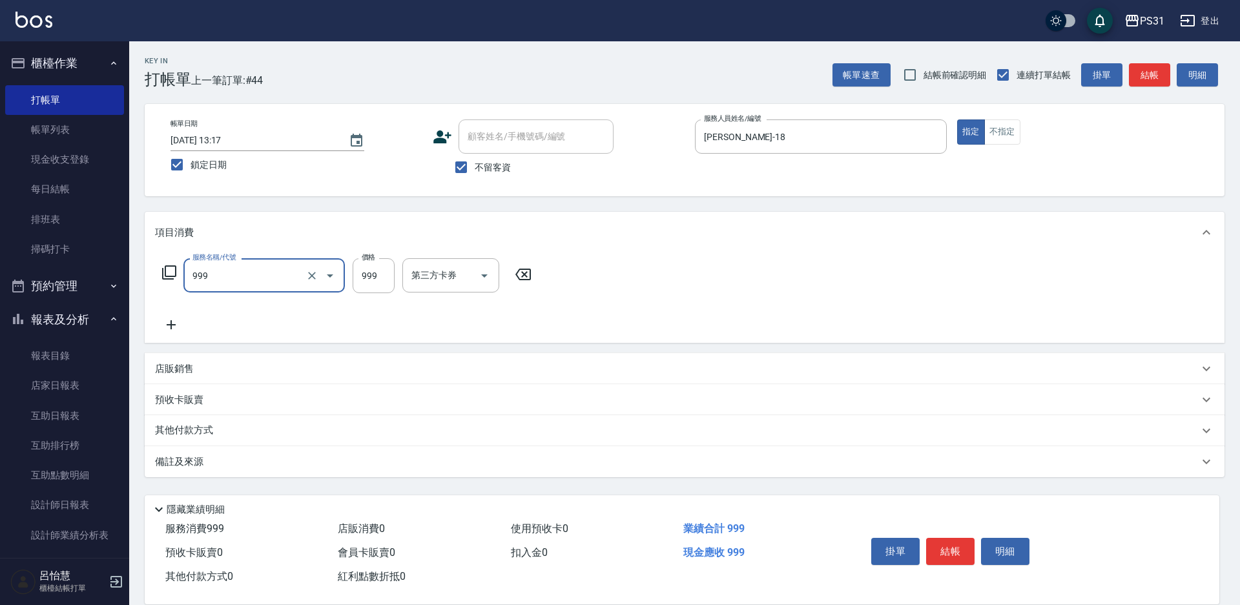
type input "精油套餐999(999)"
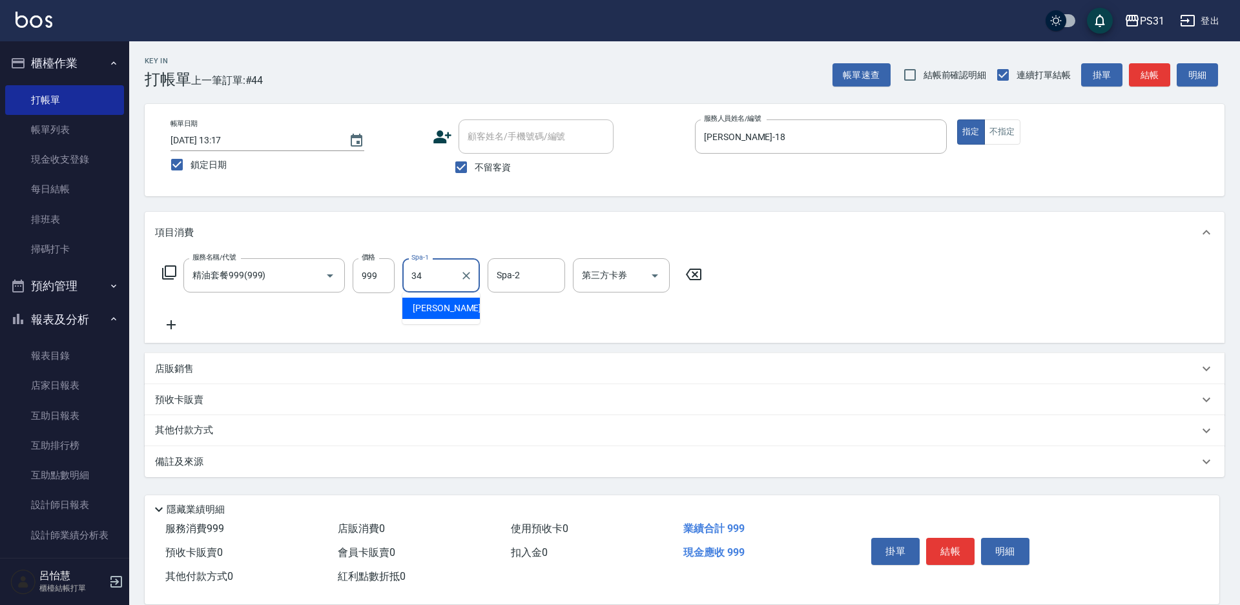
type input "鈺欣-34"
type input "Rita-18"
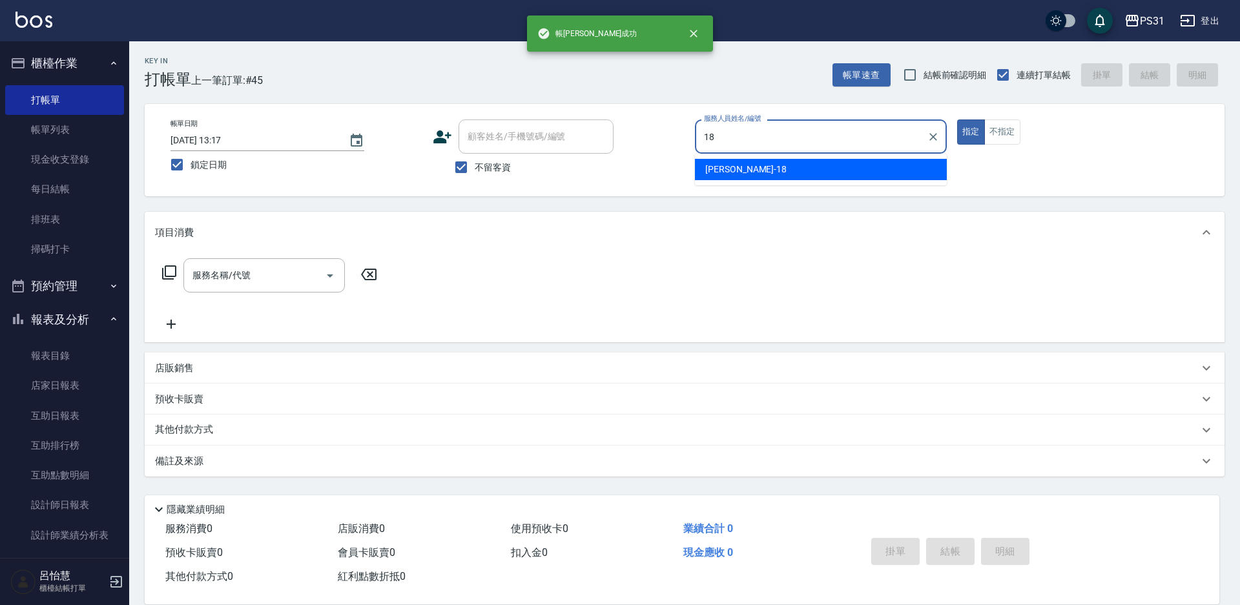
type input "Rita-18"
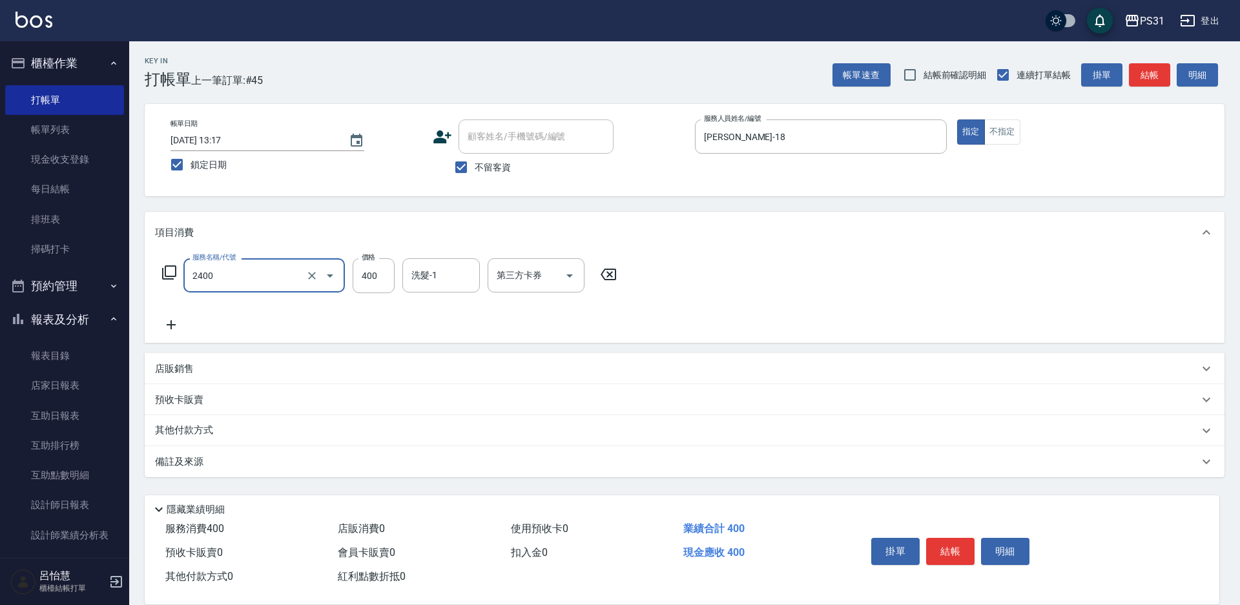
type input "洗剪400(2400)"
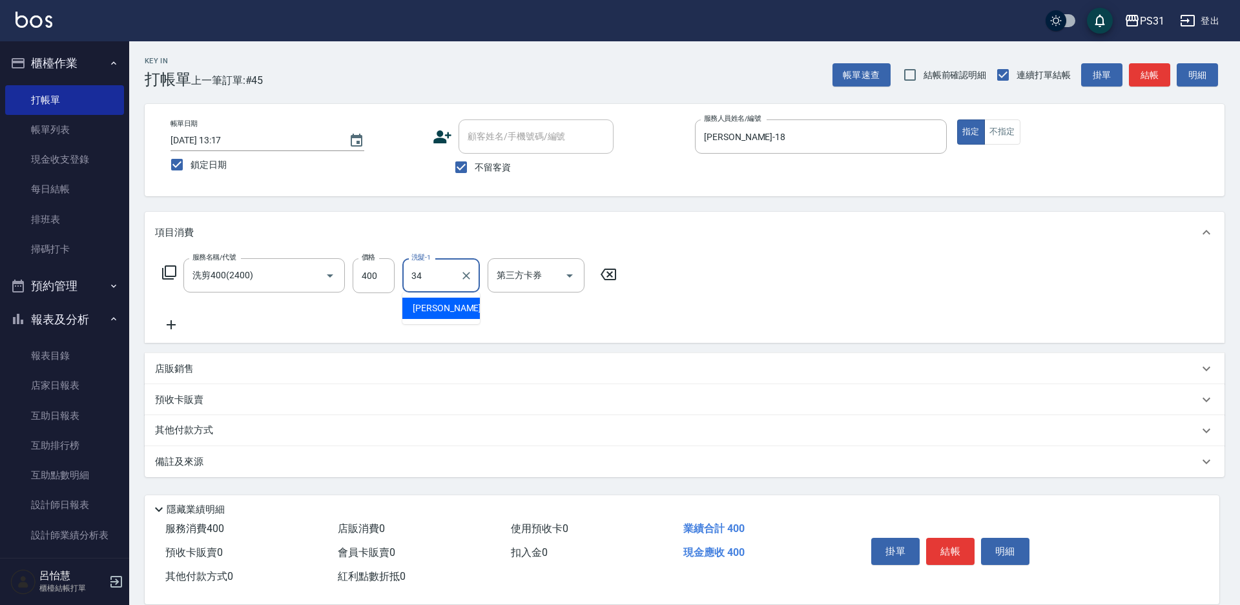
type input "鈺欣-34"
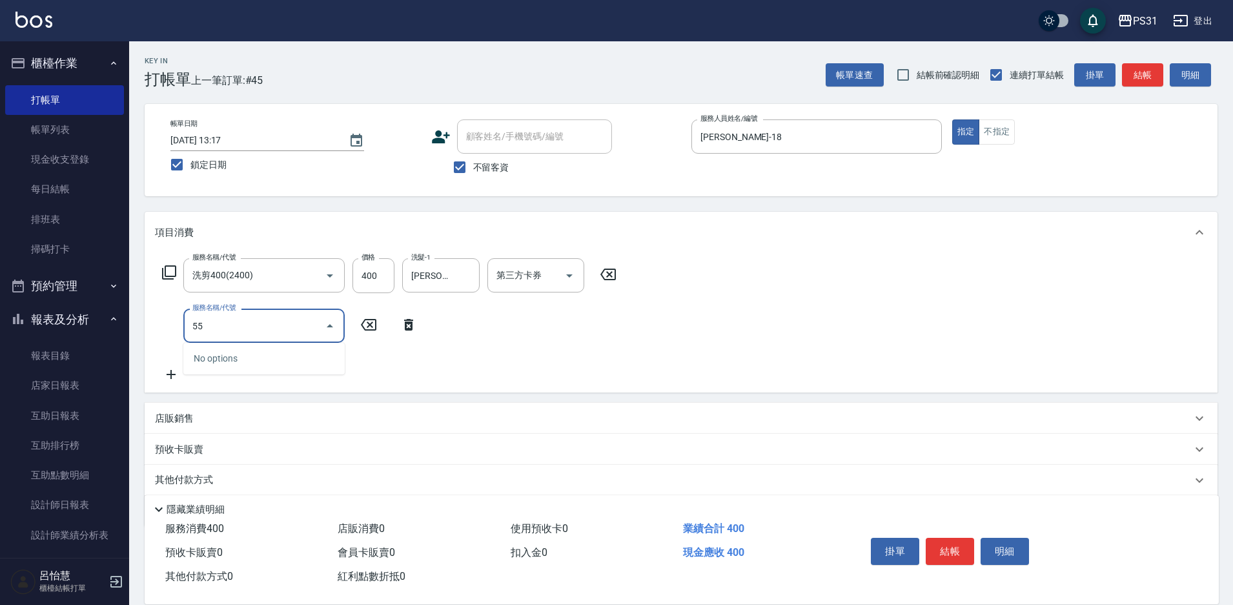
type input "5"
type input "精油(150)"
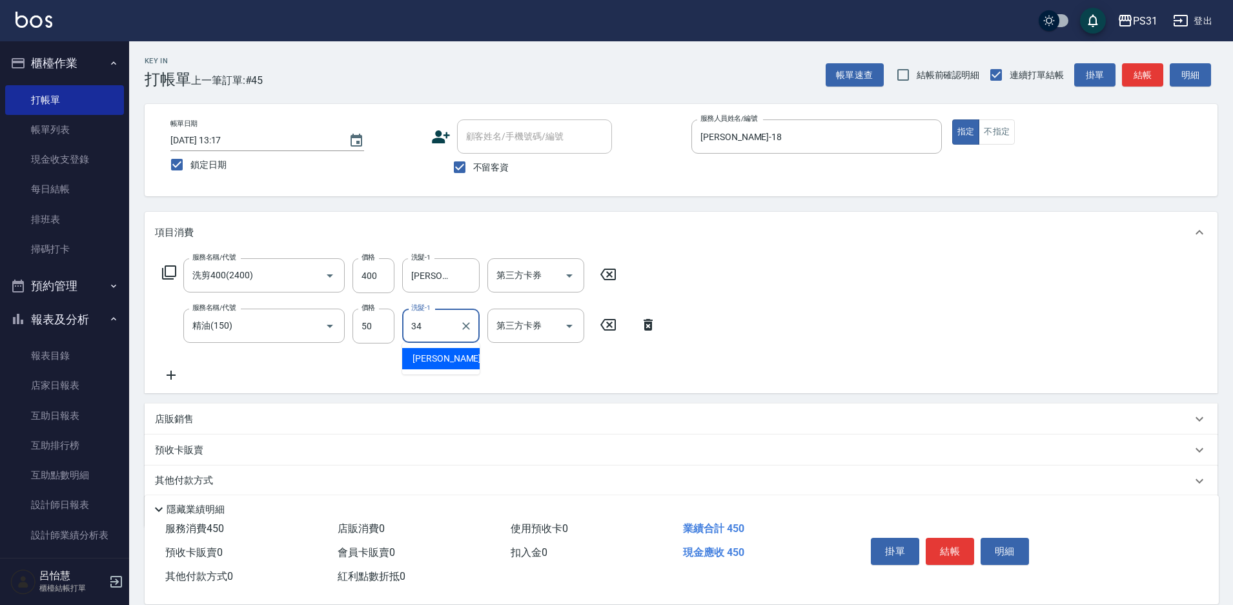
type input "鈺欣-34"
click at [356, 272] on input "400" at bounding box center [374, 275] width 42 height 35
click at [371, 273] on input "400" at bounding box center [374, 275] width 42 height 35
type input "350"
click at [757, 264] on div "服務名稱/代號 洗剪400(2400) 服務名稱/代號 價格 350 價格 洗髮-1 鈺欣-34 洗髮-1 第三方卡券 第三方卡券 服務名稱/代號 精油(15…" at bounding box center [681, 323] width 1073 height 140
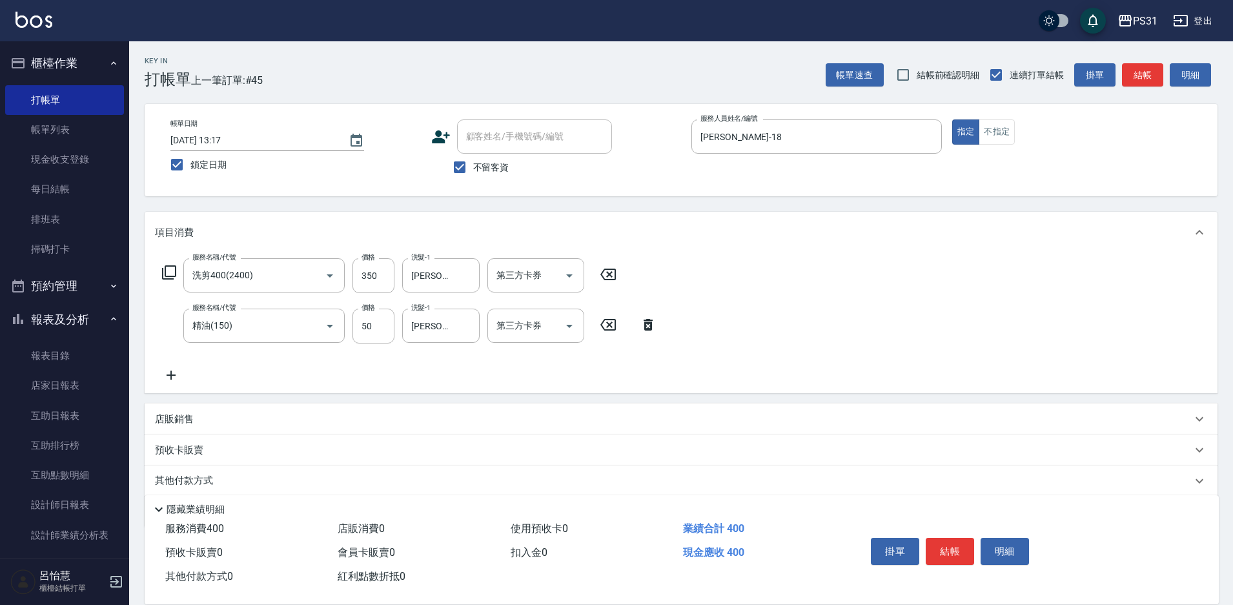
click at [172, 479] on p "其他付款方式" at bounding box center [187, 481] width 65 height 14
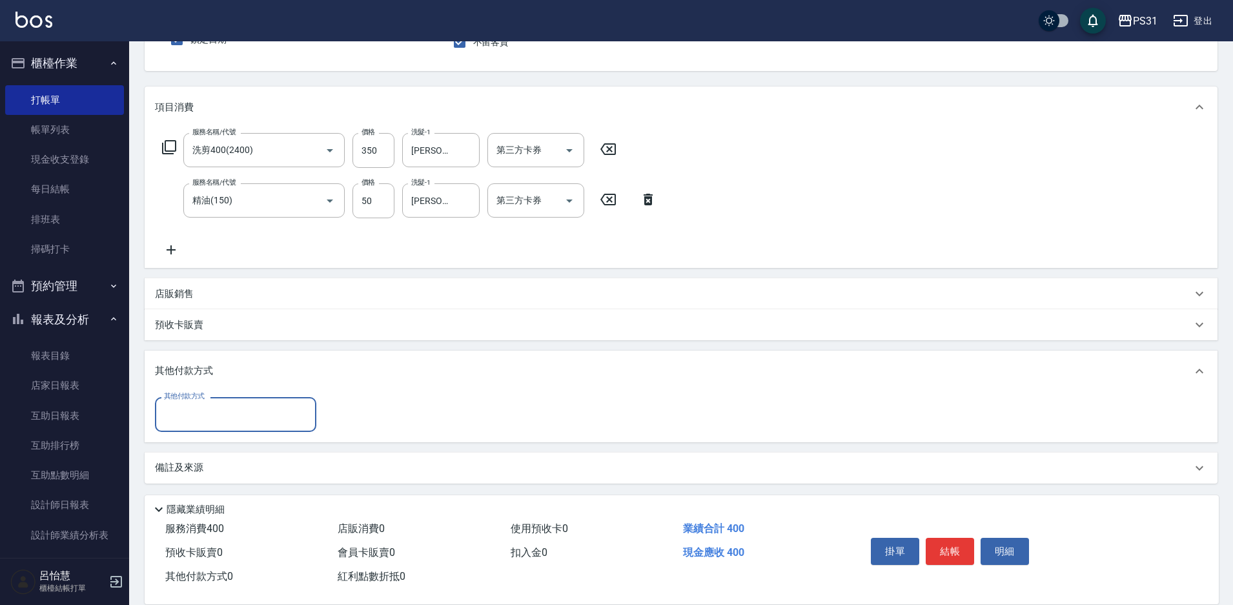
scroll to position [127, 0]
click at [223, 407] on input "其他付款方式" at bounding box center [236, 412] width 150 height 23
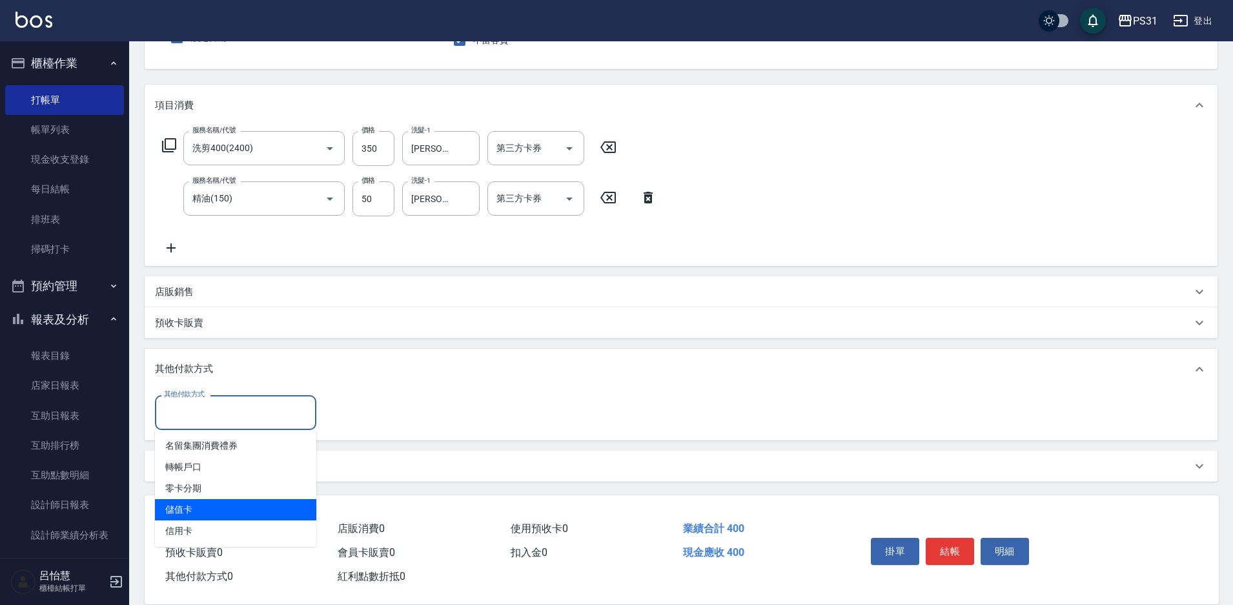
click at [232, 500] on span "儲值卡" at bounding box center [235, 509] width 161 height 21
type input "儲值卡"
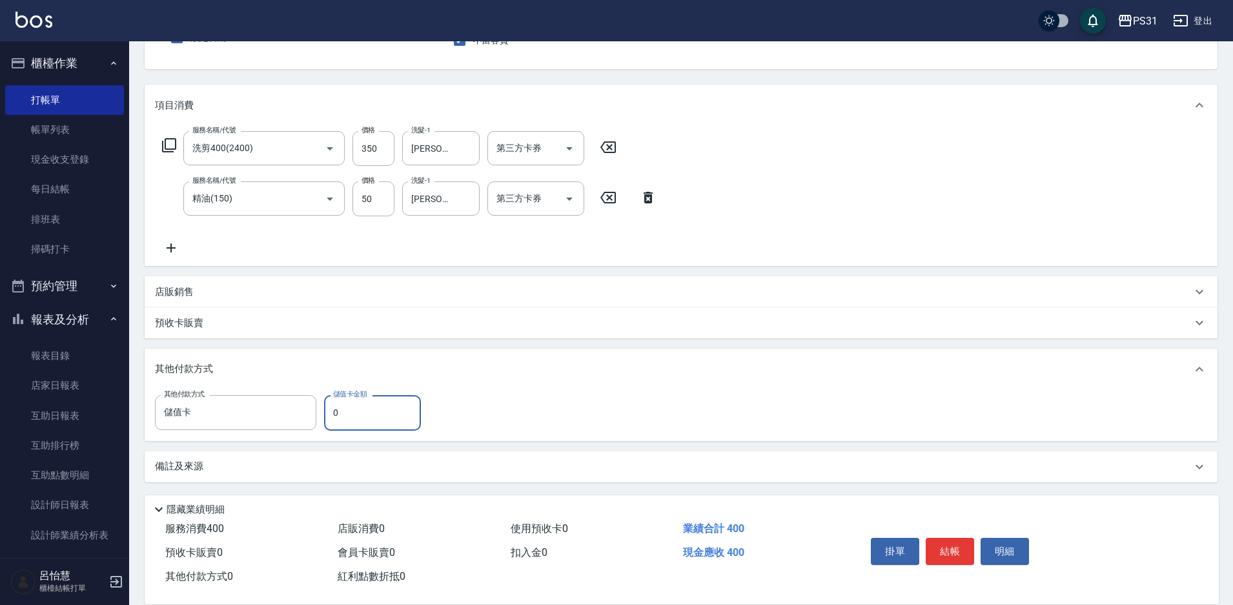
click at [358, 415] on input "0" at bounding box center [372, 412] width 97 height 35
click at [358, 413] on input "0" at bounding box center [372, 412] width 97 height 35
type input "400"
click at [949, 546] on button "結帳" at bounding box center [950, 551] width 48 height 27
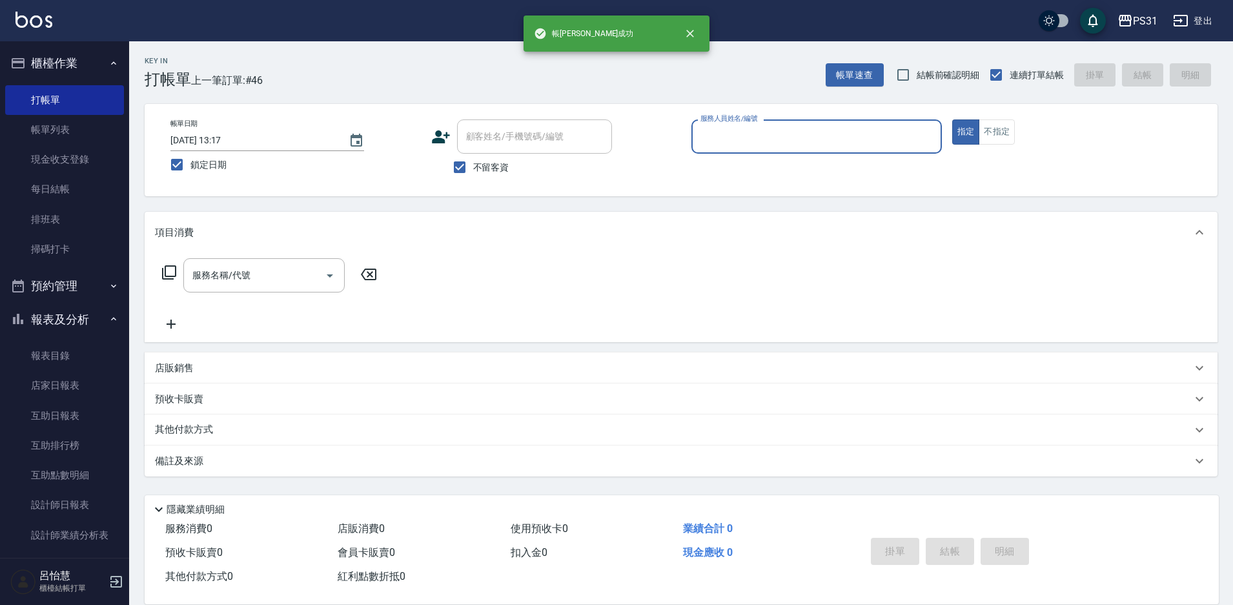
scroll to position [0, 0]
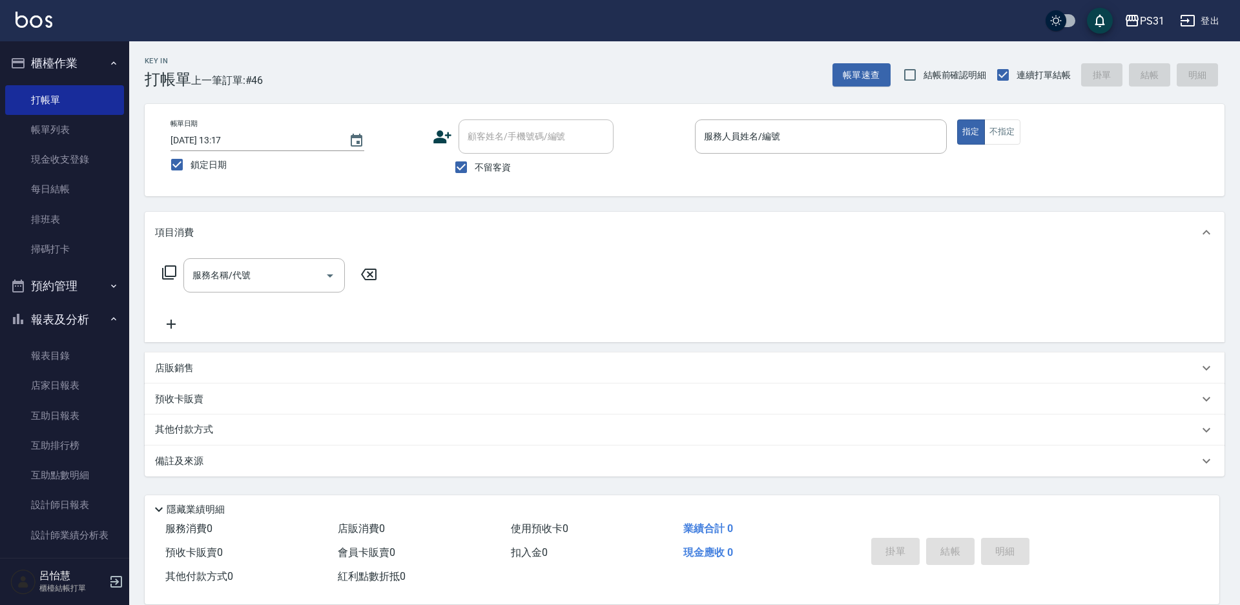
click at [761, 133] on div "服務人員姓名/編號 服務人員姓名/編號" at bounding box center [821, 136] width 252 height 34
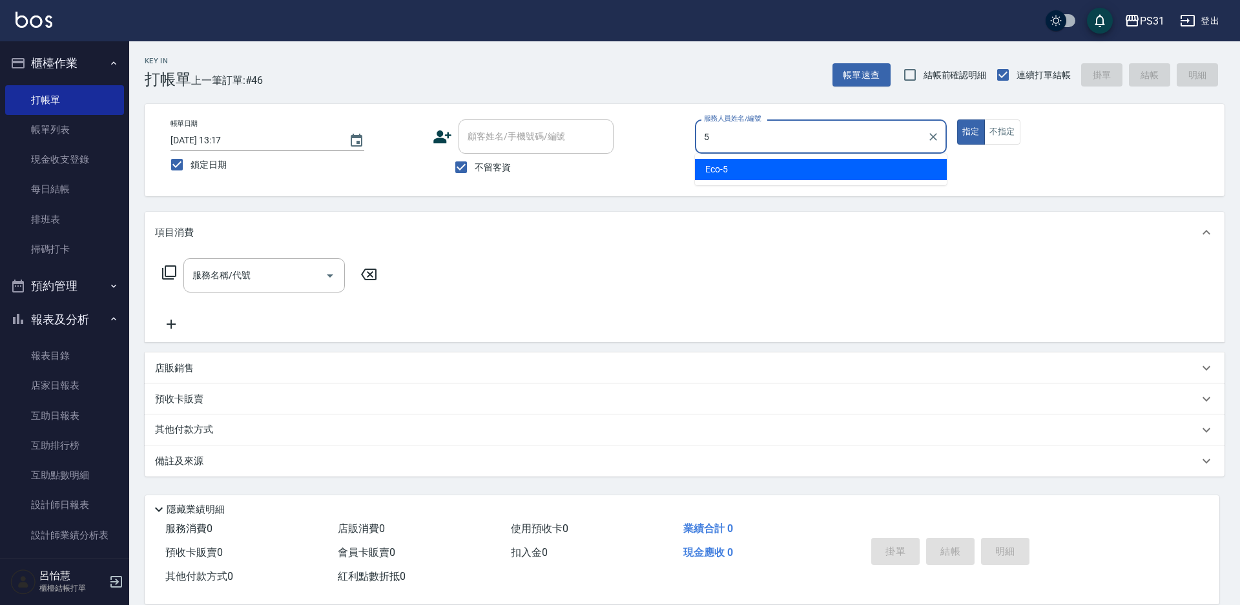
type input "Eco-5"
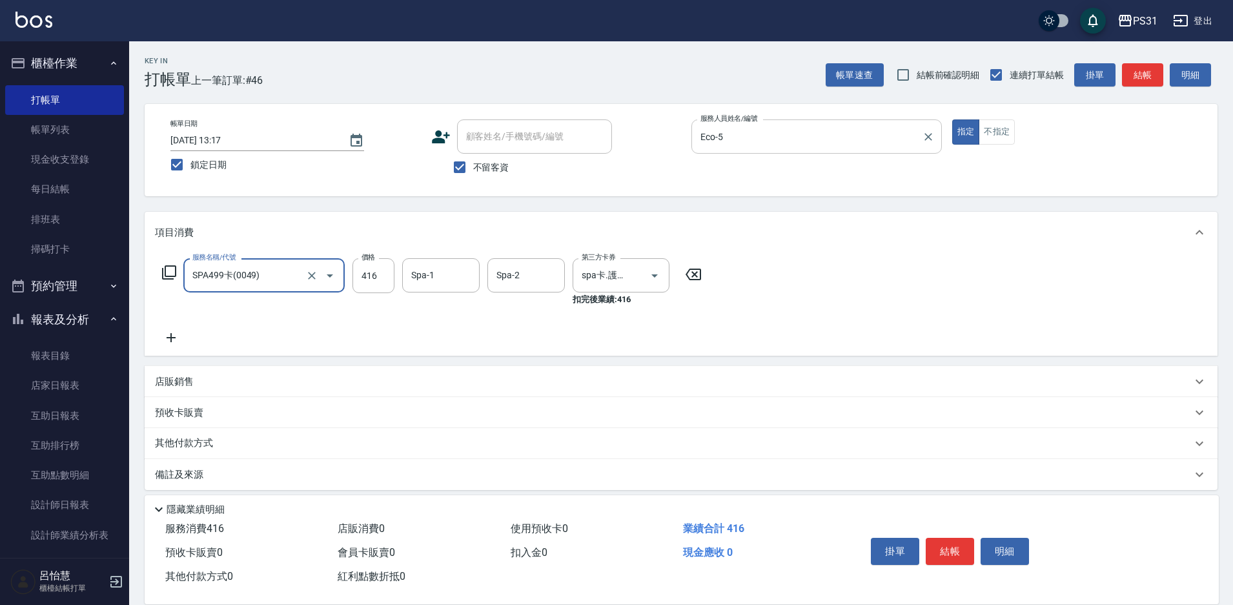
type input "SPA499卡(0049)"
type input "Bille-2"
click at [467, 275] on icon "Clear" at bounding box center [466, 276] width 8 height 8
click at [432, 273] on input "Spa-1" at bounding box center [441, 275] width 66 height 23
type input "羊羊-23"
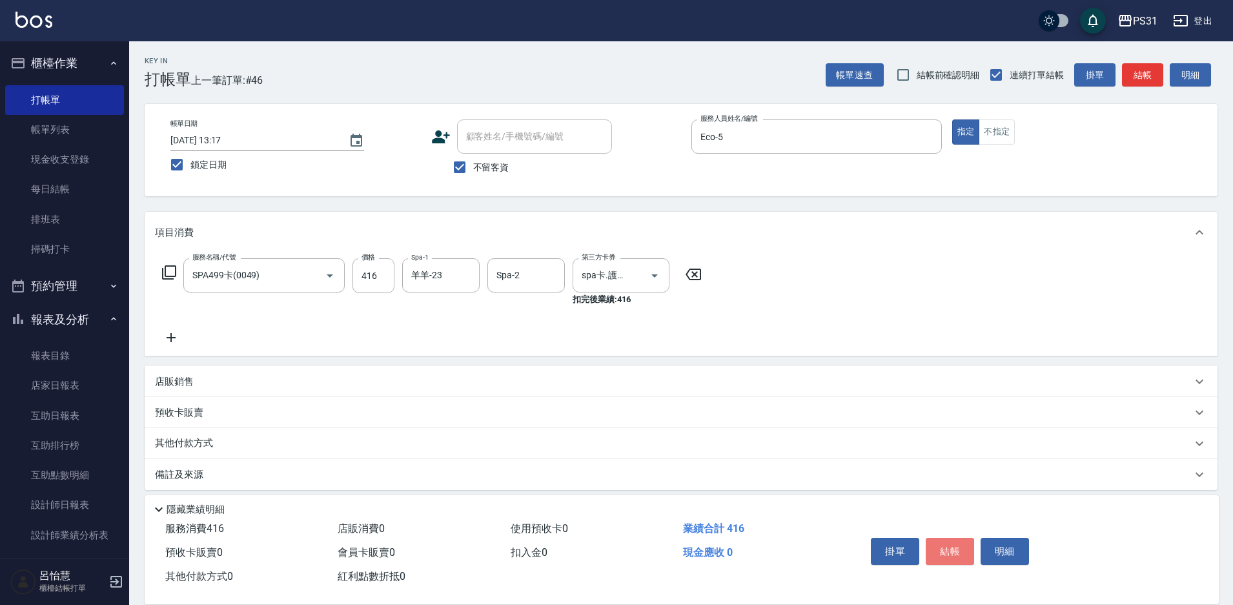
click at [957, 553] on button "結帳" at bounding box center [950, 551] width 48 height 27
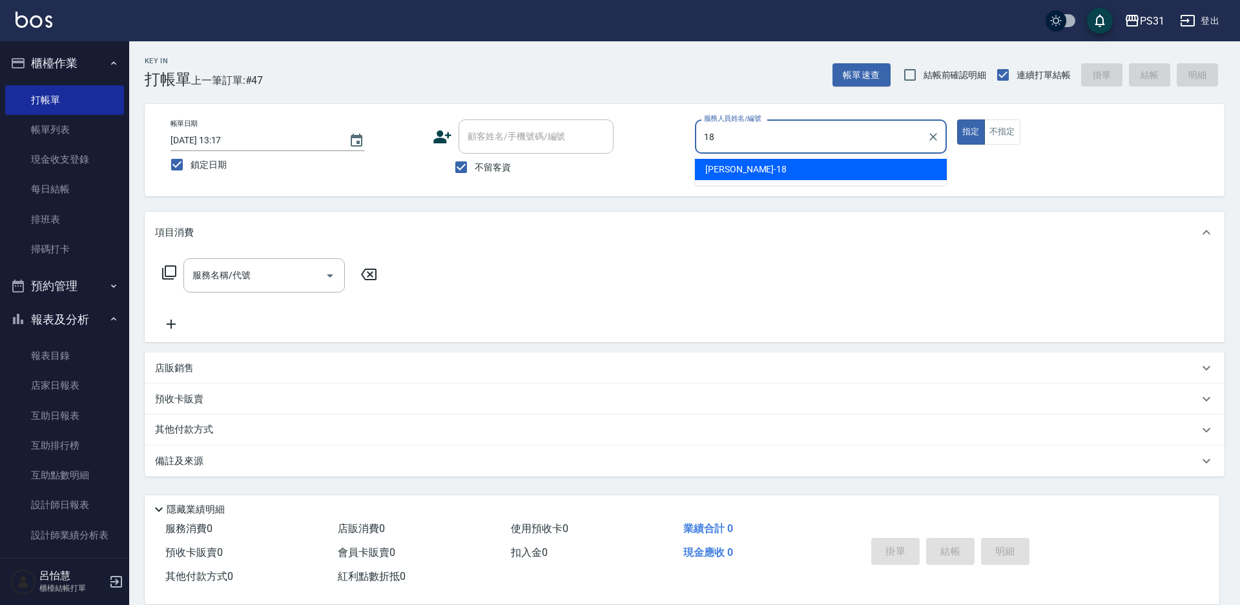
type input "Rita-18"
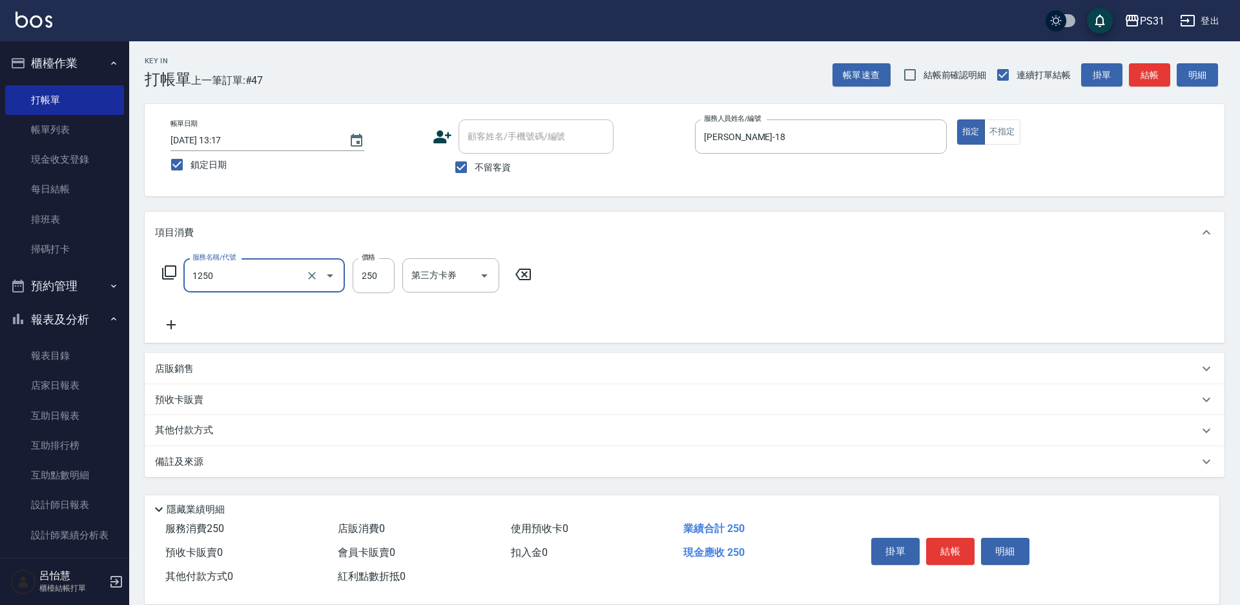
type input "一般洗+精油250(1250)"
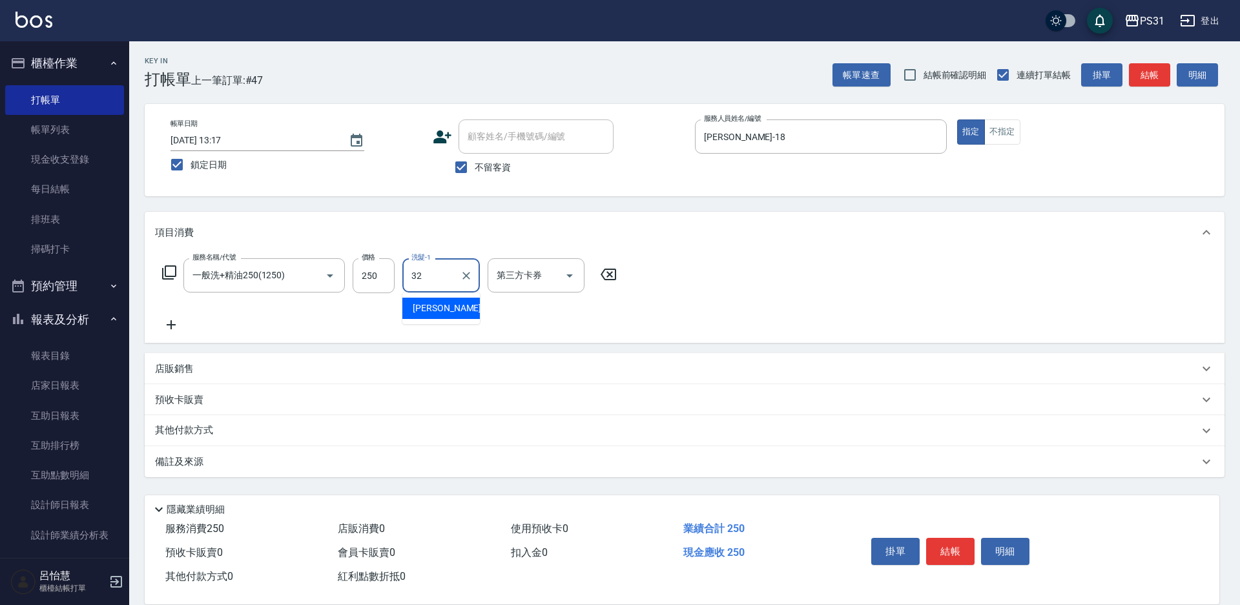
type input "陳聖軒-32"
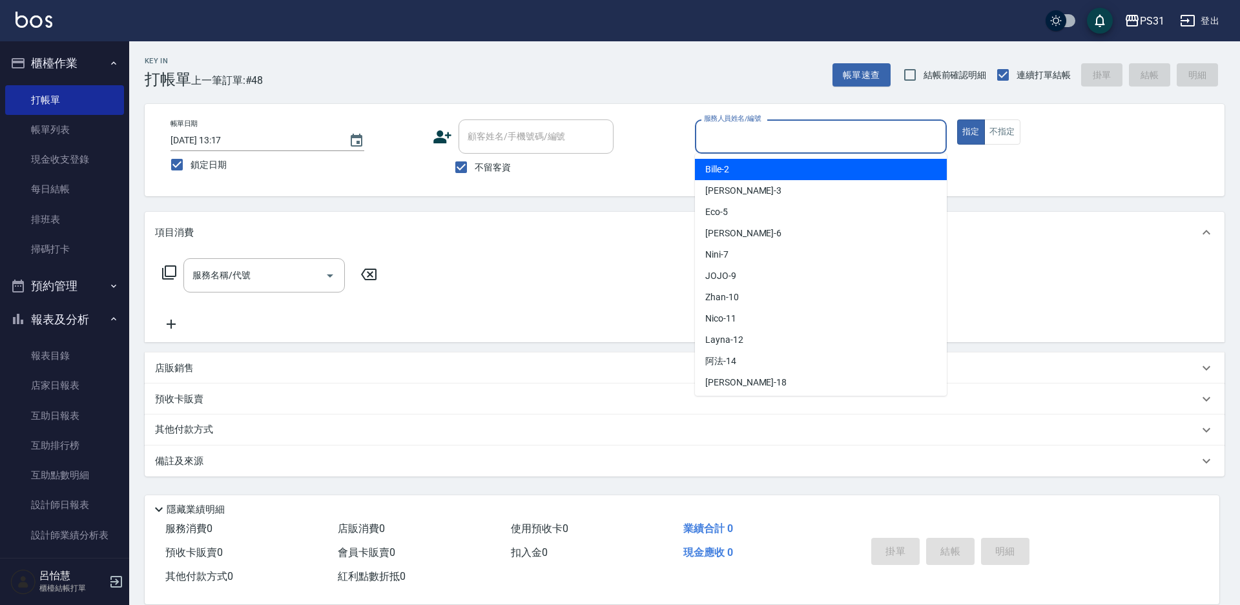
click at [783, 139] on input "服務人員姓名/編號" at bounding box center [821, 136] width 240 height 23
type input "Eco-5"
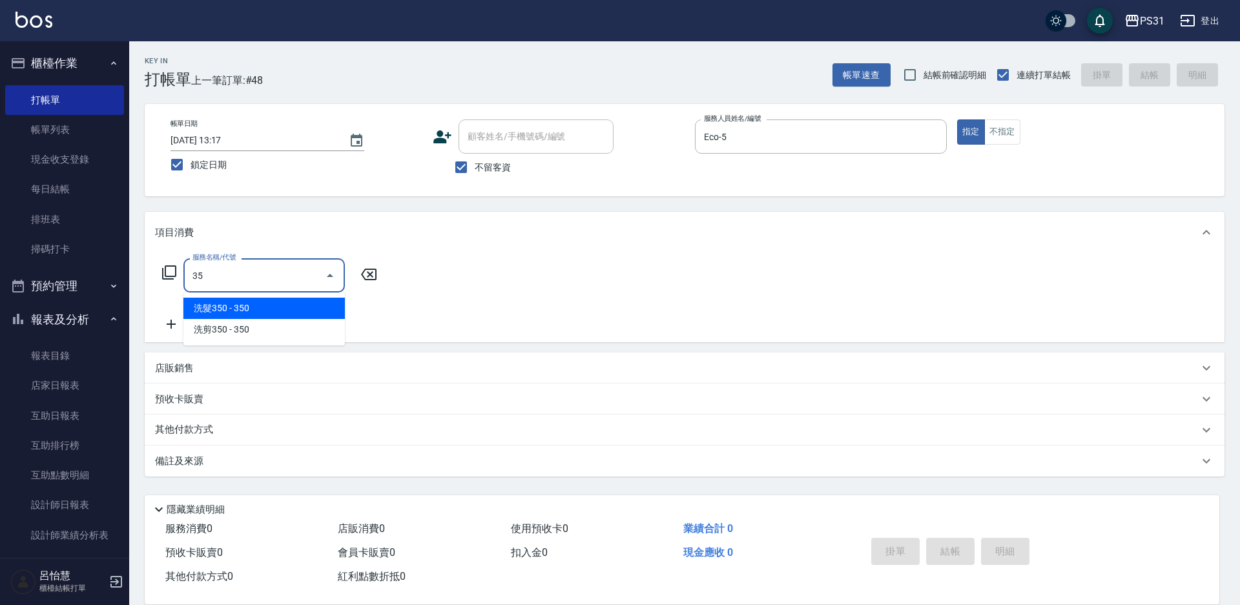
type input "3"
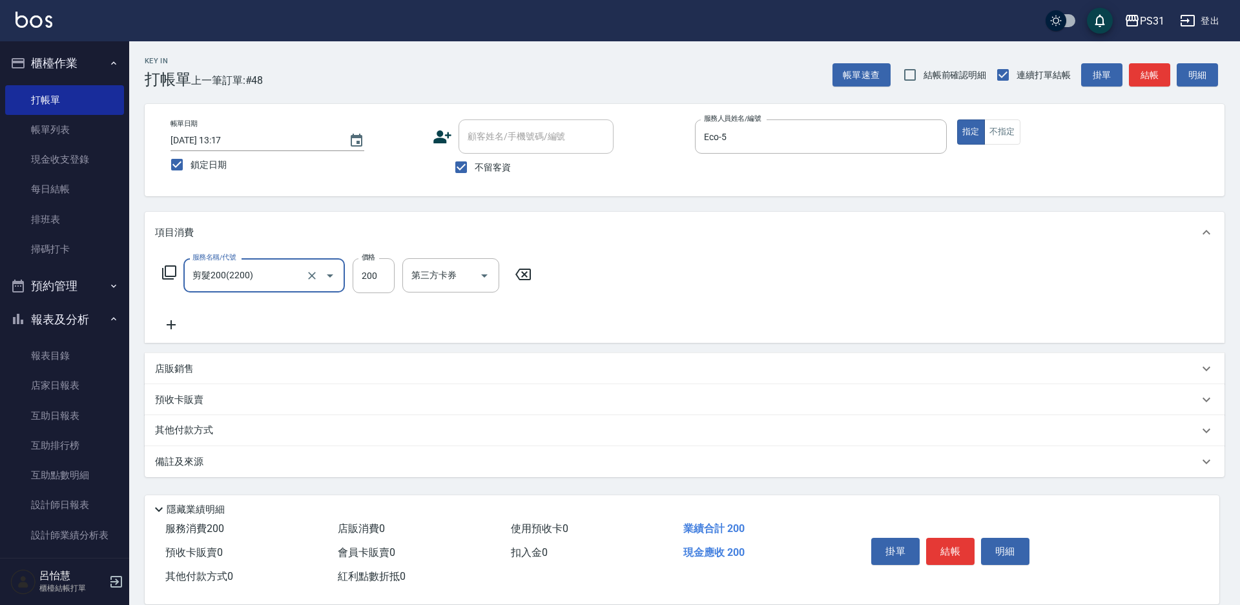
type input "剪髮200(2200)"
type input "600"
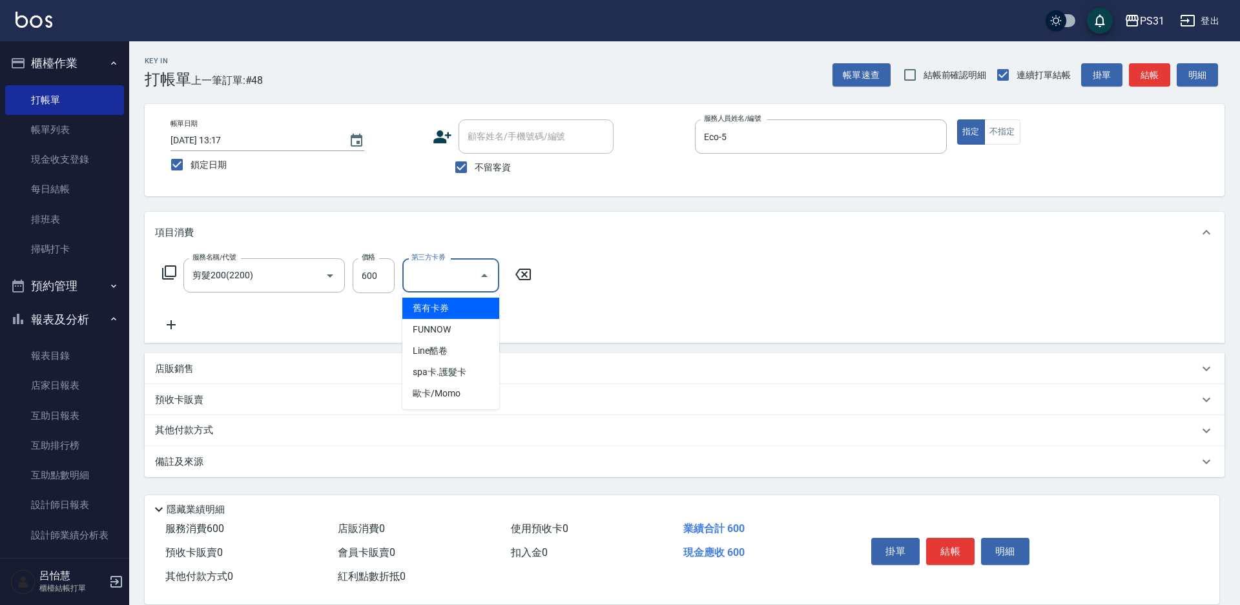
type input "舊有卡券"
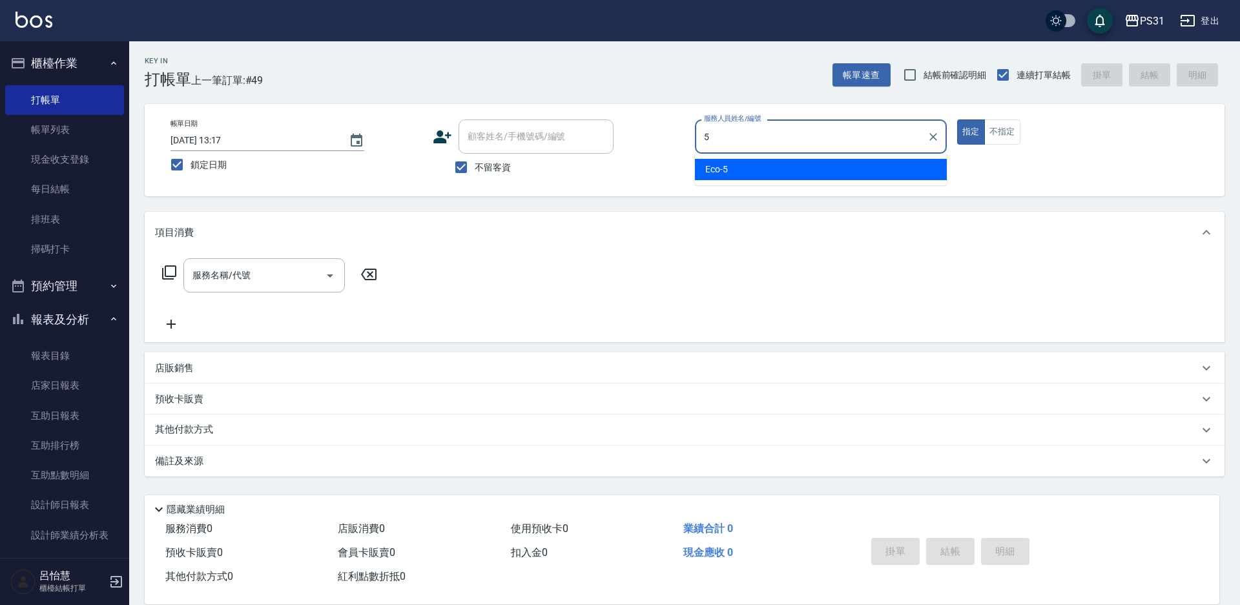
type input "Eco-5"
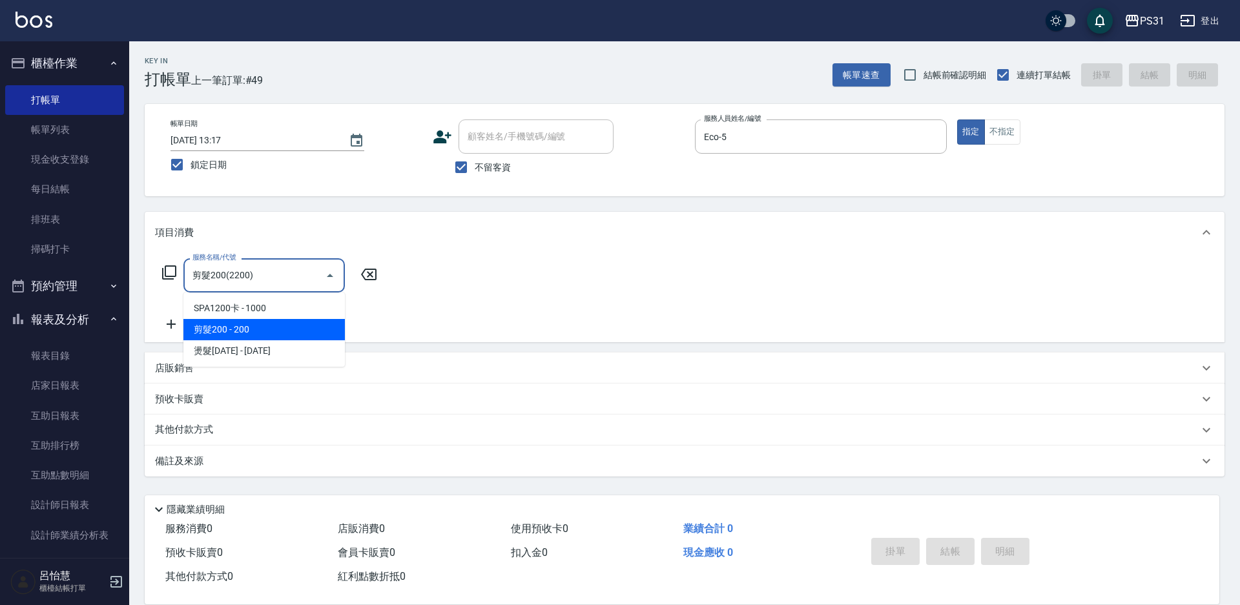
type input "剪髮200(2200)"
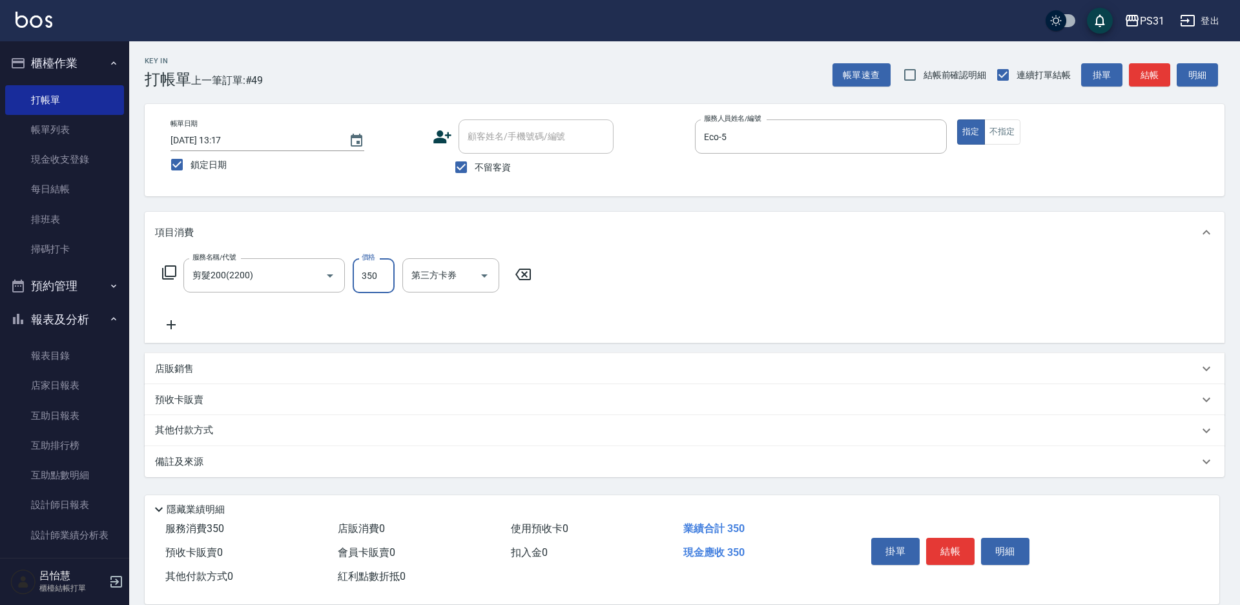
type input "350"
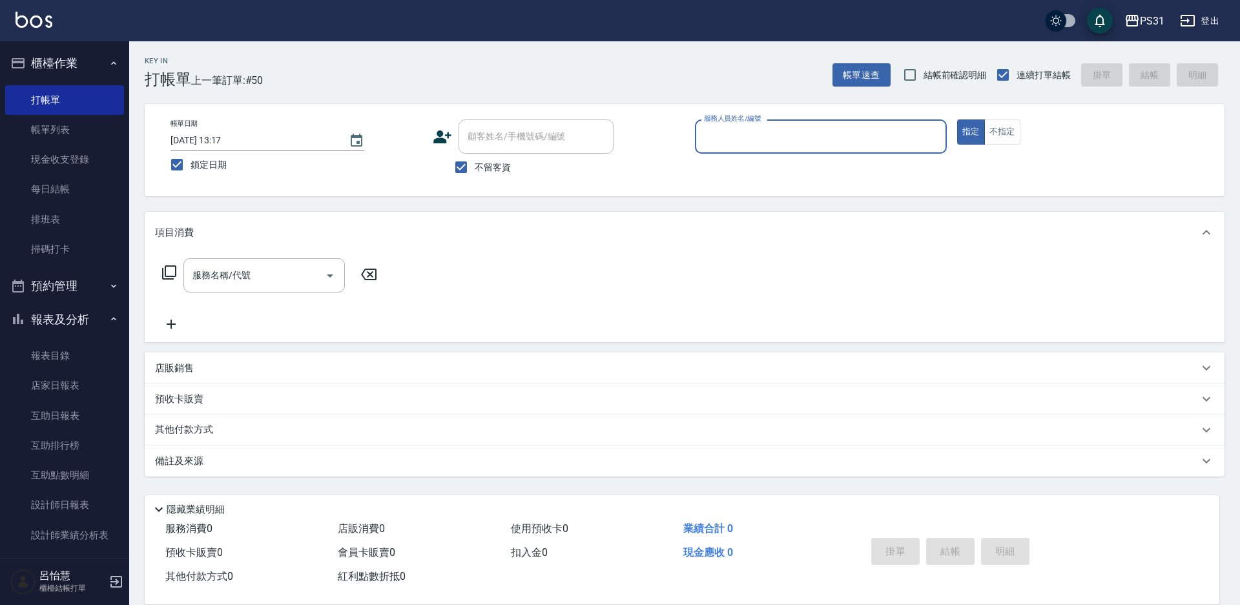
click at [897, 150] on div "服務人員姓名/編號" at bounding box center [821, 136] width 252 height 34
type input "Layna-12"
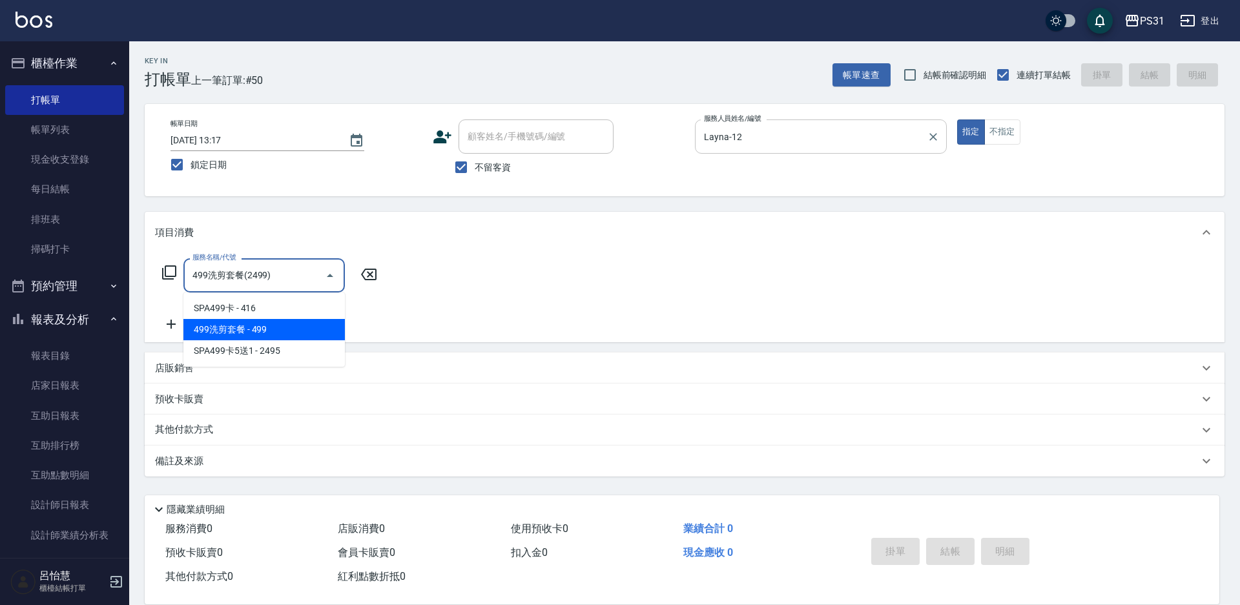
type input "499洗剪套餐(2499)"
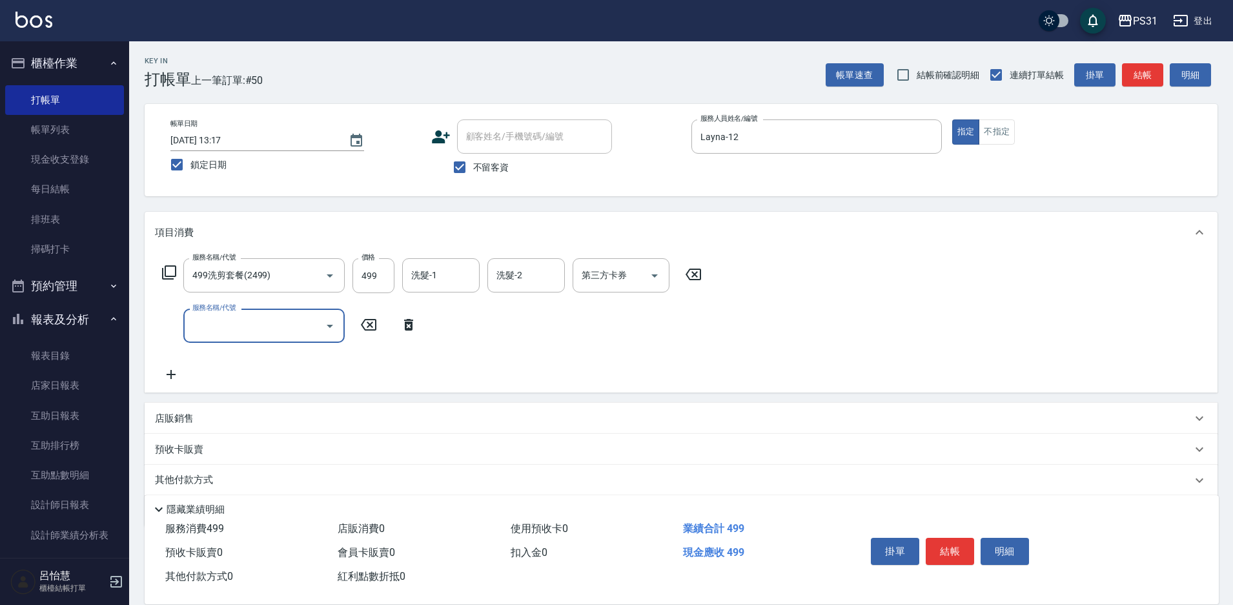
drag, startPoint x: 897, startPoint y: 150, endPoint x: 926, endPoint y: 157, distance: 29.9
drag, startPoint x: 926, startPoint y: 157, endPoint x: 152, endPoint y: 423, distance: 818.1
click at [152, 423] on div "店販銷售" at bounding box center [681, 418] width 1073 height 31
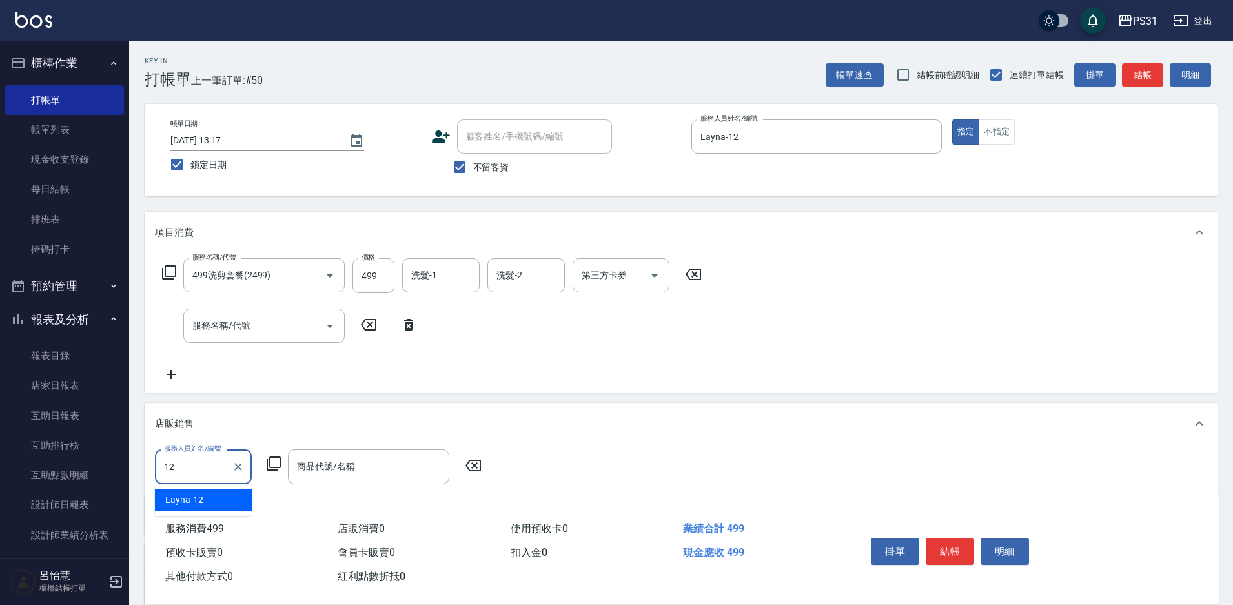
type input "Layna-12"
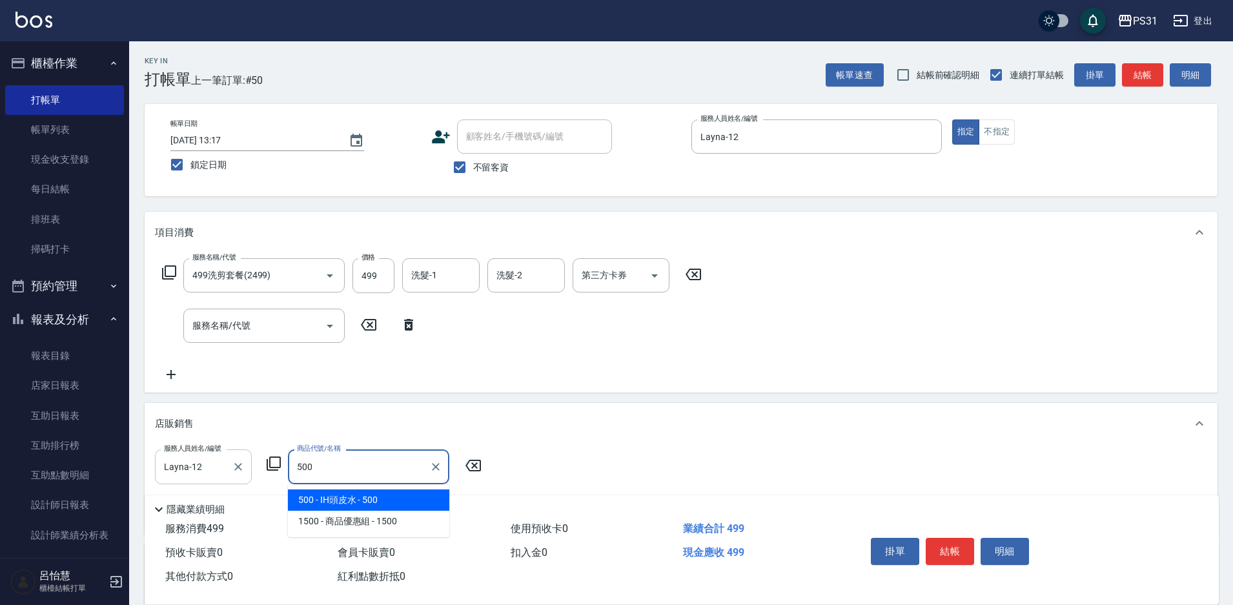
type input "IH頭皮水"
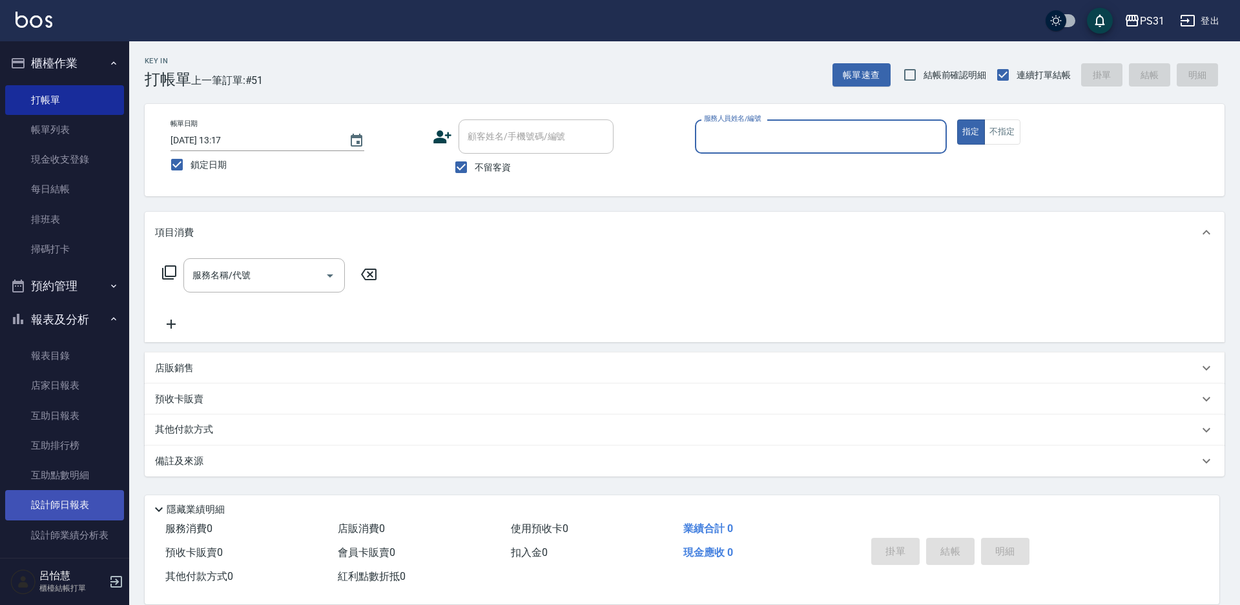
click at [56, 511] on link "設計師日報表" at bounding box center [64, 505] width 119 height 30
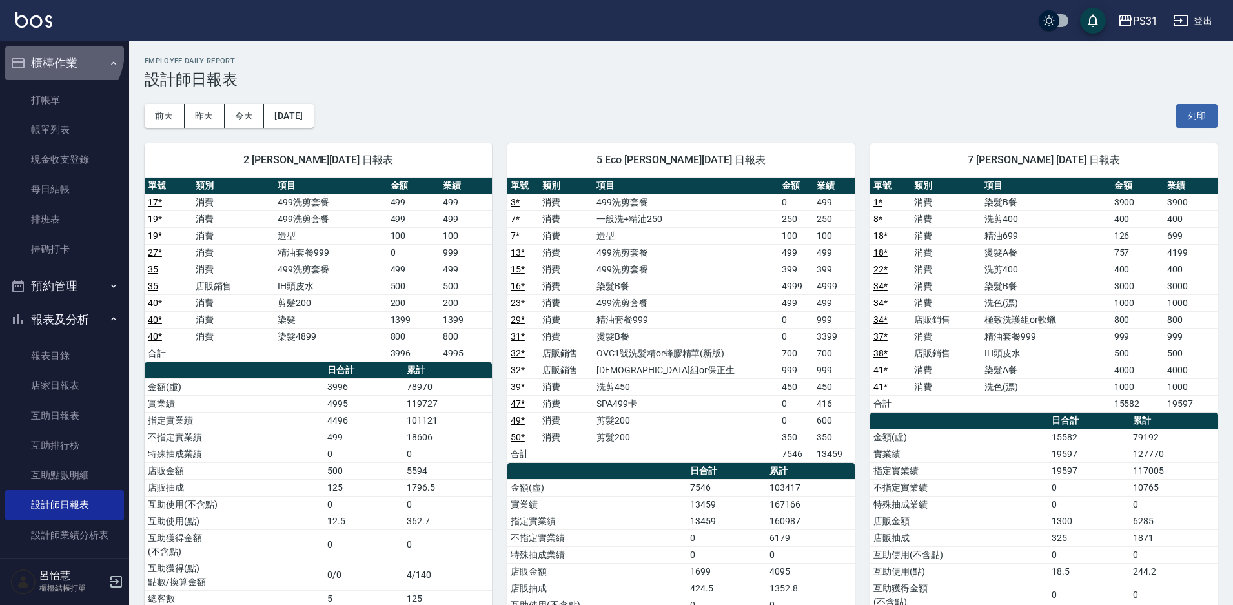
click at [57, 52] on button "櫃檯作業" at bounding box center [64, 63] width 119 height 34
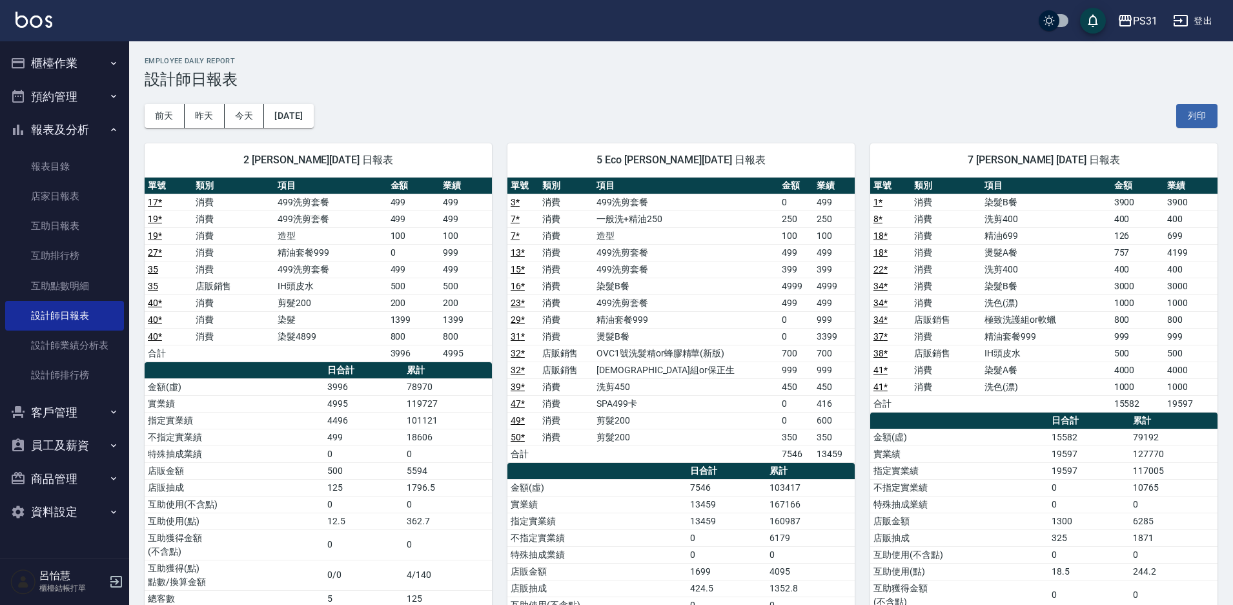
click at [76, 67] on button "櫃檯作業" at bounding box center [64, 63] width 119 height 34
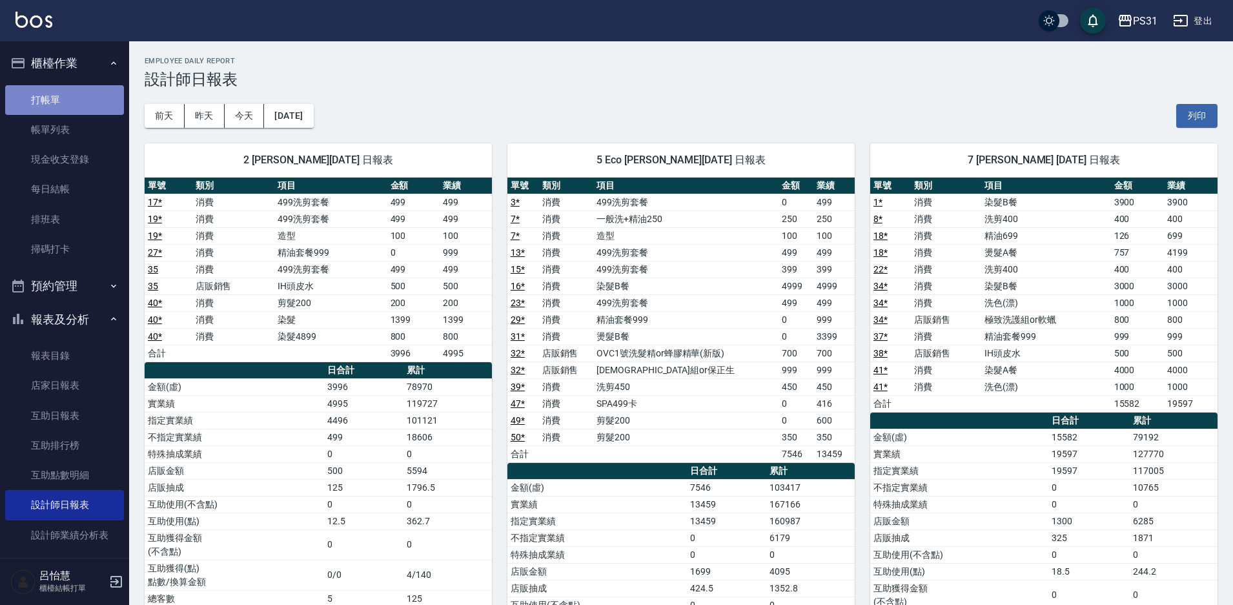
click at [83, 99] on link "打帳單" at bounding box center [64, 100] width 119 height 30
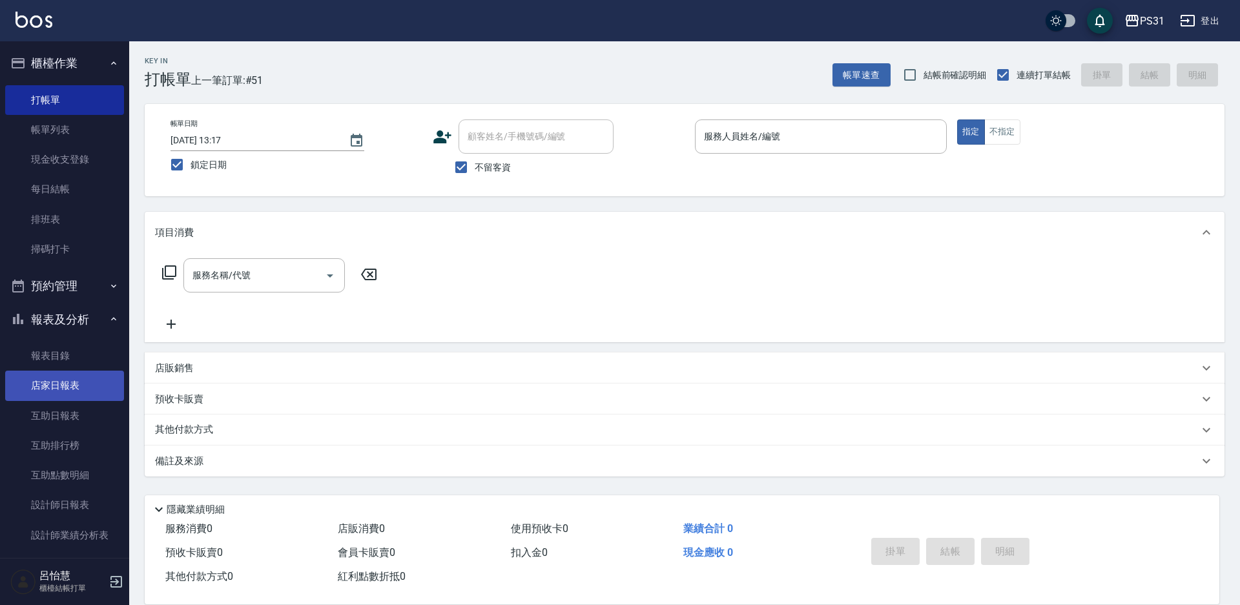
click at [104, 396] on link "店家日報表" at bounding box center [64, 386] width 119 height 30
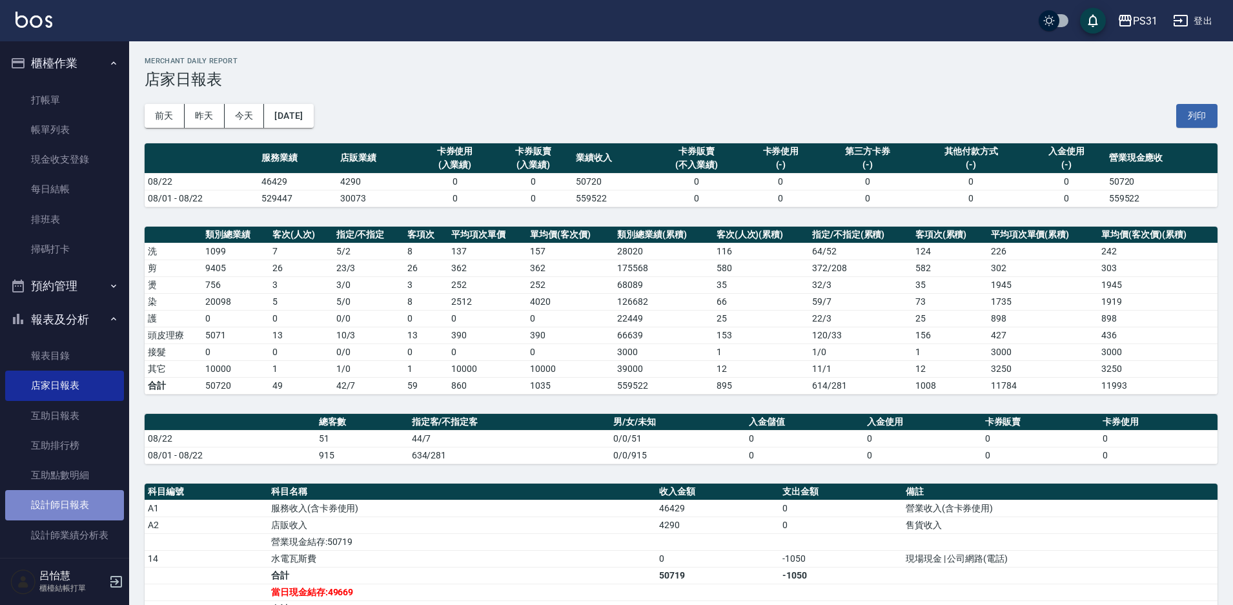
click at [91, 506] on link "設計師日報表" at bounding box center [64, 505] width 119 height 30
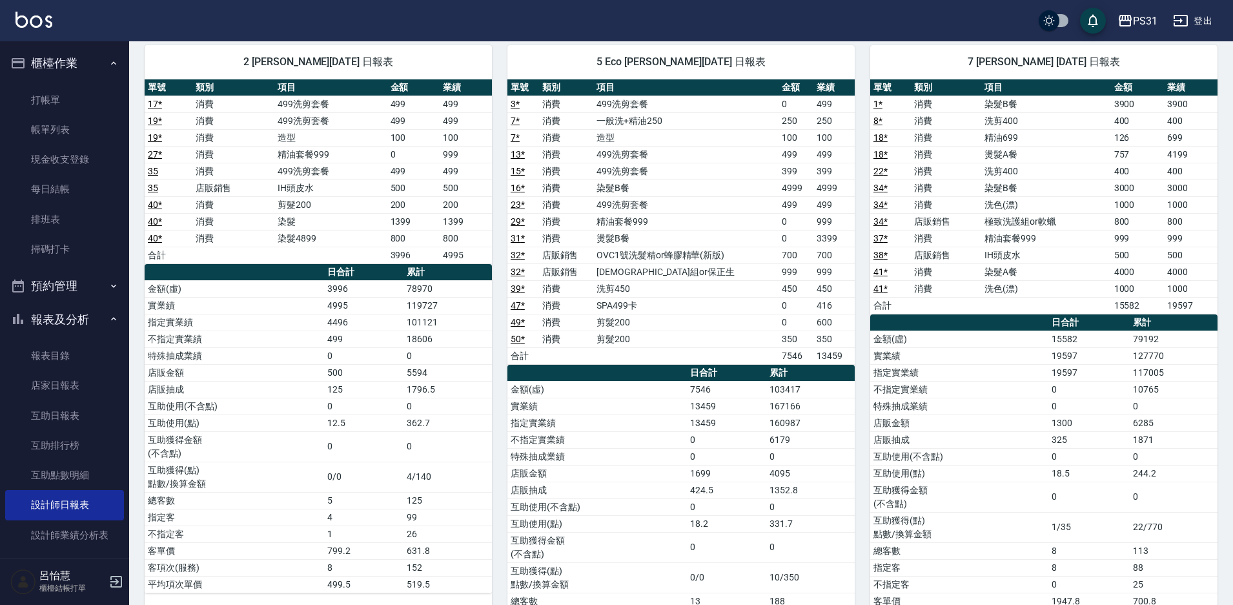
scroll to position [194, 0]
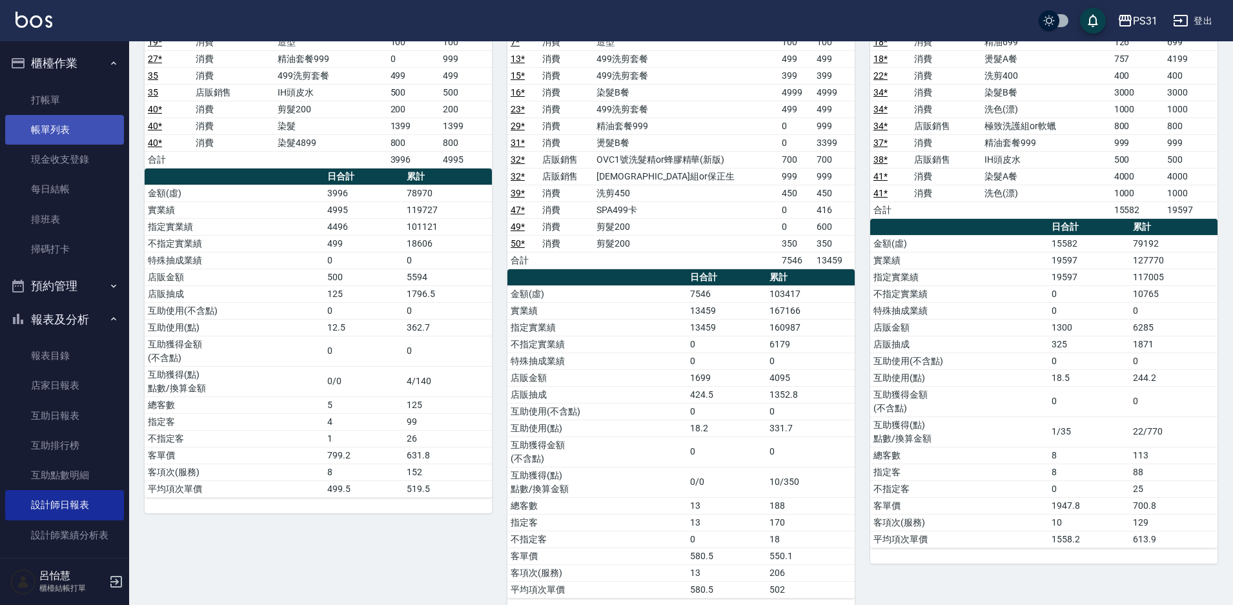
click at [66, 118] on link "帳單列表" at bounding box center [64, 130] width 119 height 30
click at [71, 103] on link "打帳單" at bounding box center [64, 100] width 119 height 30
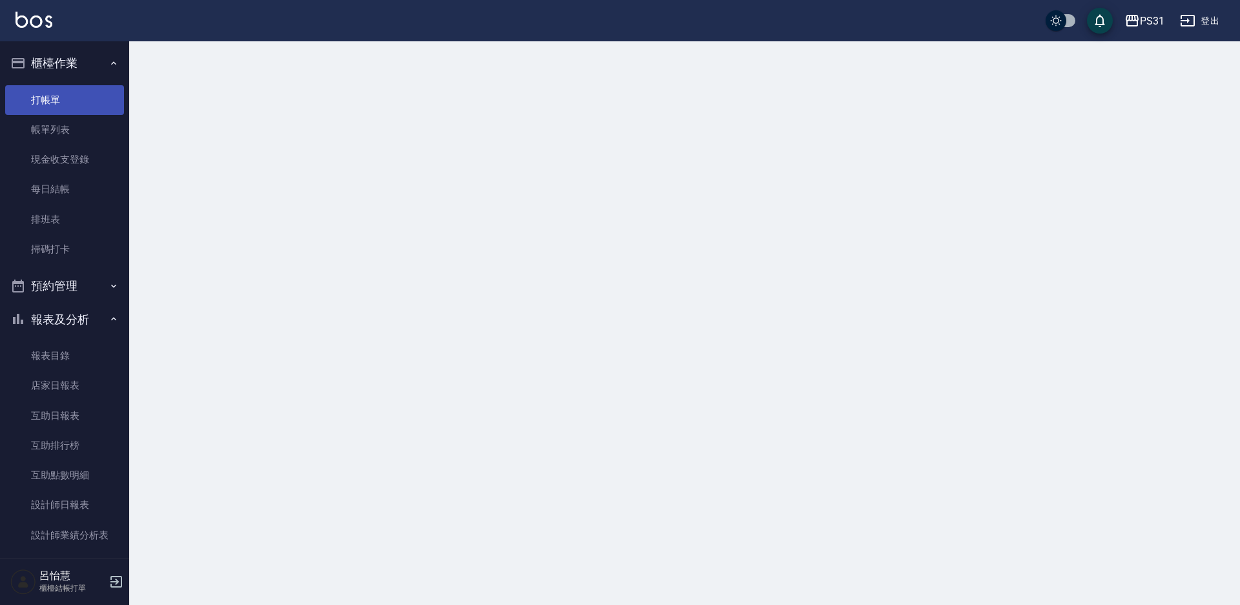
click at [72, 100] on link "打帳單" at bounding box center [64, 100] width 119 height 30
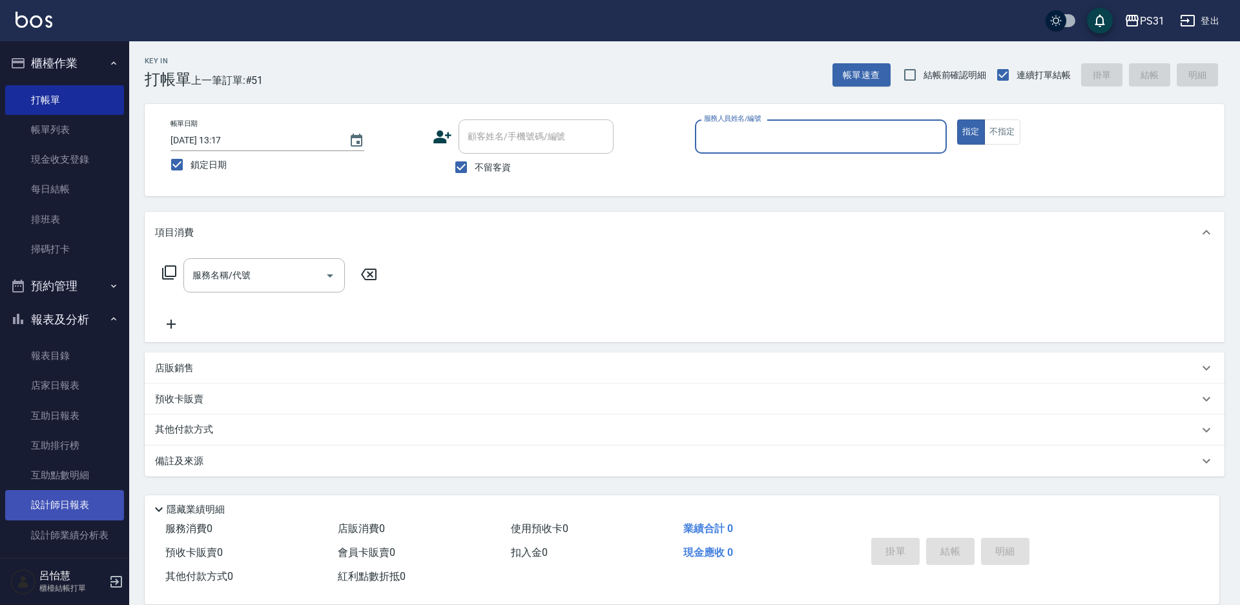
click at [26, 508] on link "設計師日報表" at bounding box center [64, 505] width 119 height 30
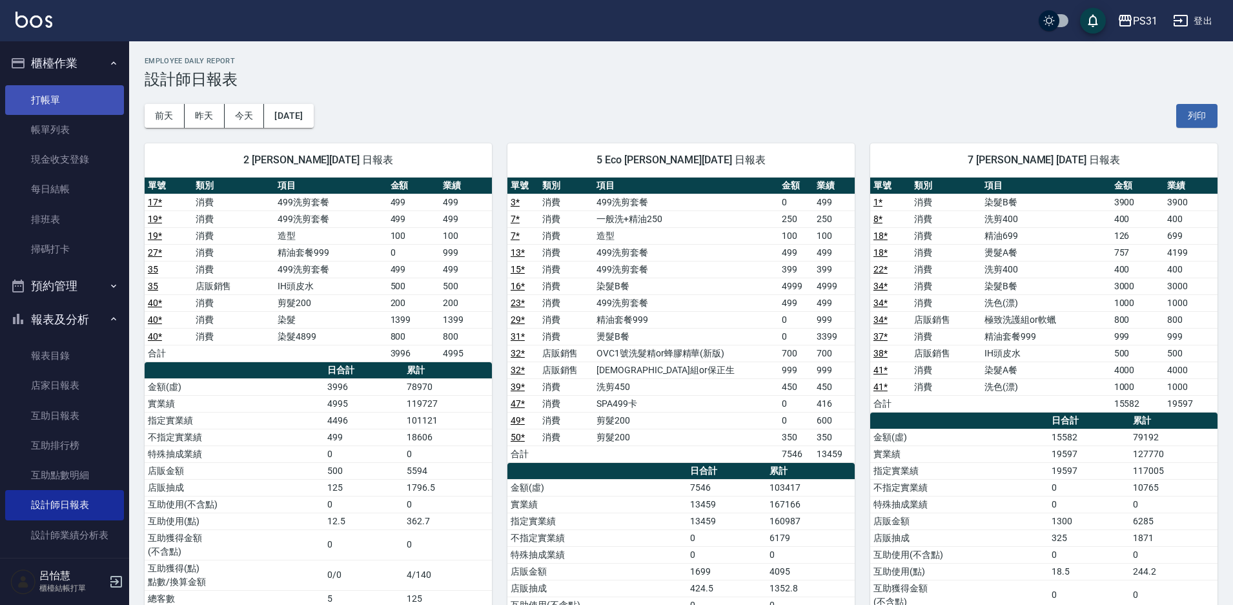
click at [53, 93] on link "打帳單" at bounding box center [64, 100] width 119 height 30
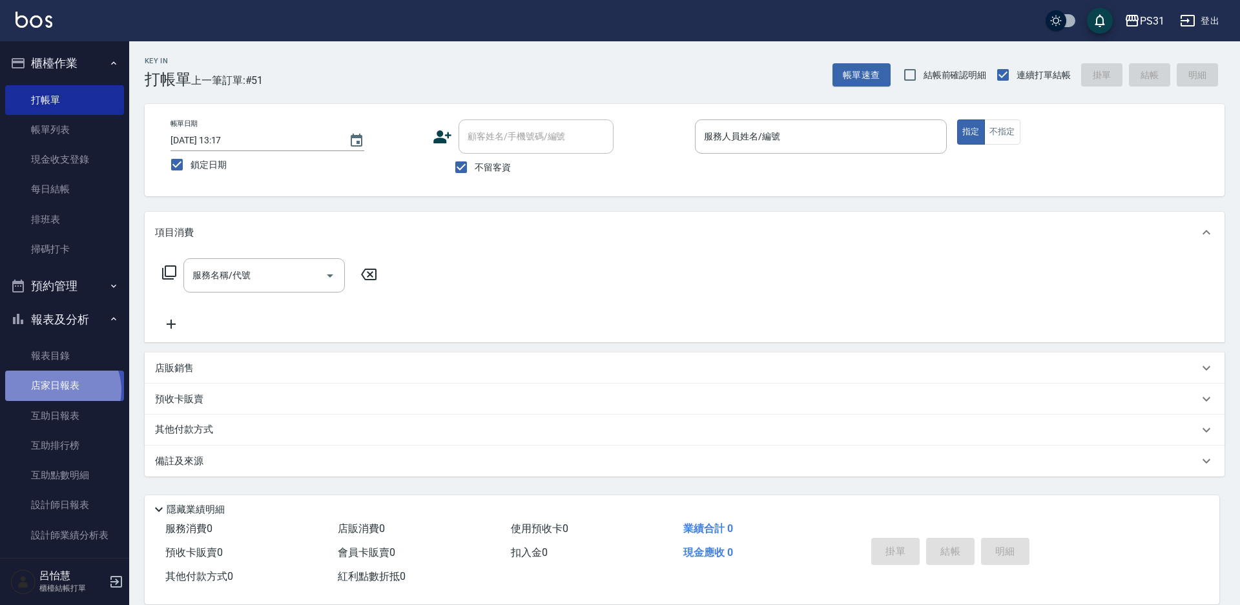
click at [60, 390] on link "店家日報表" at bounding box center [64, 386] width 119 height 30
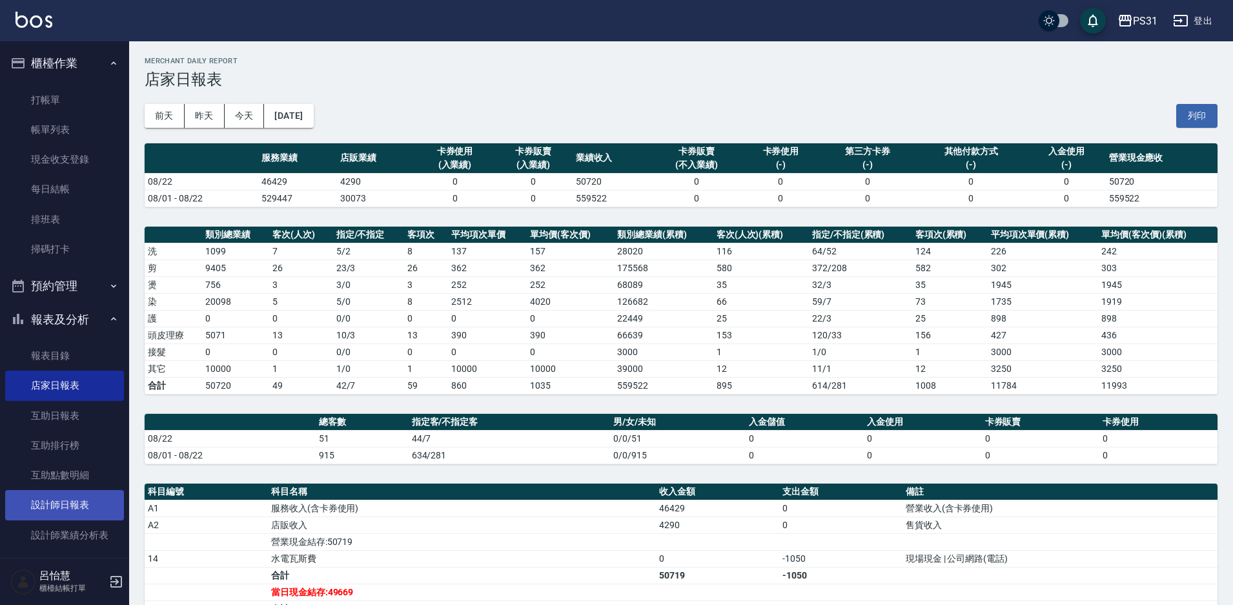
click at [53, 508] on link "設計師日報表" at bounding box center [64, 505] width 119 height 30
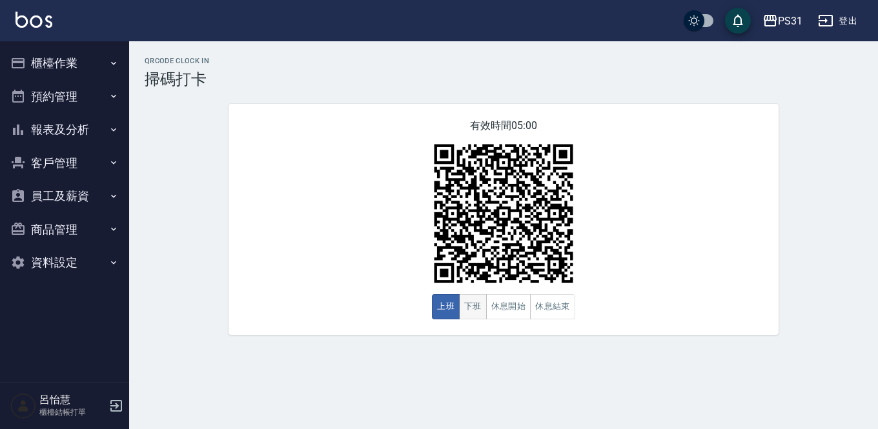
click at [468, 306] on button "下班" at bounding box center [473, 306] width 28 height 25
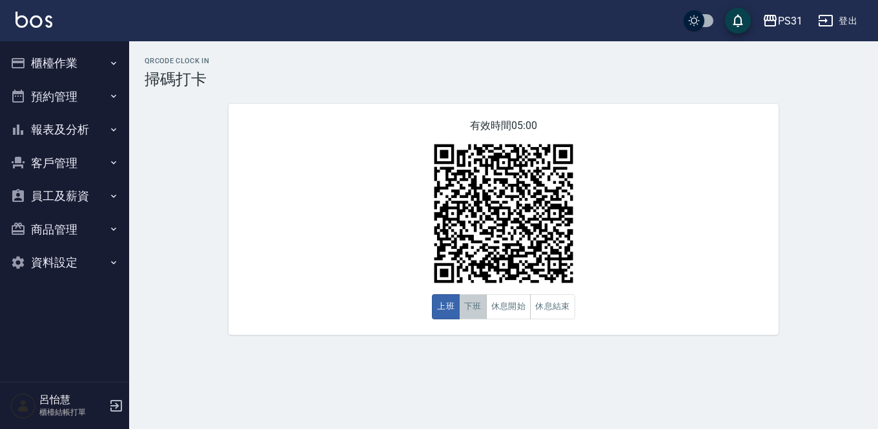
click at [472, 305] on button "下班" at bounding box center [473, 306] width 28 height 25
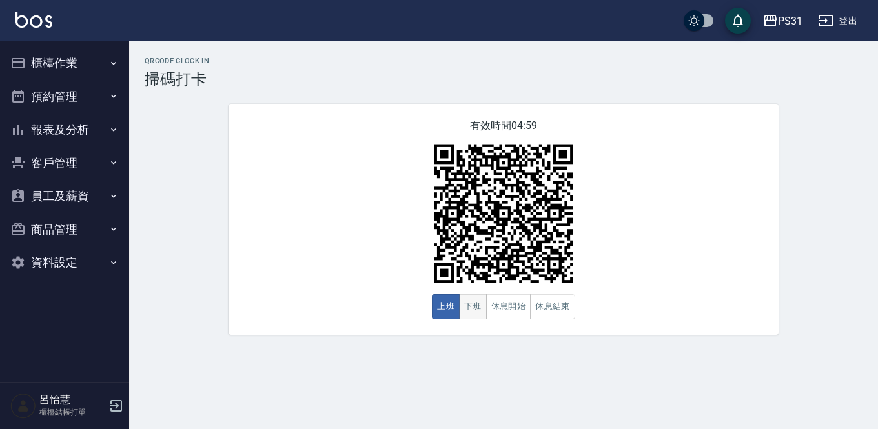
click at [485, 307] on button "下班" at bounding box center [473, 306] width 28 height 25
